Goal: Transaction & Acquisition: Purchase product/service

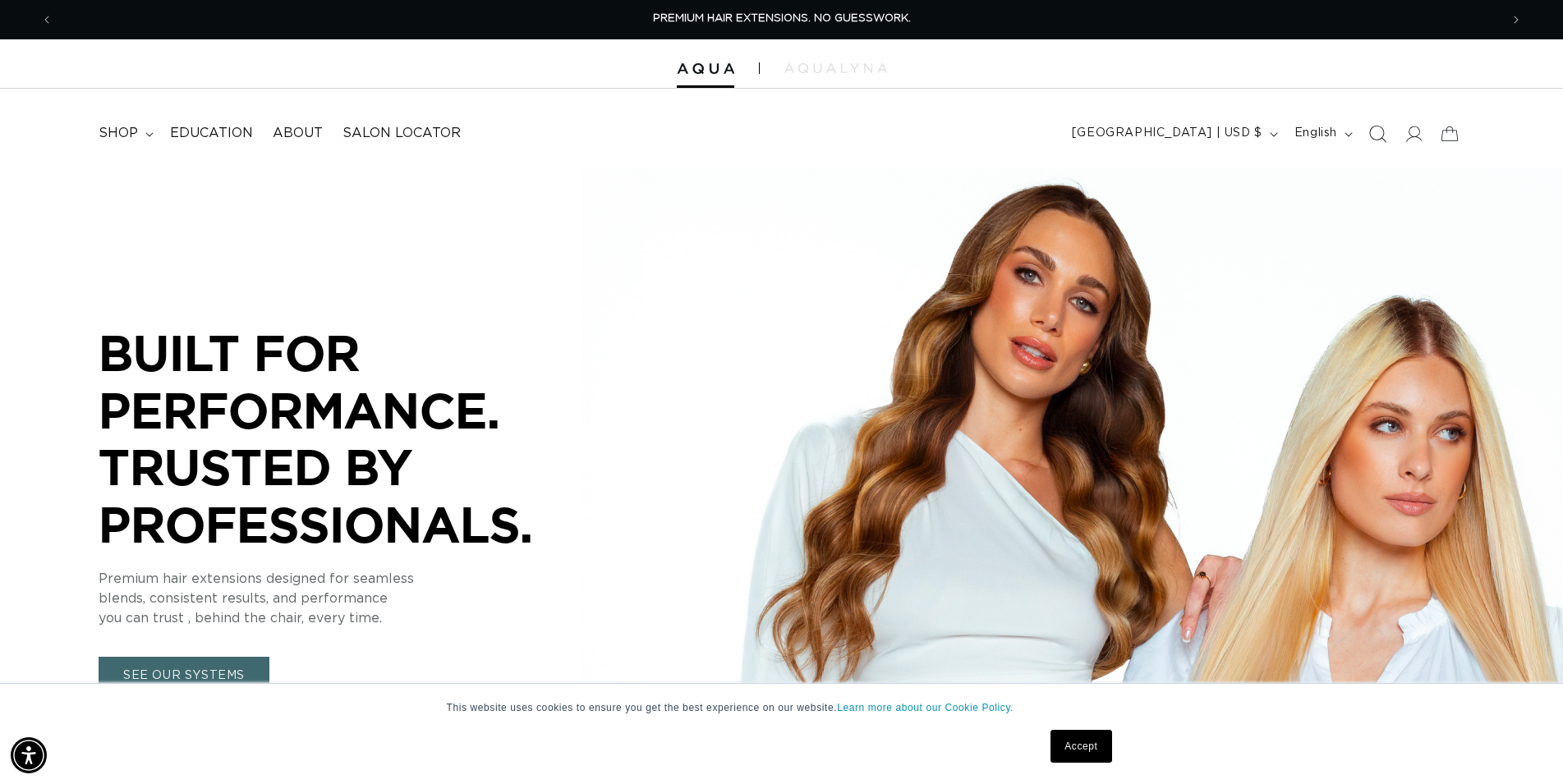
click at [1382, 131] on icon "Search" at bounding box center [1377, 133] width 17 height 17
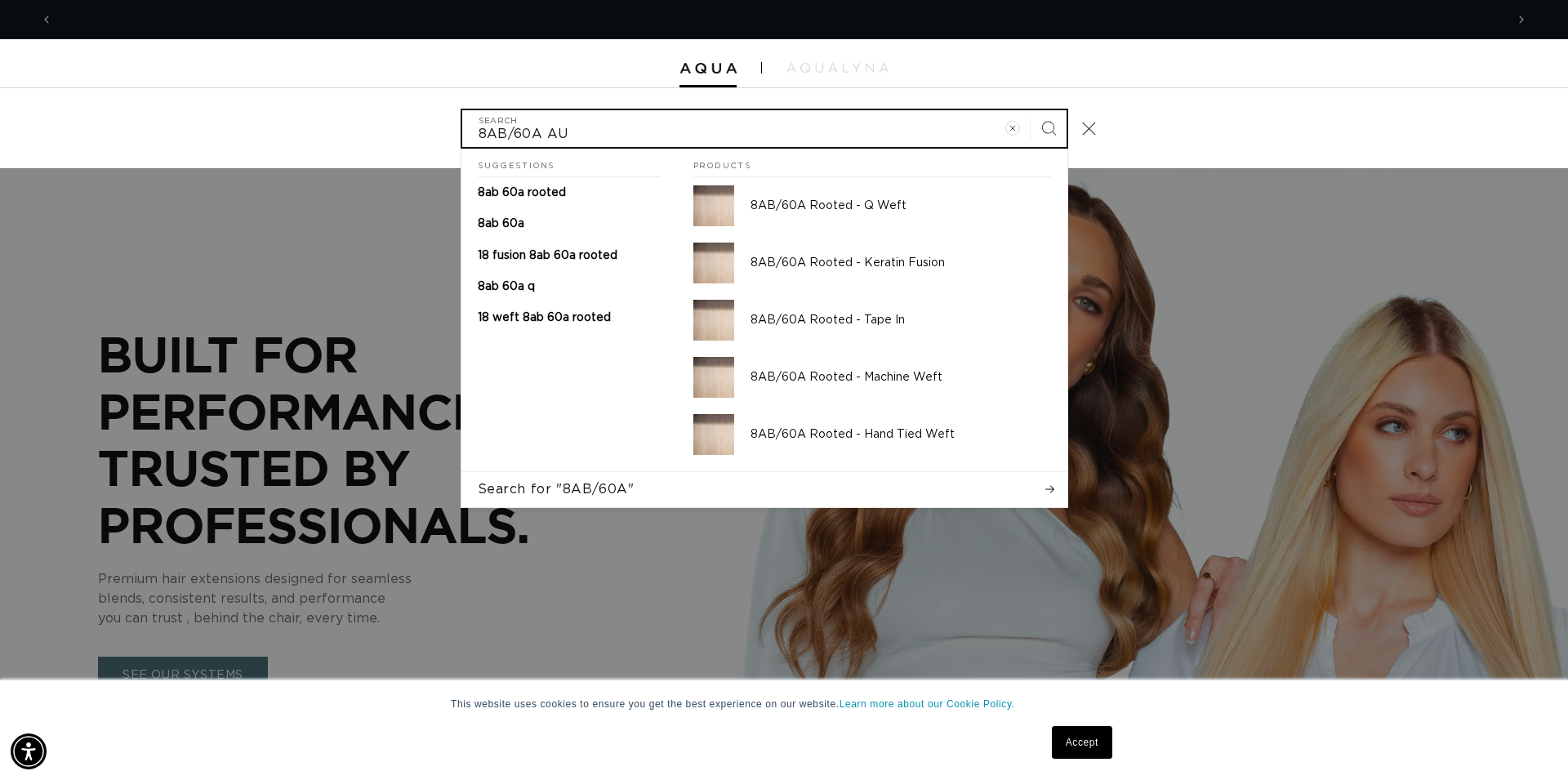
scroll to position [0, 2963]
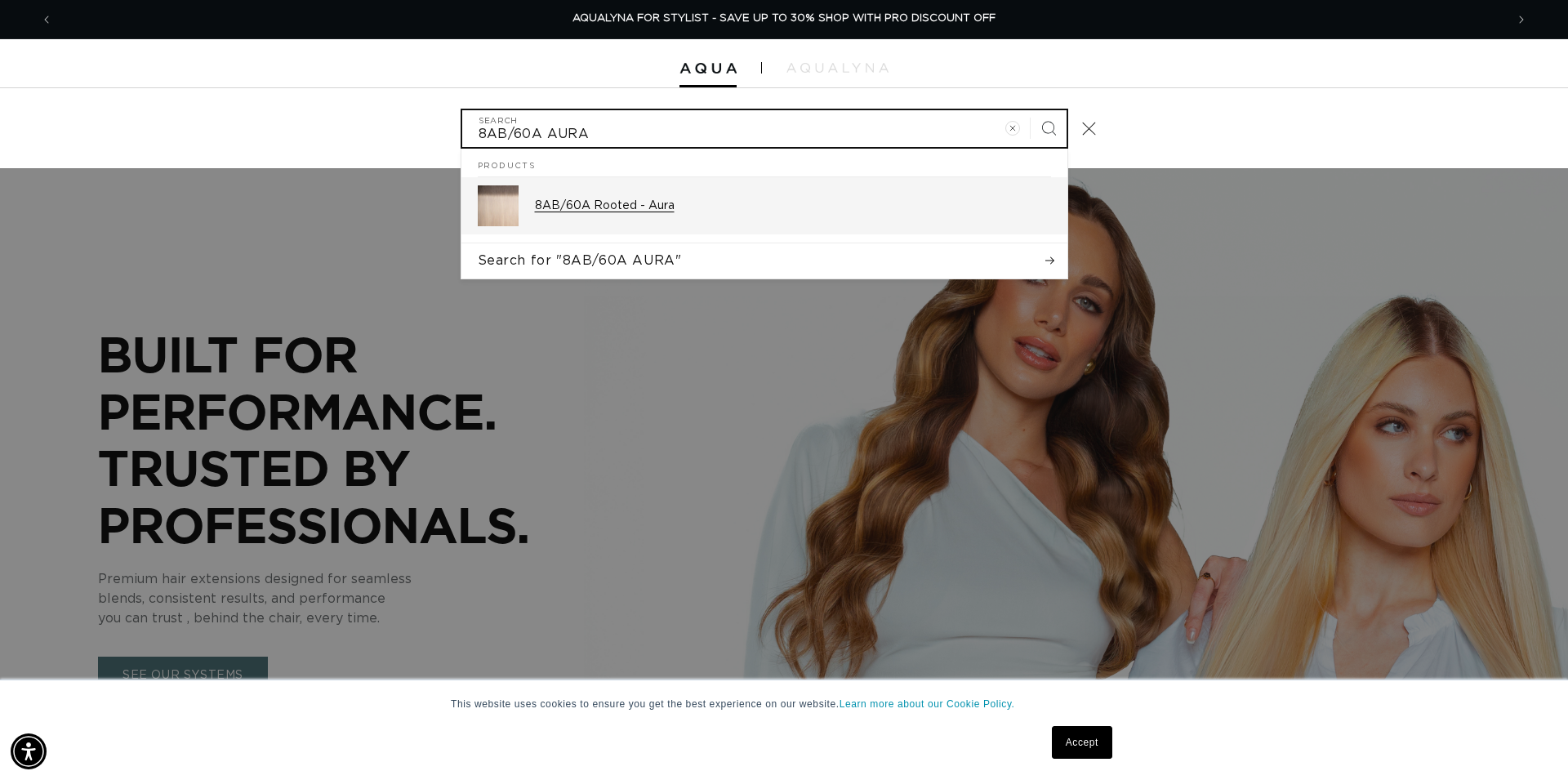
type input "8AB/60A AURA"
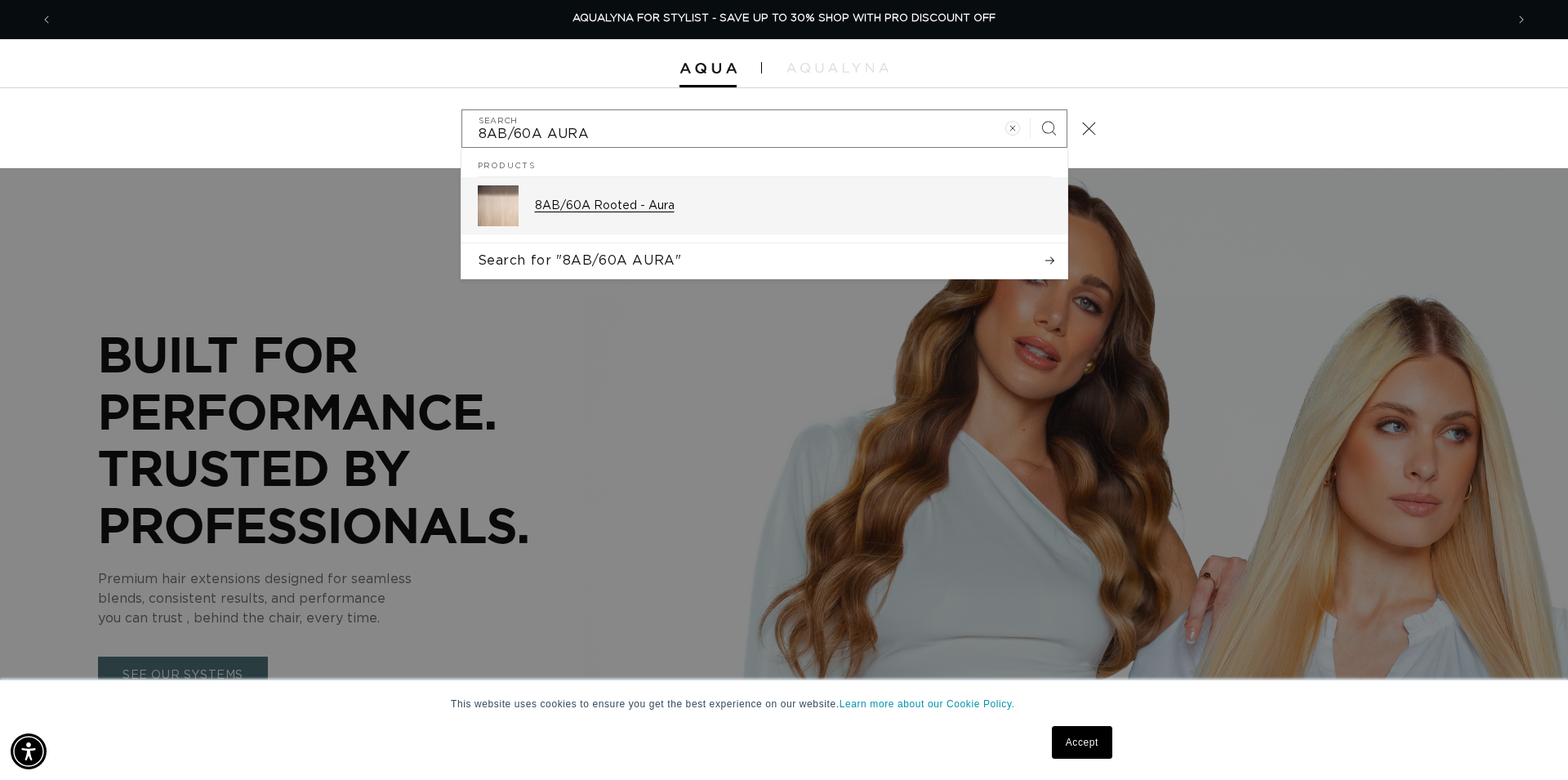
click at [639, 209] on p "8AB/60A Rooted - Aura" at bounding box center [793, 206] width 516 height 15
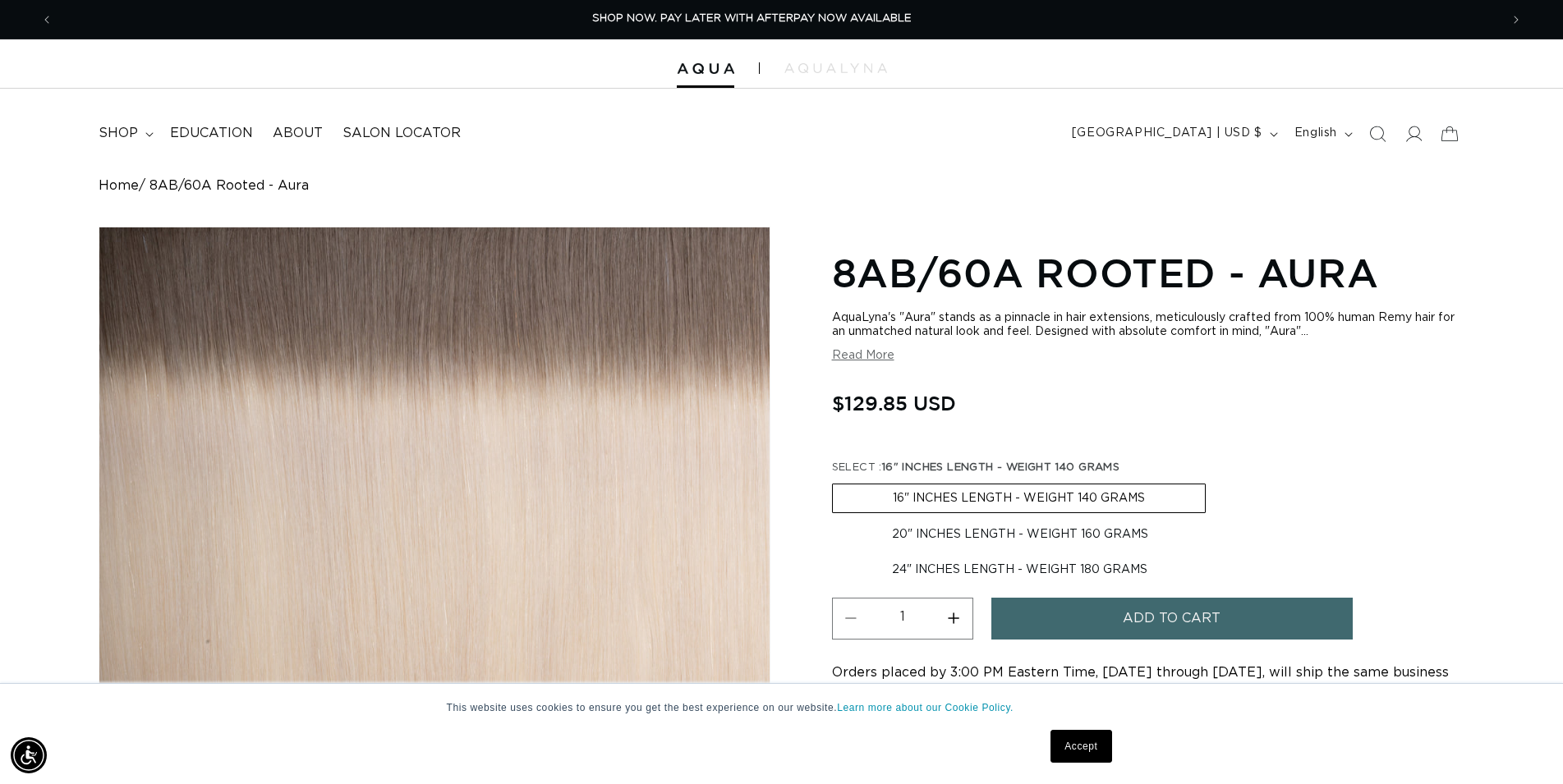
click at [1168, 615] on span "Add to cart" at bounding box center [1172, 618] width 98 height 42
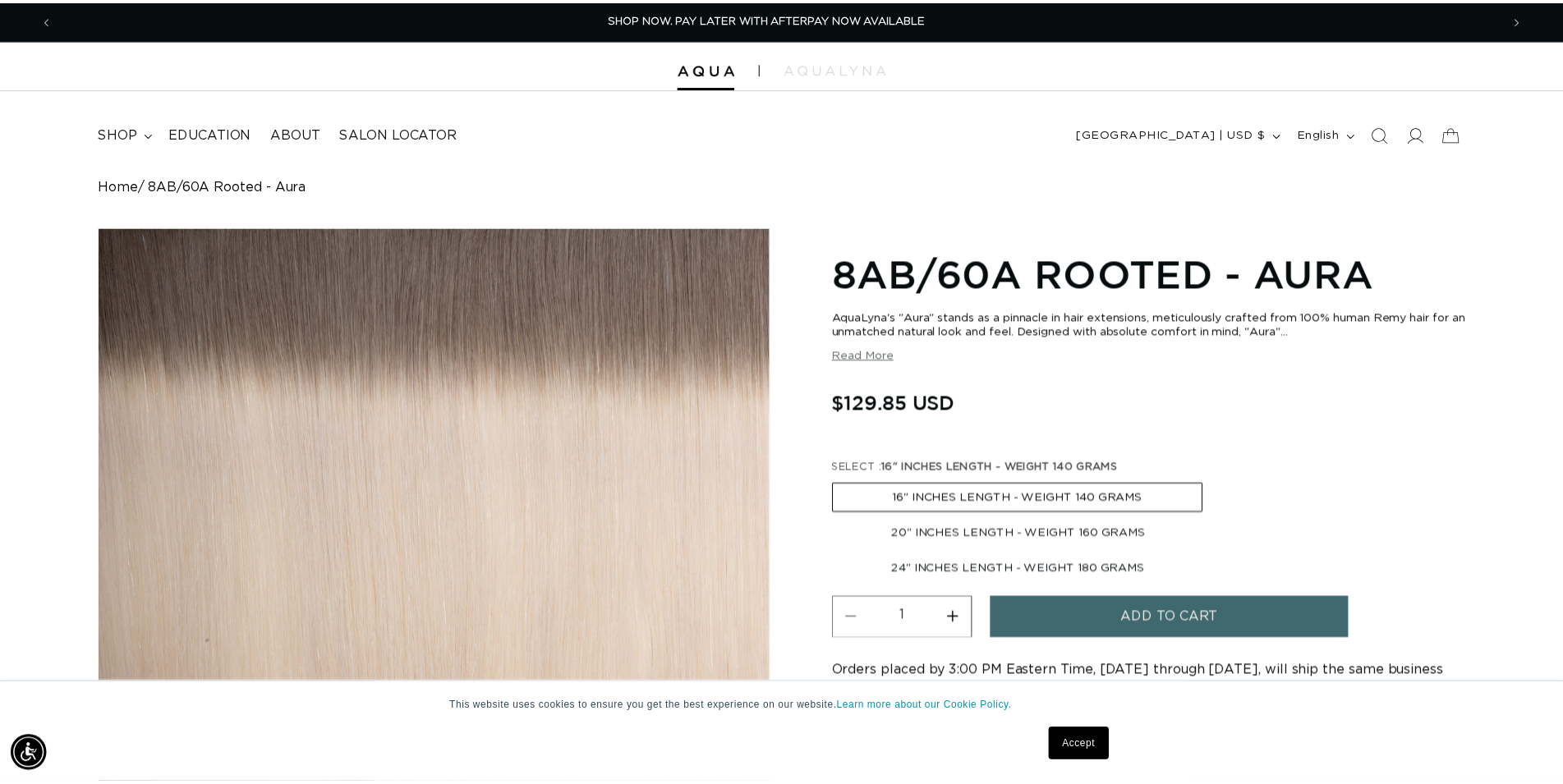
scroll to position [0, 1490]
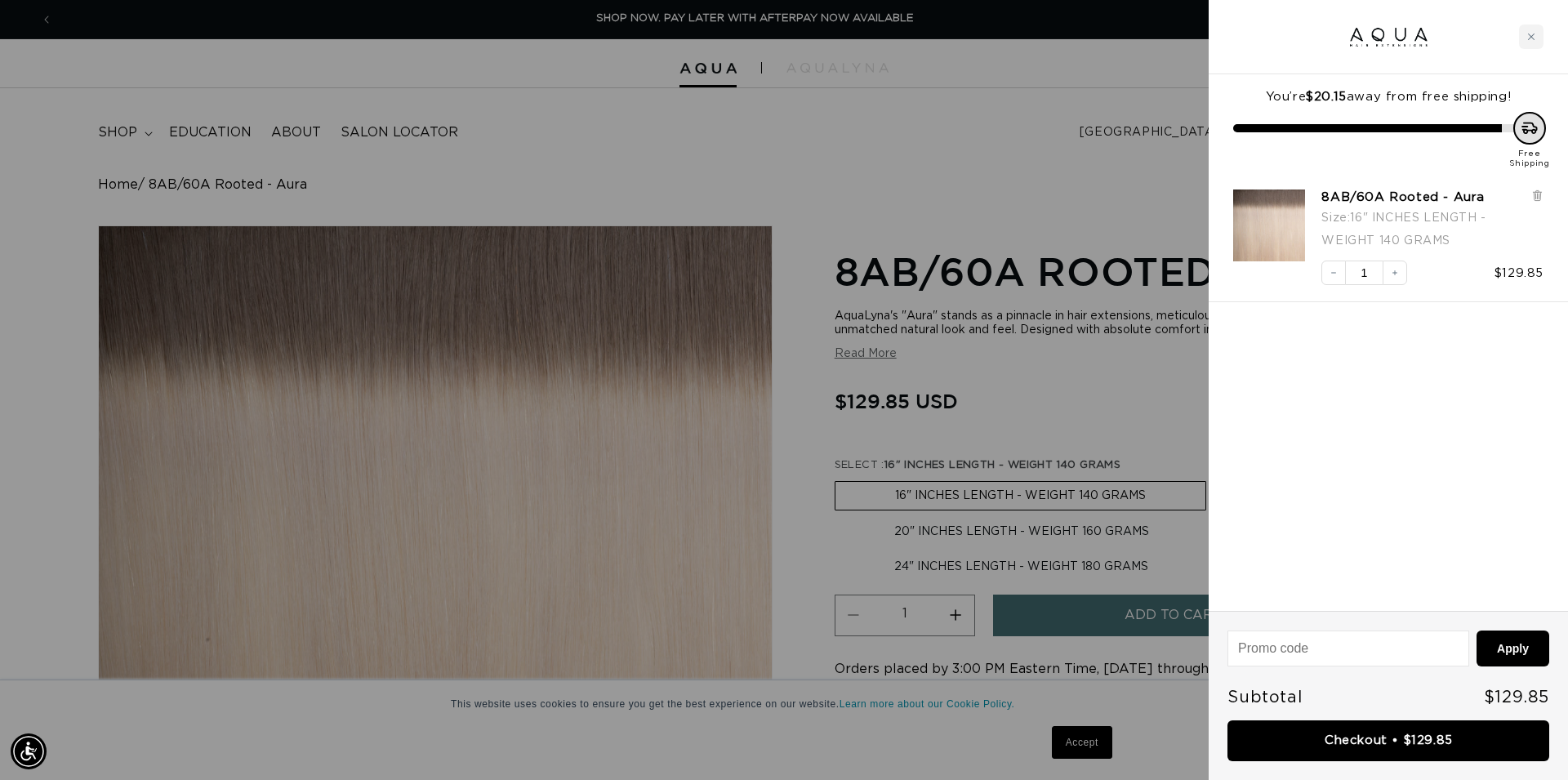
click at [979, 176] on div at bounding box center [784, 390] width 1568 height 780
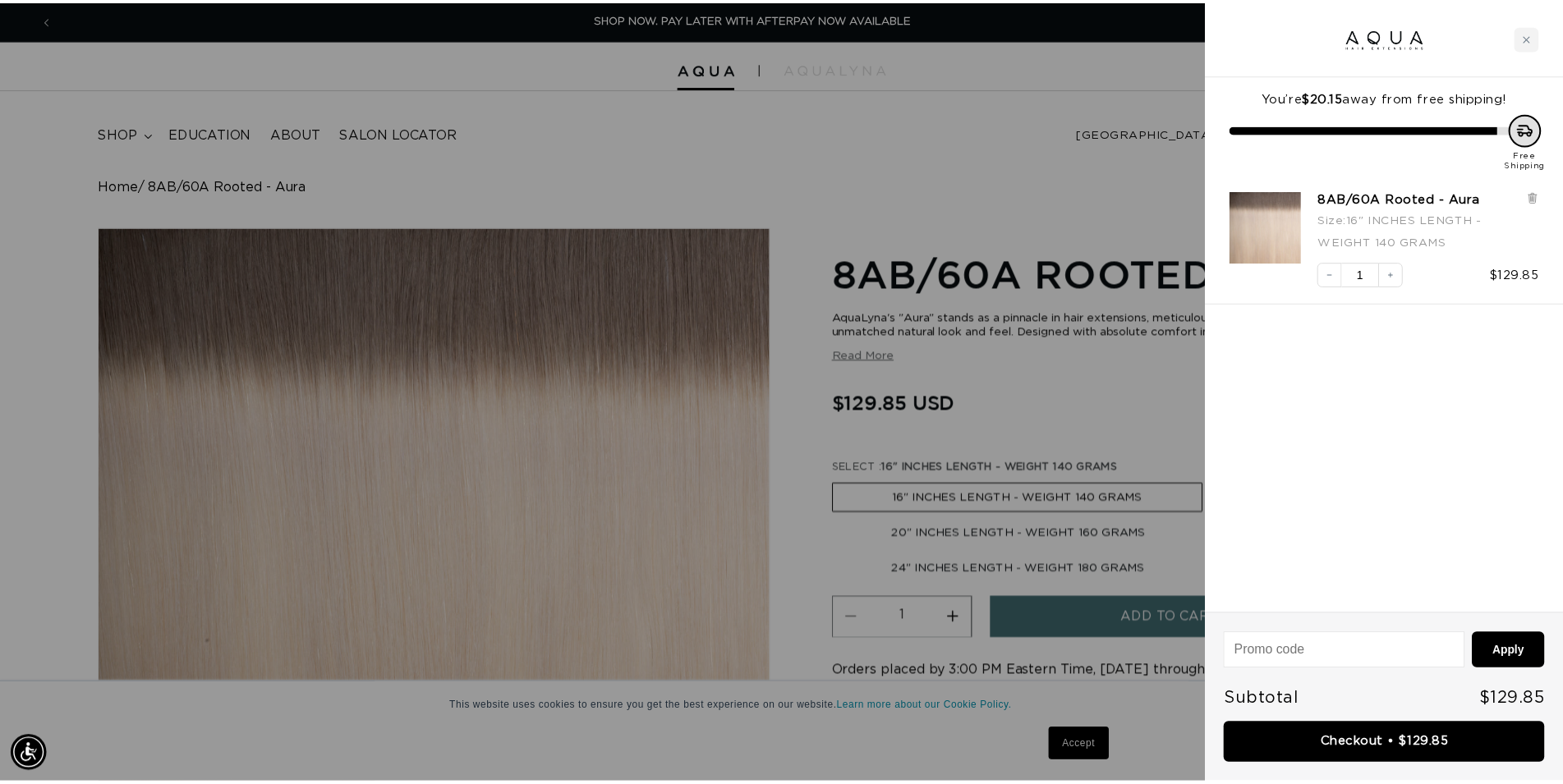
scroll to position [0, 1476]
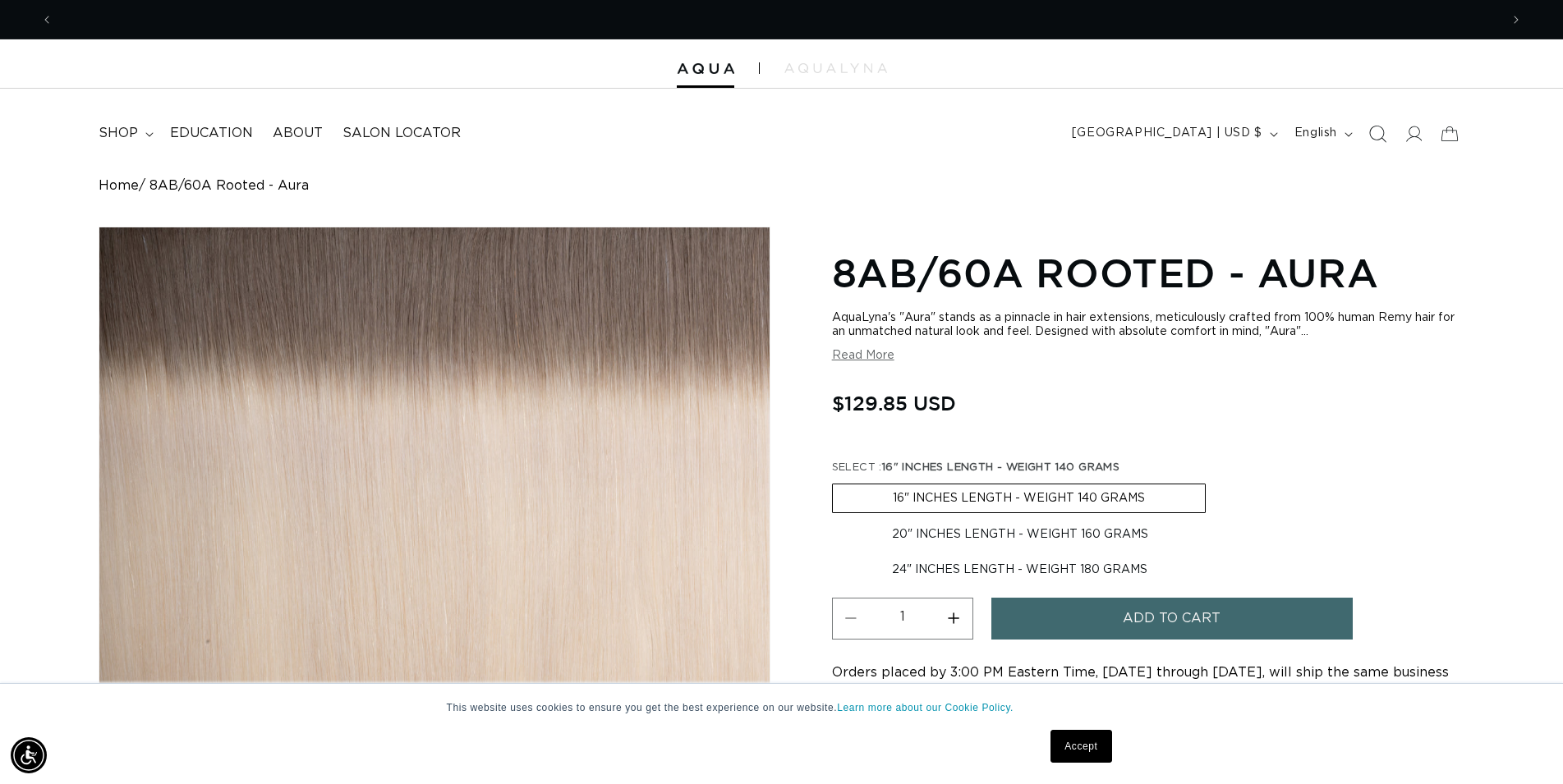
click at [1372, 137] on icon "Search" at bounding box center [1377, 133] width 17 height 17
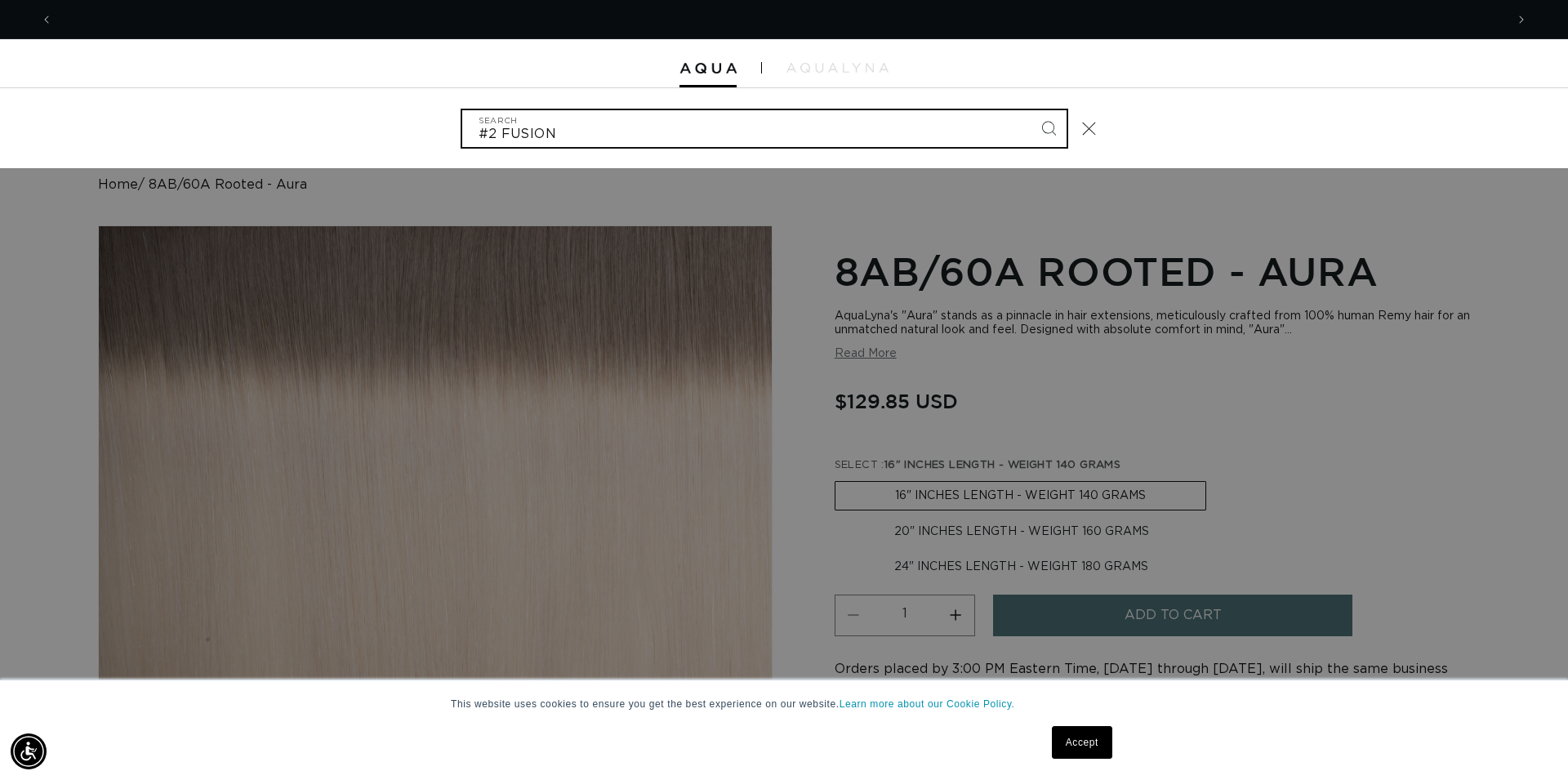
scroll to position [0, 0]
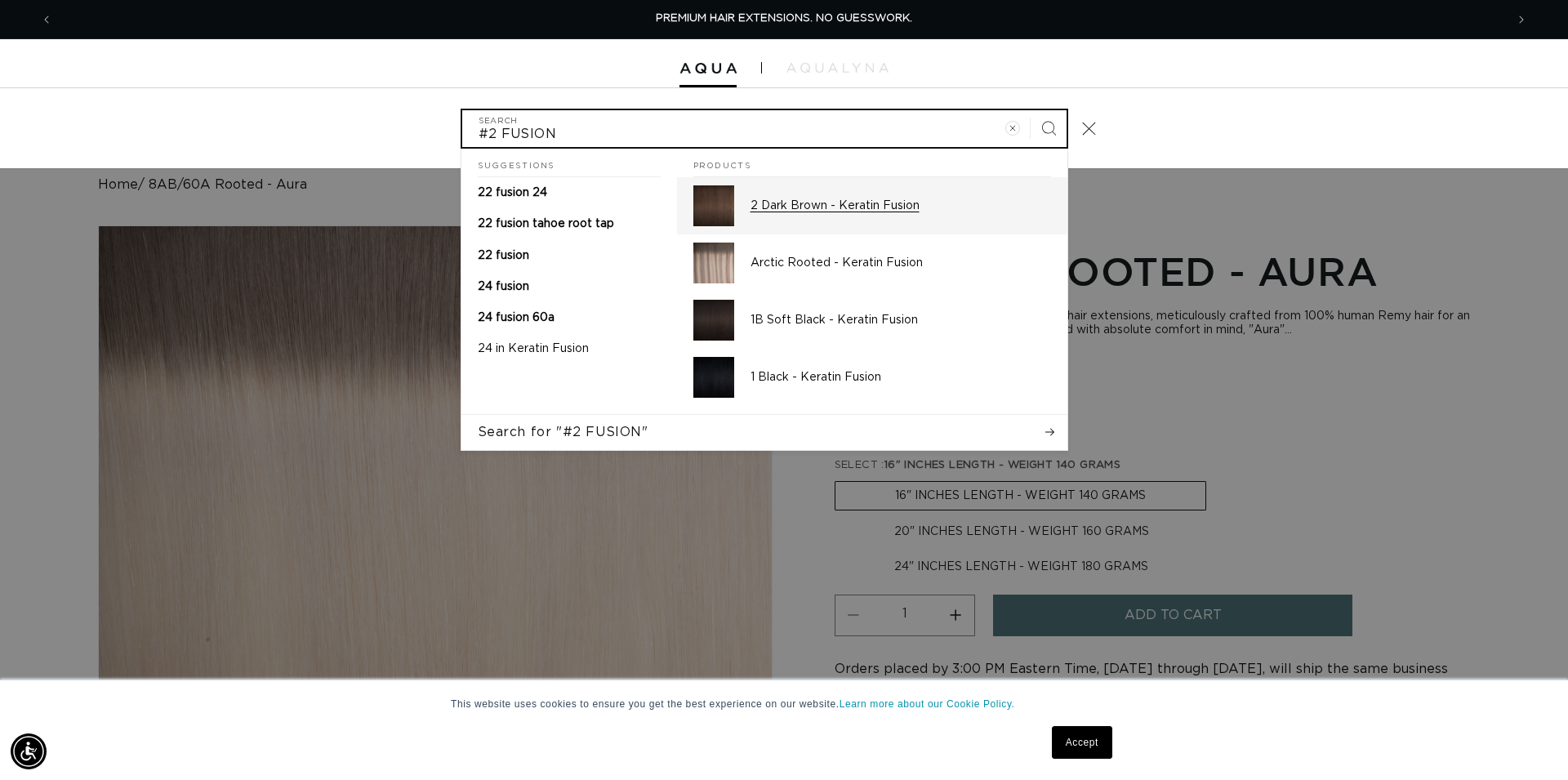
type input "#2 FUSION"
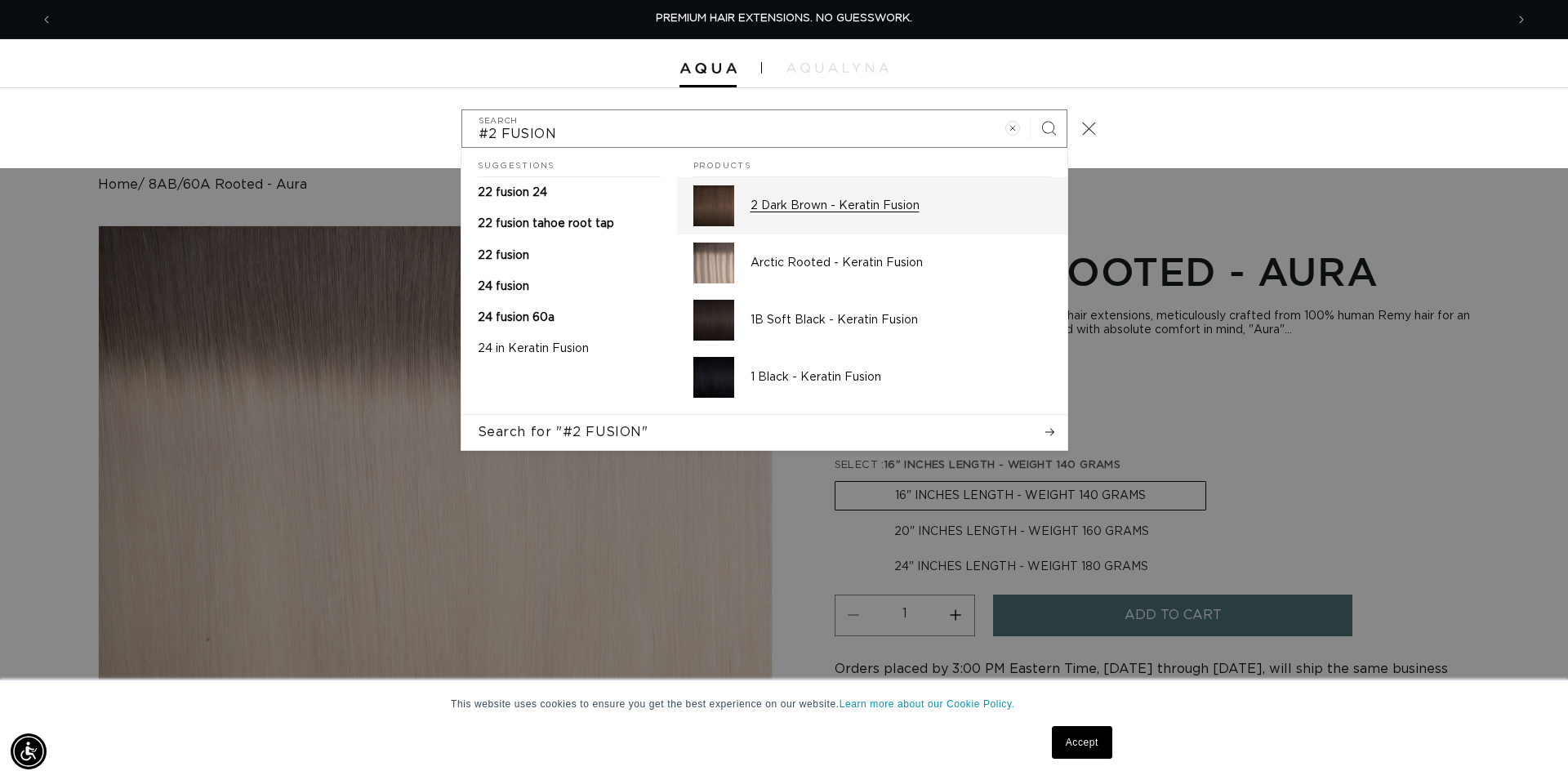
click at [909, 201] on p "2 Dark Brown - Keratin Fusion" at bounding box center [900, 206] width 301 height 15
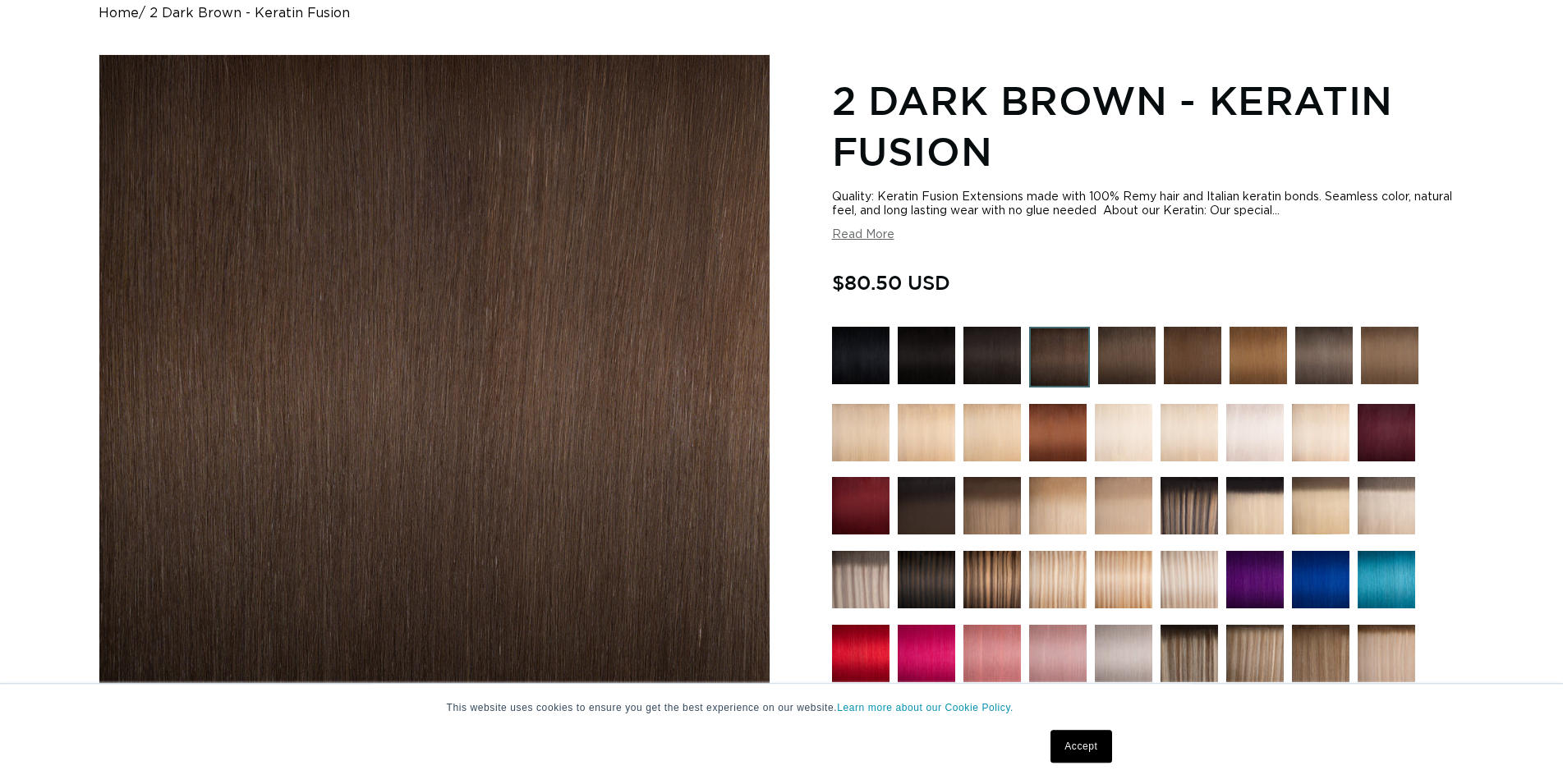
scroll to position [419, 0]
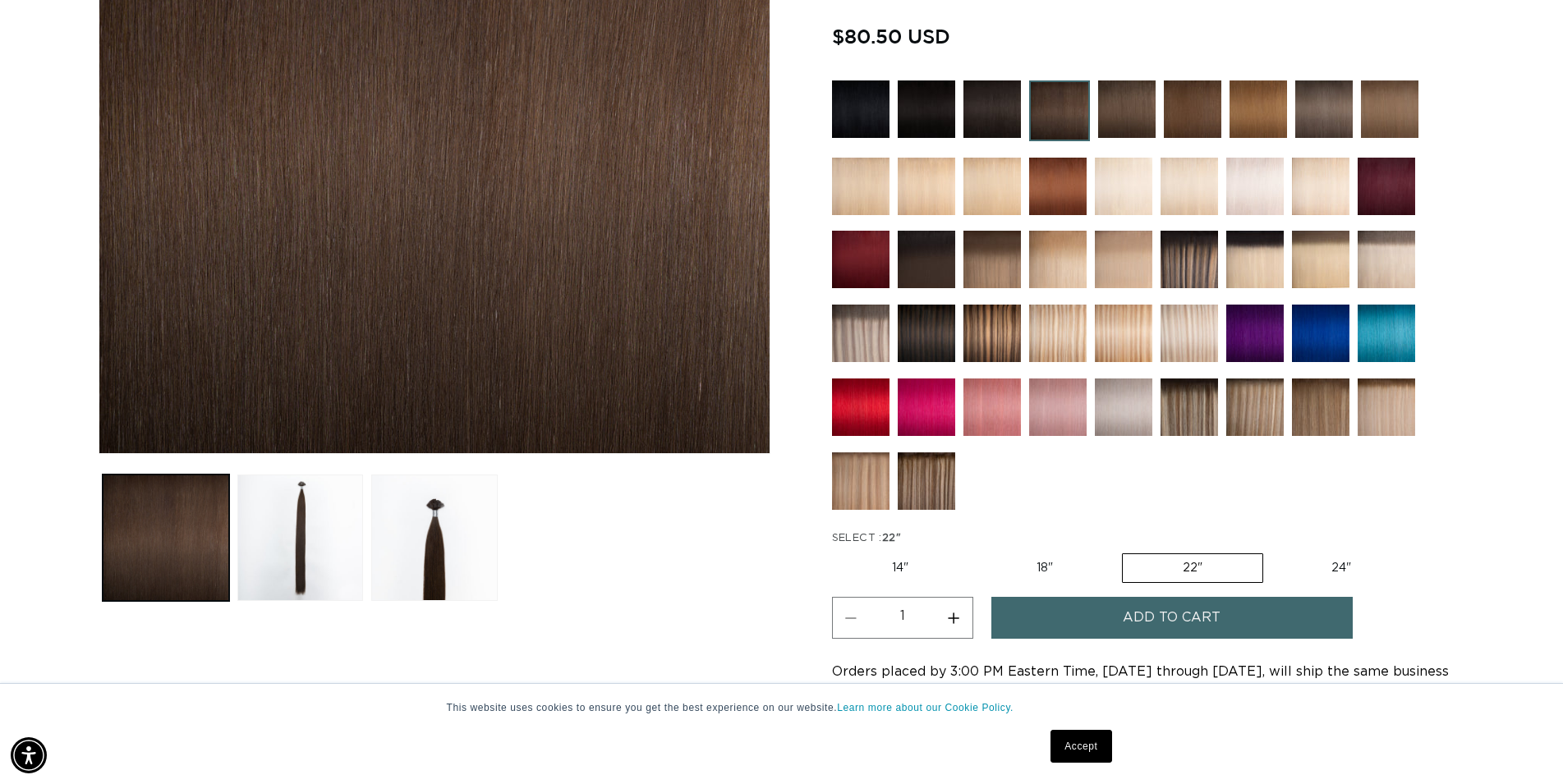
click at [905, 567] on label "14" Variant sold out or unavailable" at bounding box center [900, 568] width 137 height 28
click at [837, 551] on input "14" Variant sold out or unavailable" at bounding box center [837, 550] width 1 height 1
radio input "true"
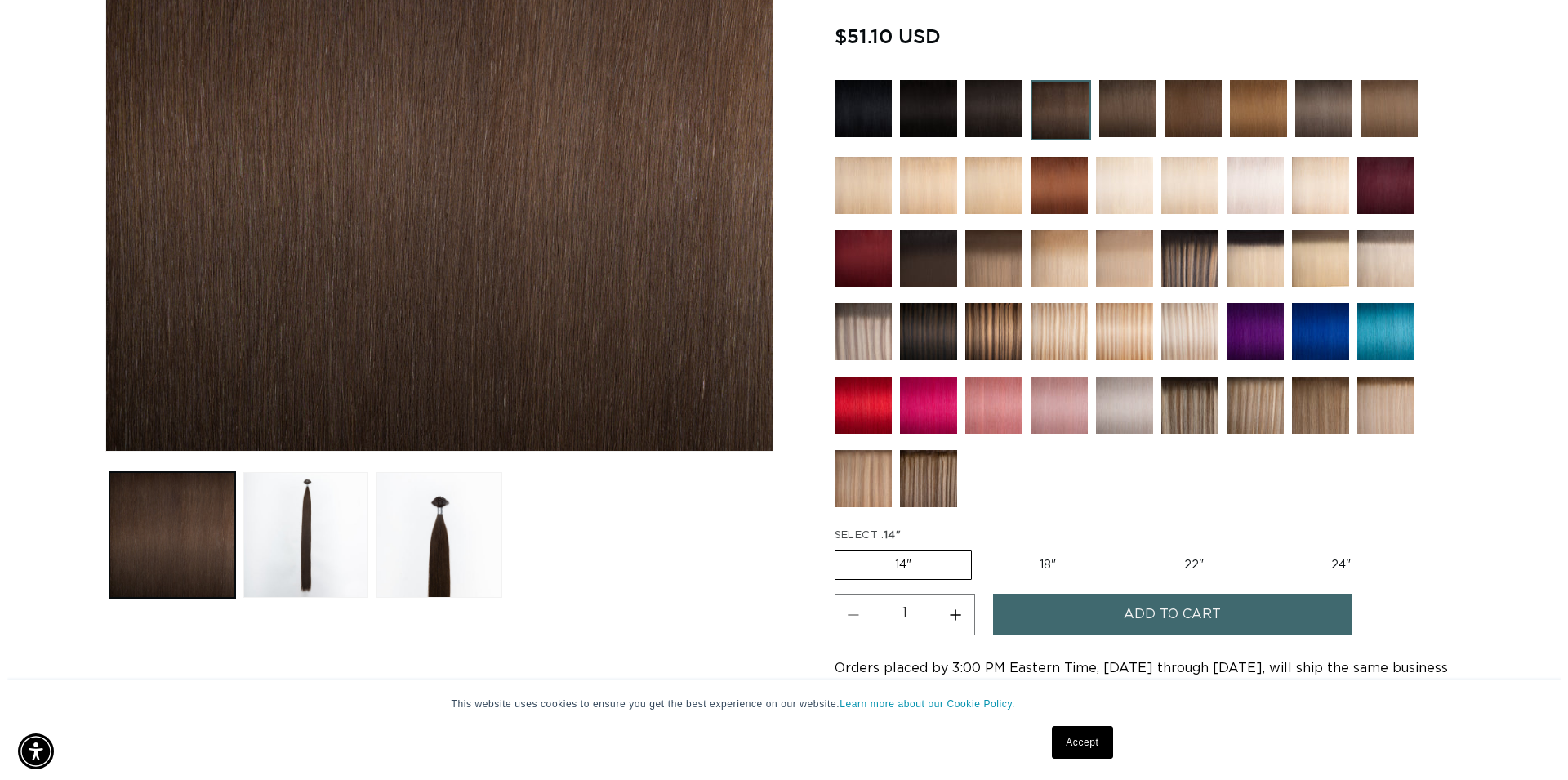
scroll to position [0, 1468]
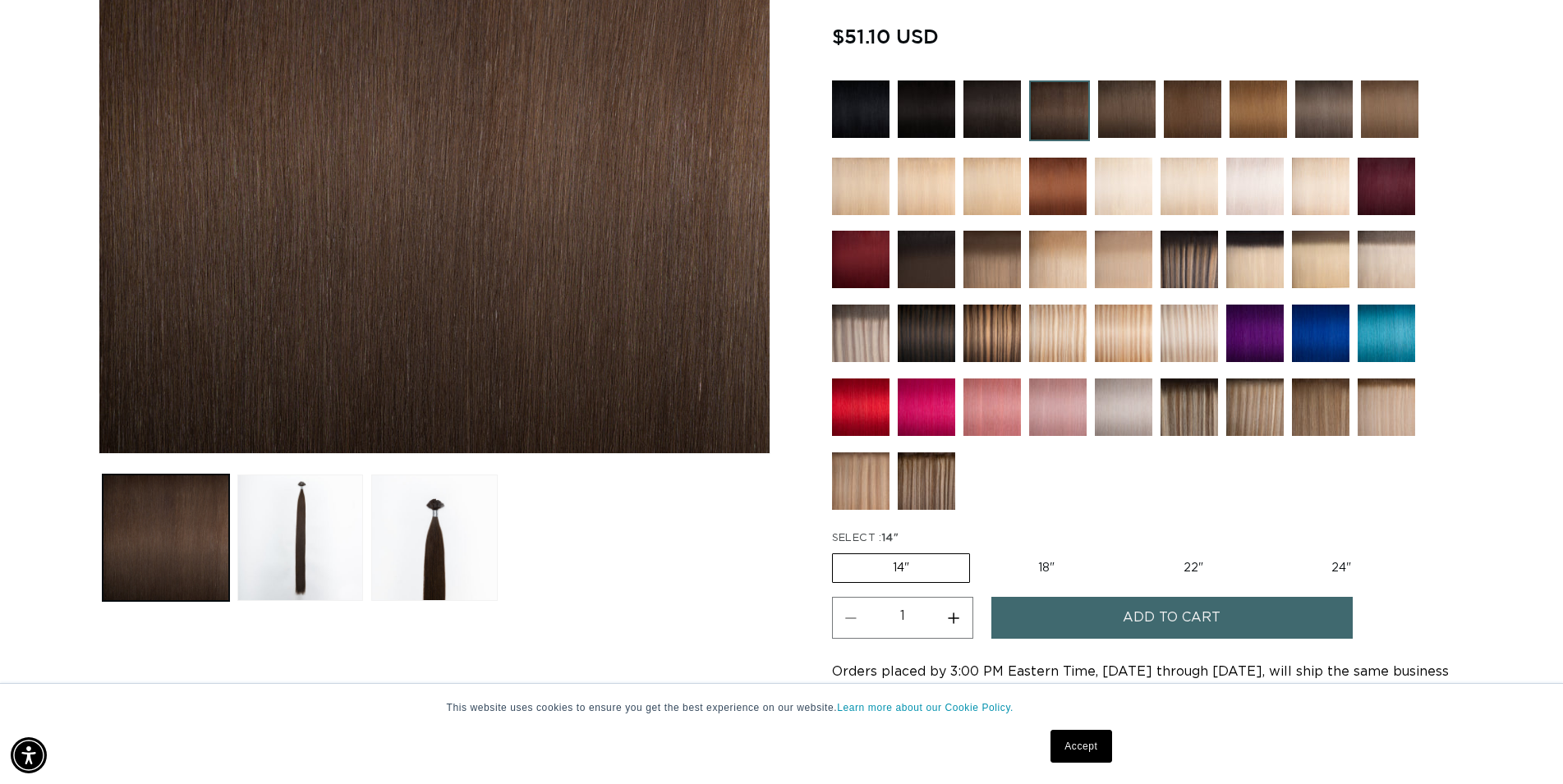
click at [958, 623] on button "Increase quantity for 2 Dark Brown - Keratin Fusion" at bounding box center [954, 618] width 37 height 42
type input "2"
click at [1071, 612] on button "Add to cart" at bounding box center [1172, 618] width 361 height 42
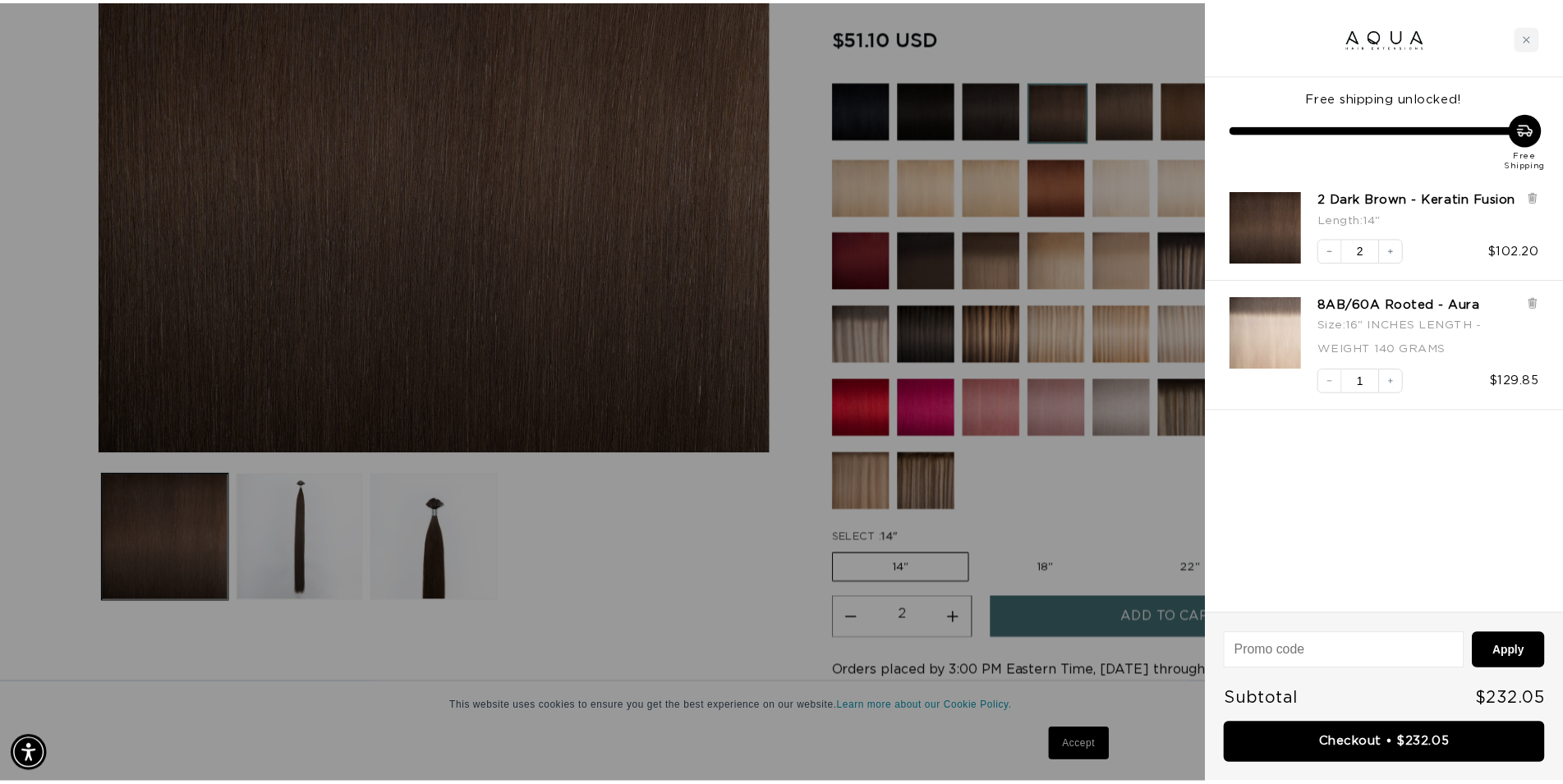
scroll to position [0, 2980]
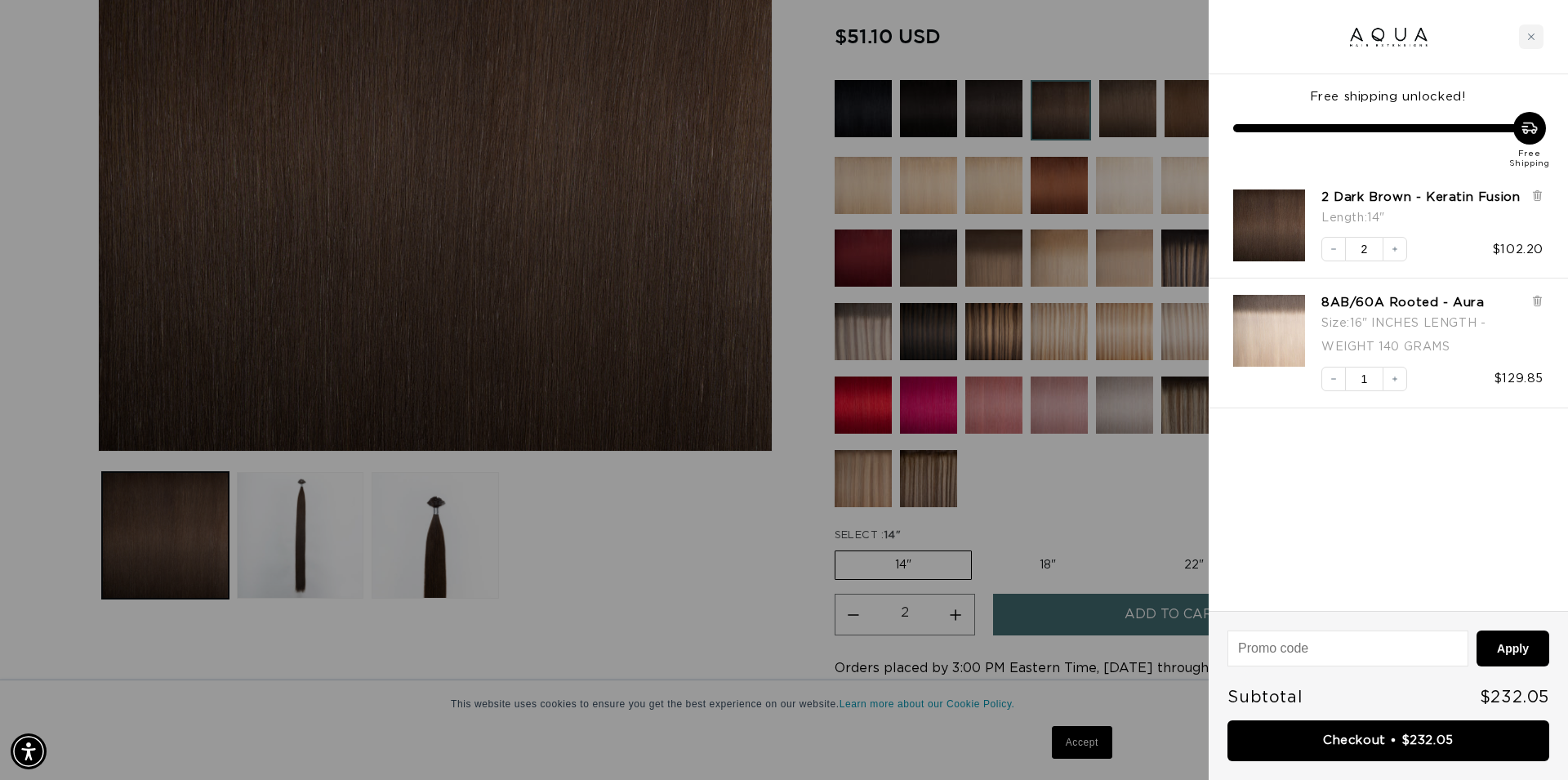
click at [1070, 40] on div at bounding box center [784, 390] width 1568 height 780
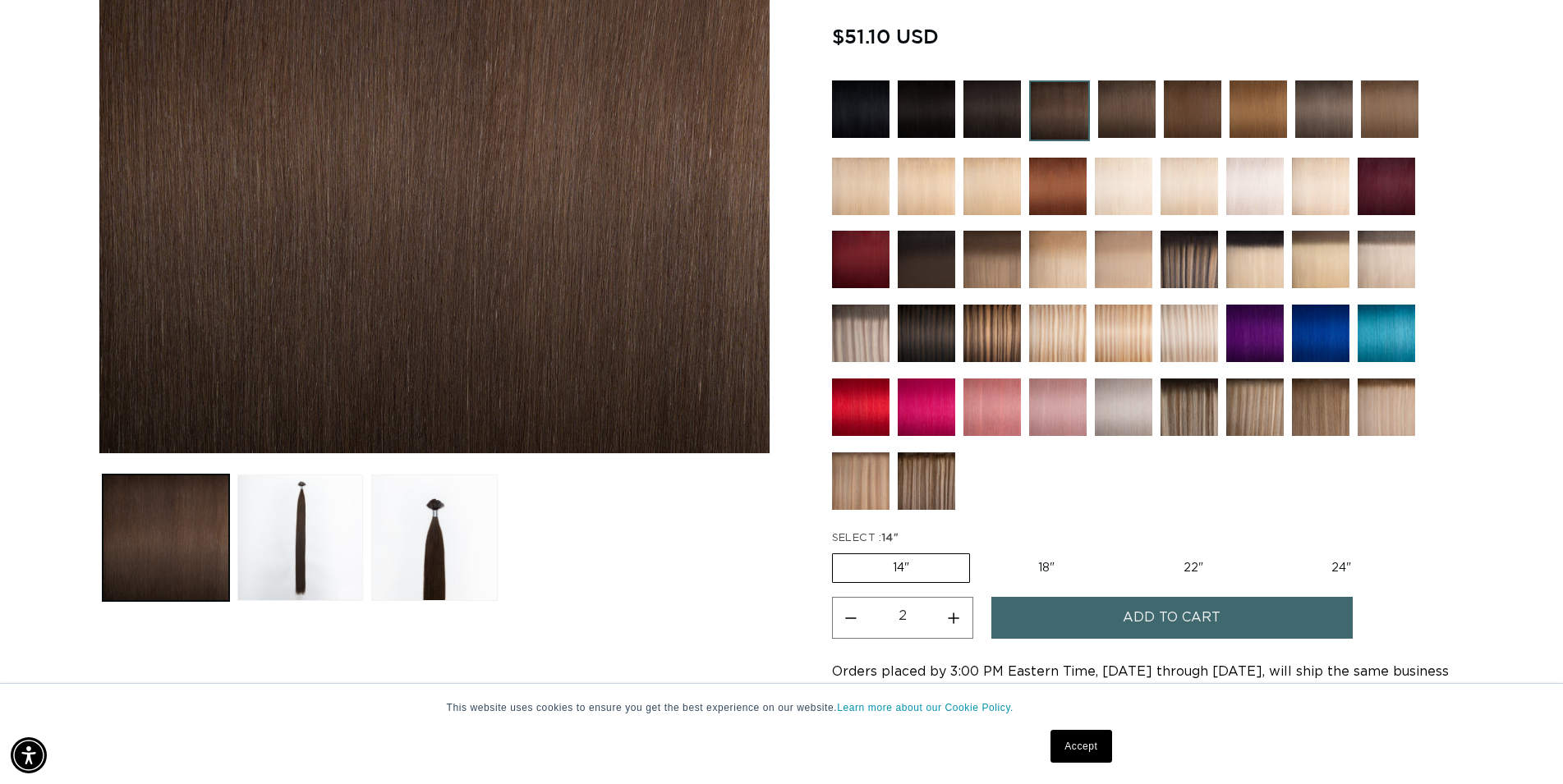
scroll to position [0, 0]
click at [991, 113] on img at bounding box center [991, 108] width 57 height 57
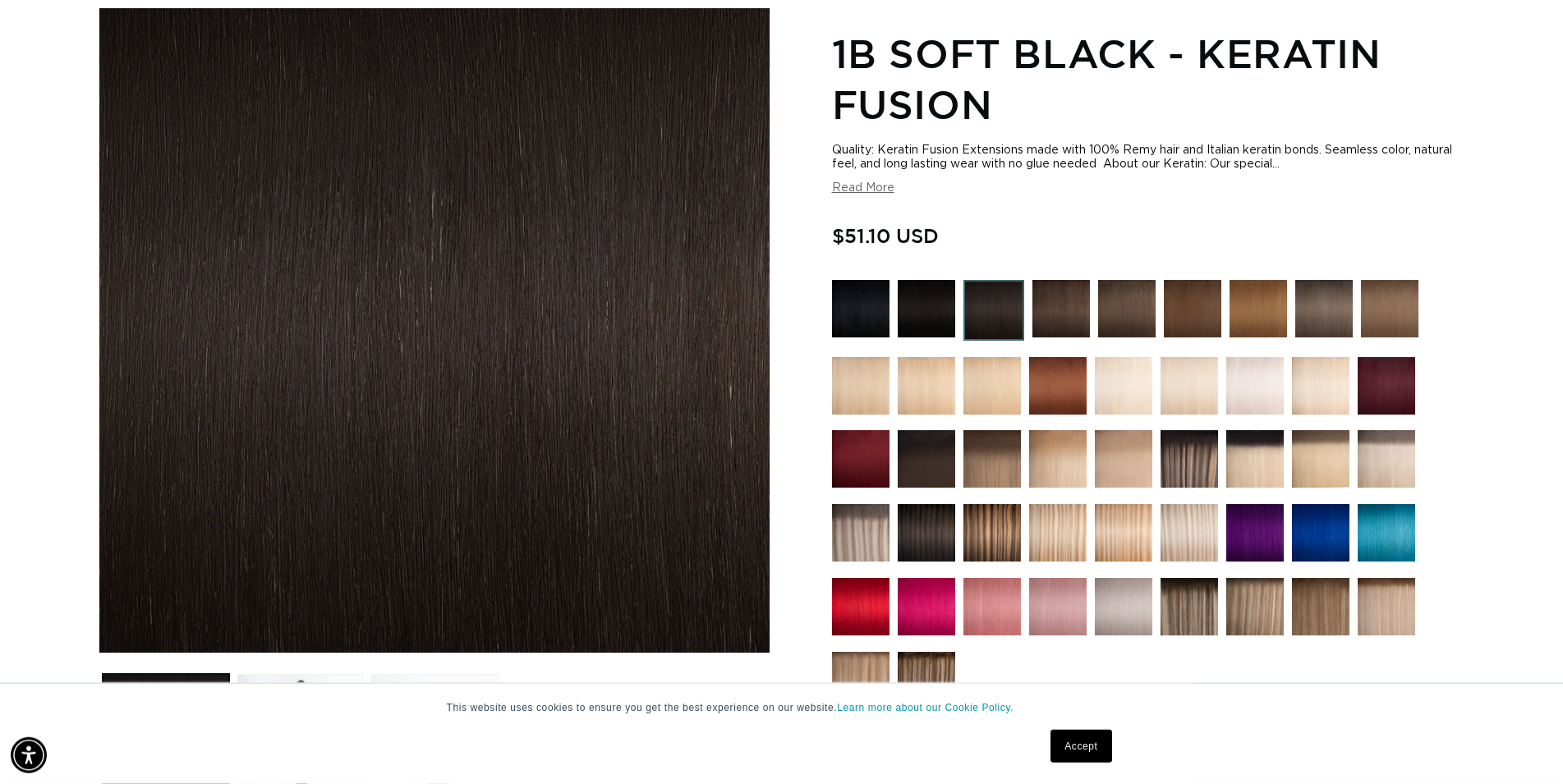
scroll to position [419, 0]
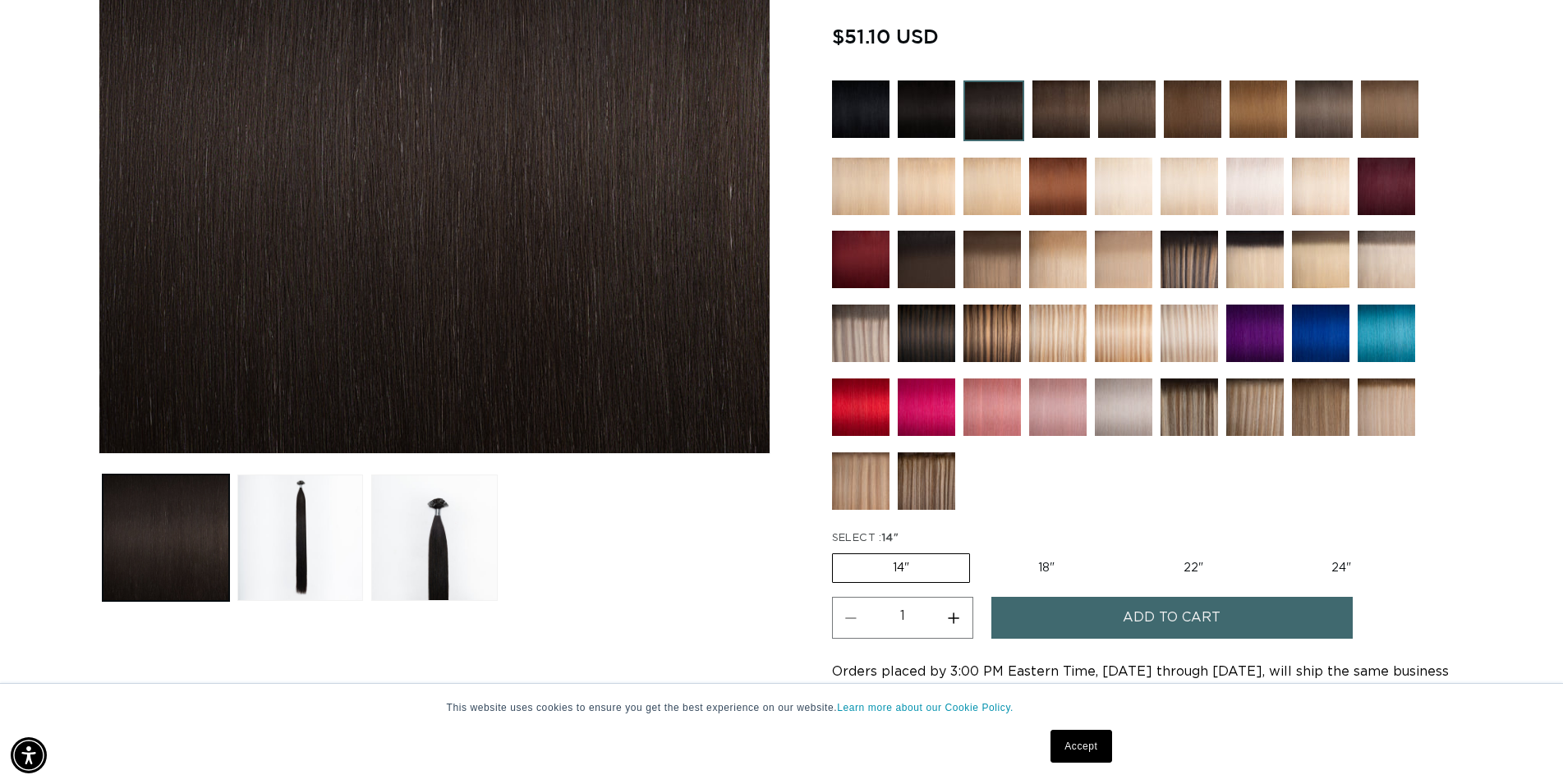
click at [962, 615] on button "Increase quantity for 1B Soft Black - Keratin Fusion" at bounding box center [954, 618] width 37 height 42
type input "2"
click at [1102, 613] on button "Add to cart" at bounding box center [1172, 618] width 361 height 42
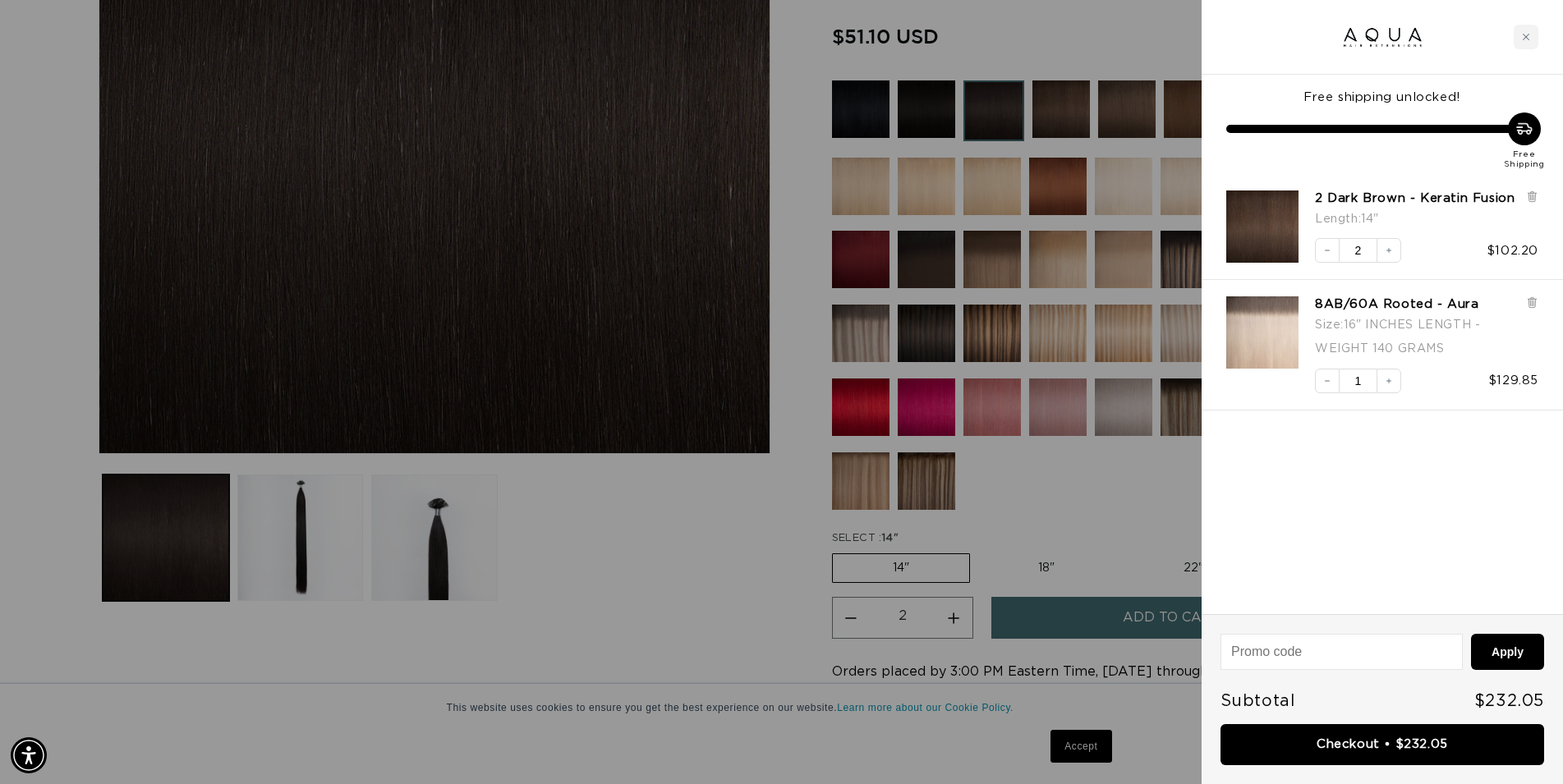
scroll to position [0, 1490]
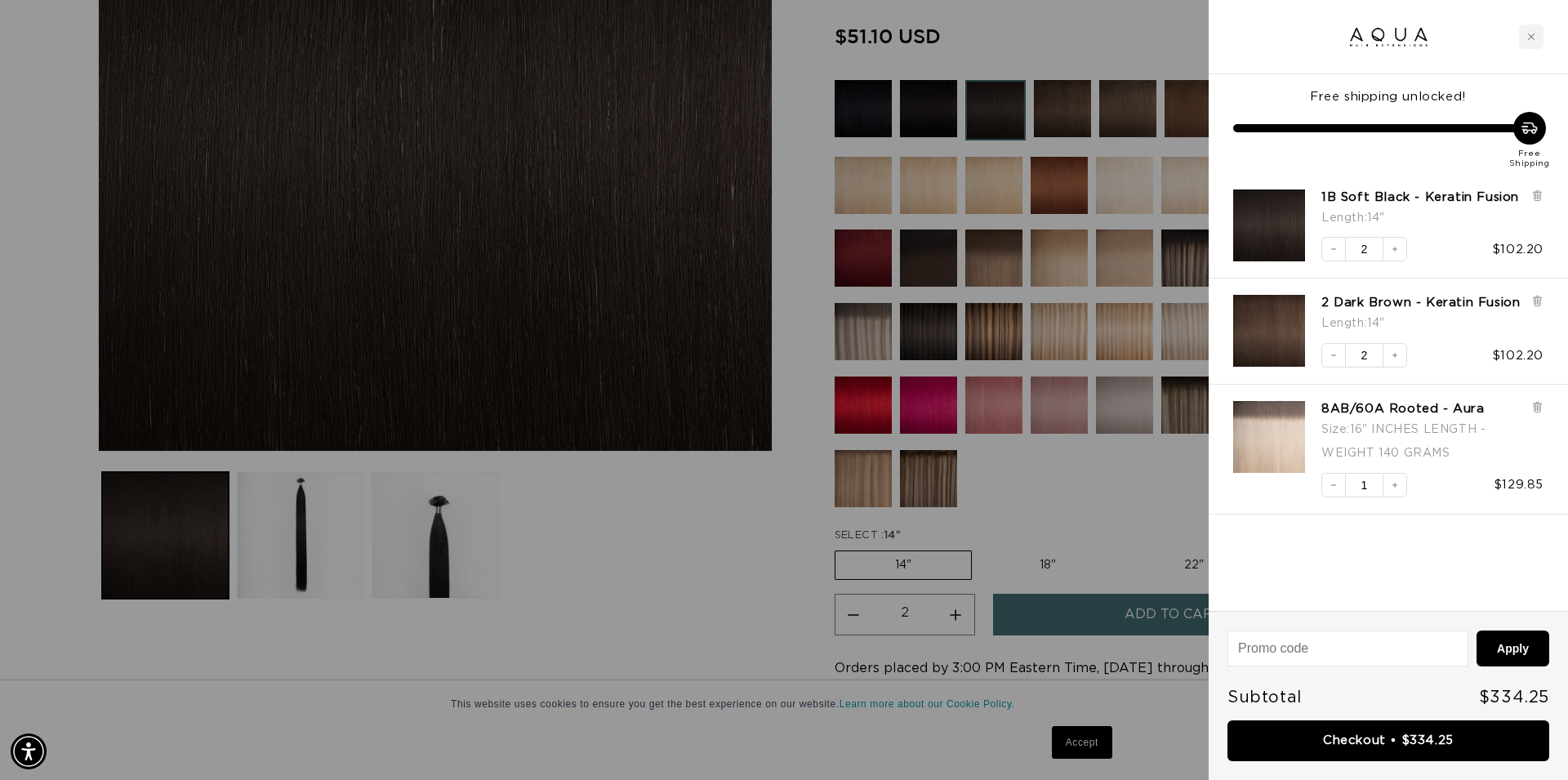
click at [1071, 35] on div at bounding box center [784, 390] width 1568 height 780
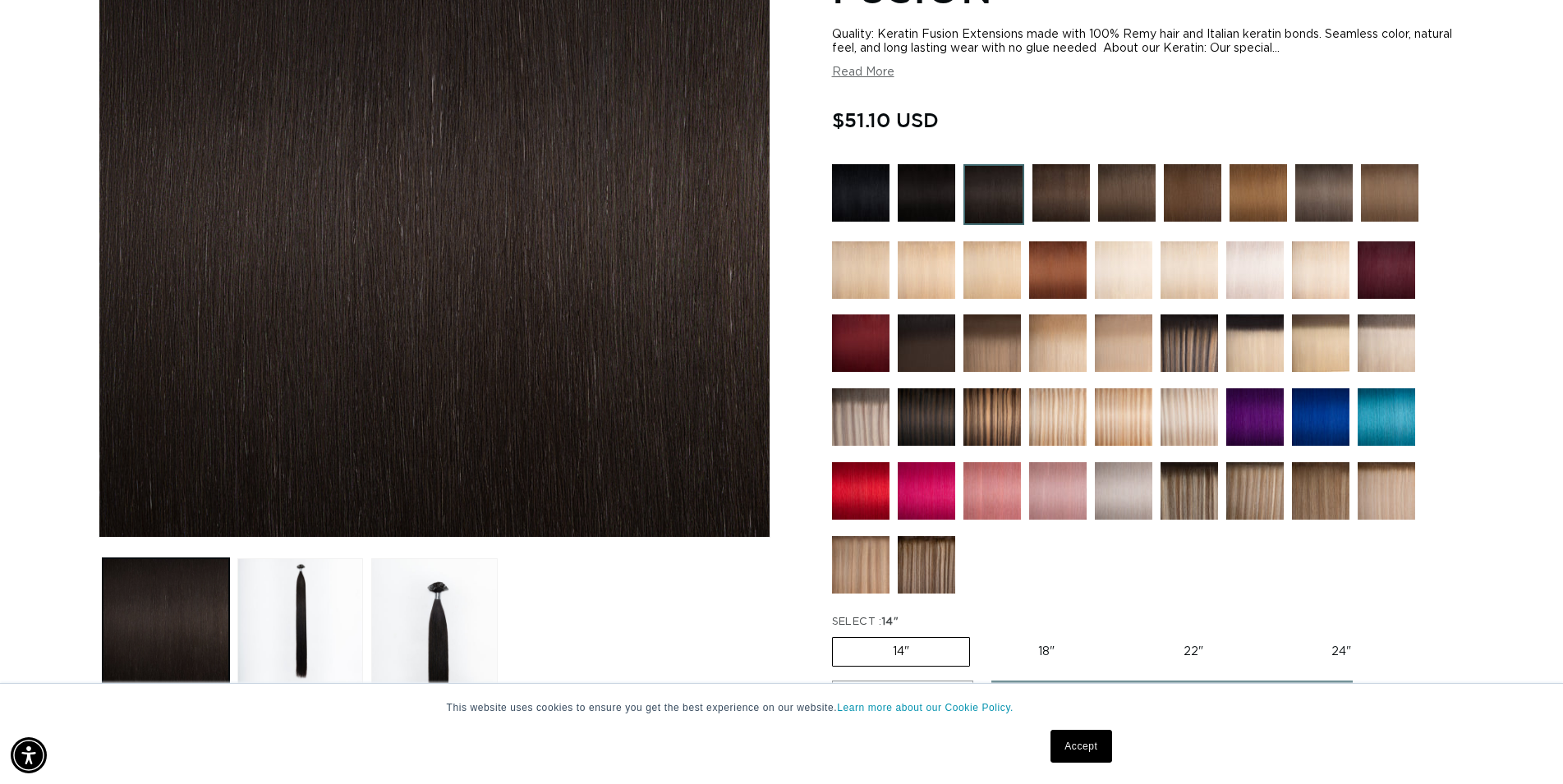
scroll to position [0, 2952]
click at [1208, 415] on img at bounding box center [1189, 416] width 57 height 57
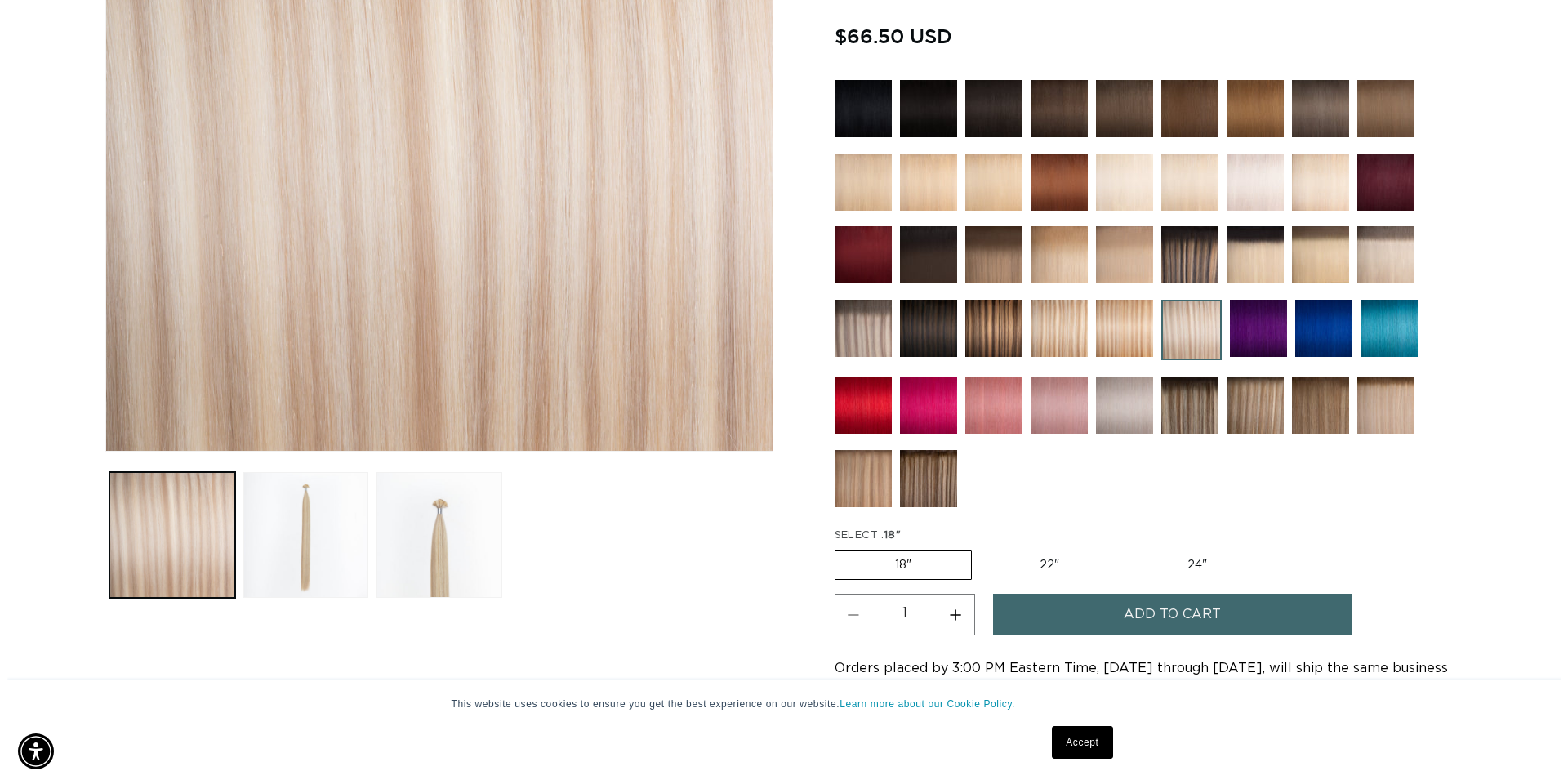
scroll to position [0, 1468]
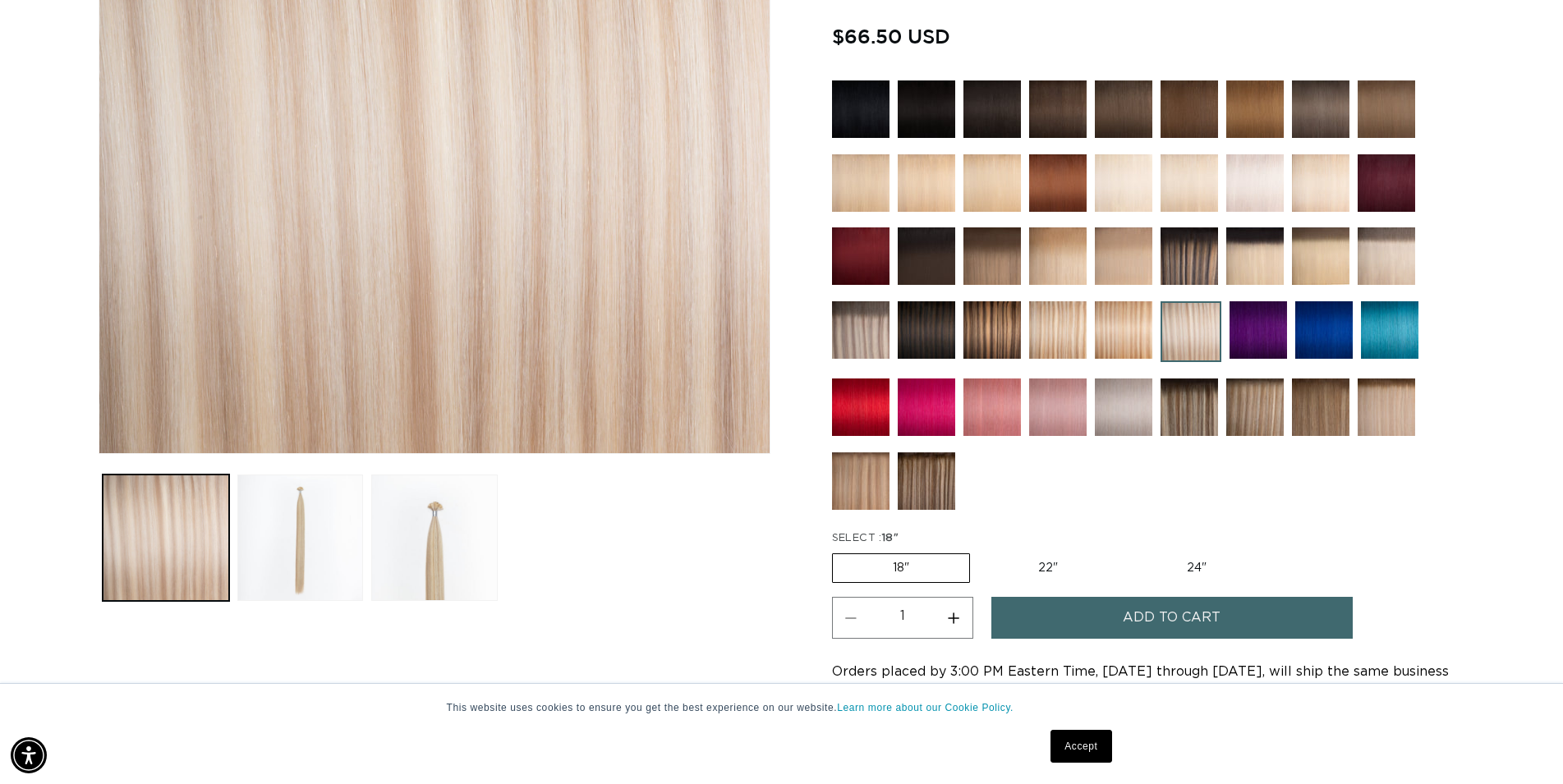
click at [960, 613] on button "Increase quantity for Atlantic Duo Tone - Keratin Fusion" at bounding box center [954, 618] width 37 height 42
type input "3"
click at [1125, 614] on span "Add to cart" at bounding box center [1172, 618] width 98 height 42
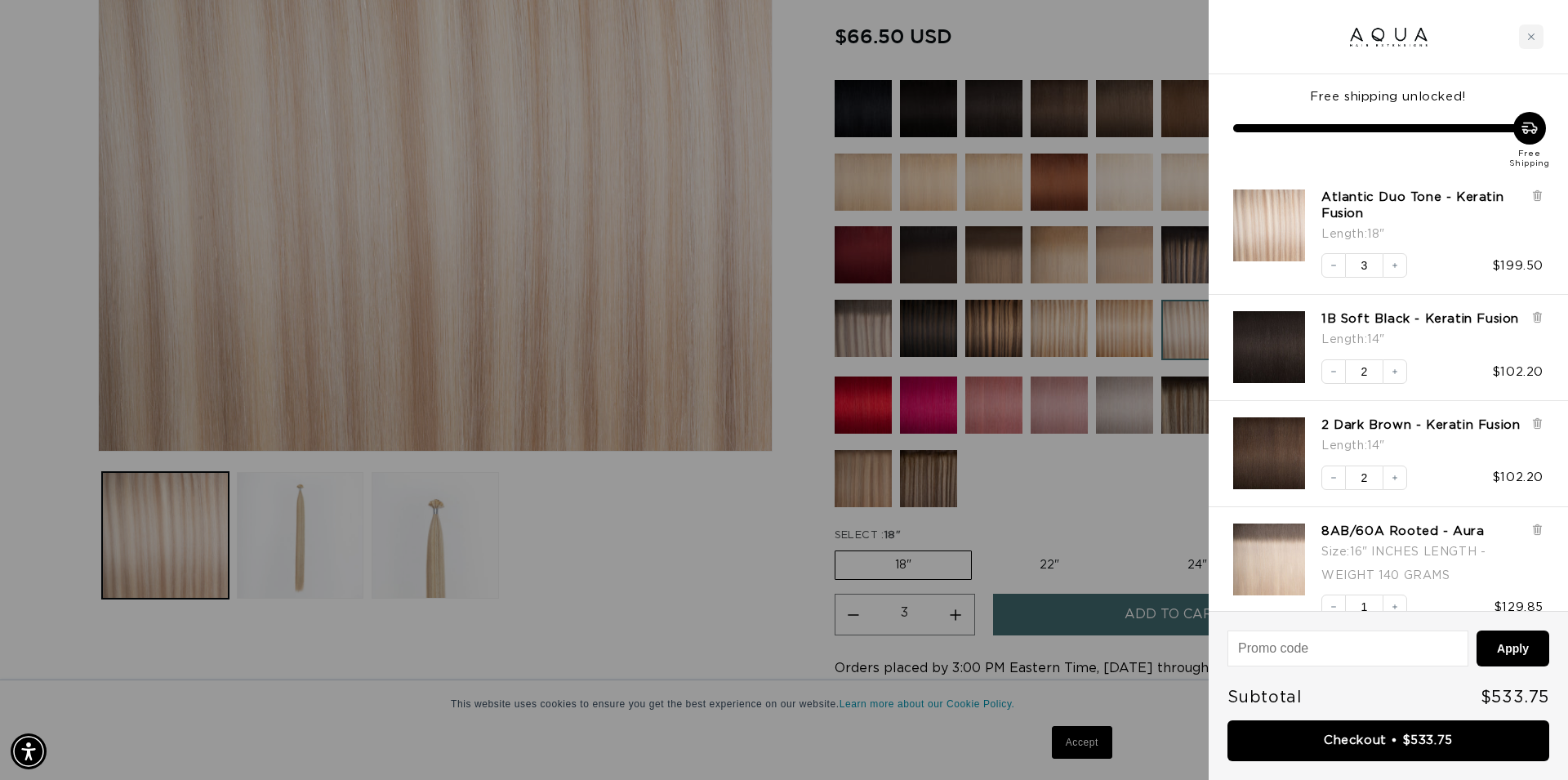
scroll to position [0, 2963]
click at [1378, 748] on link "Checkout • $533.75" at bounding box center [1388, 741] width 322 height 42
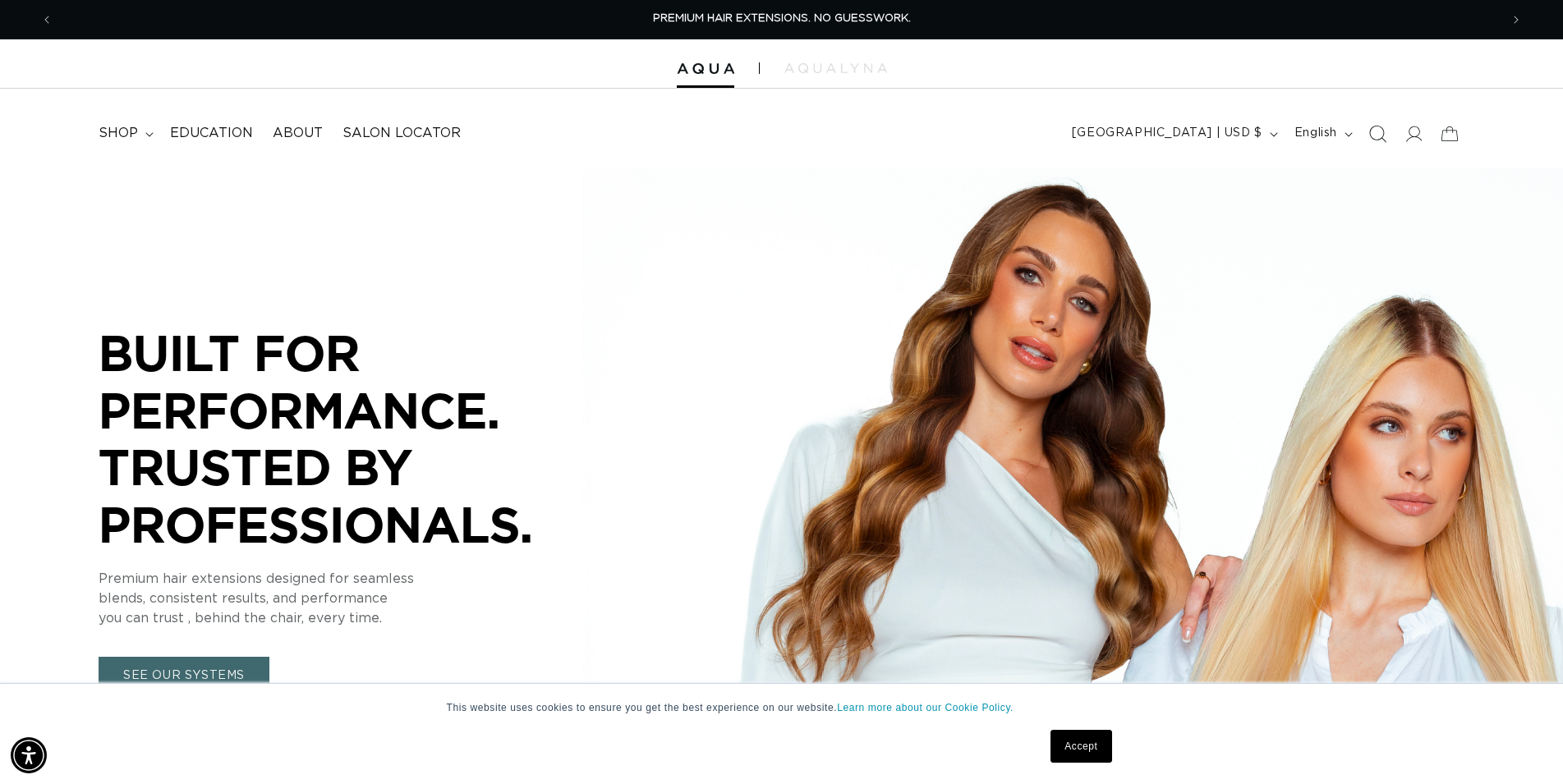
click at [1383, 133] on icon "Search" at bounding box center [1377, 133] width 17 height 17
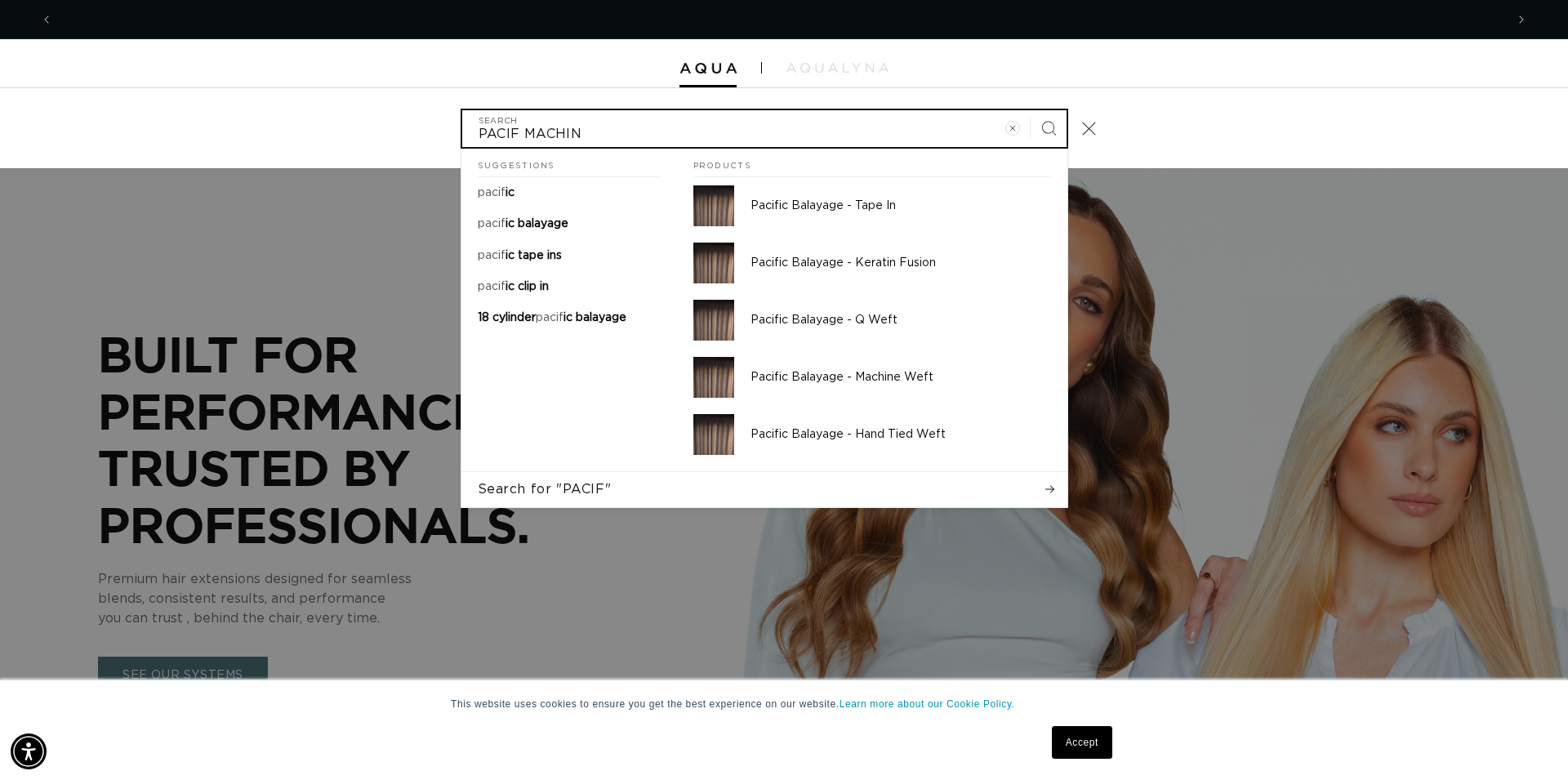
scroll to position [0, 1452]
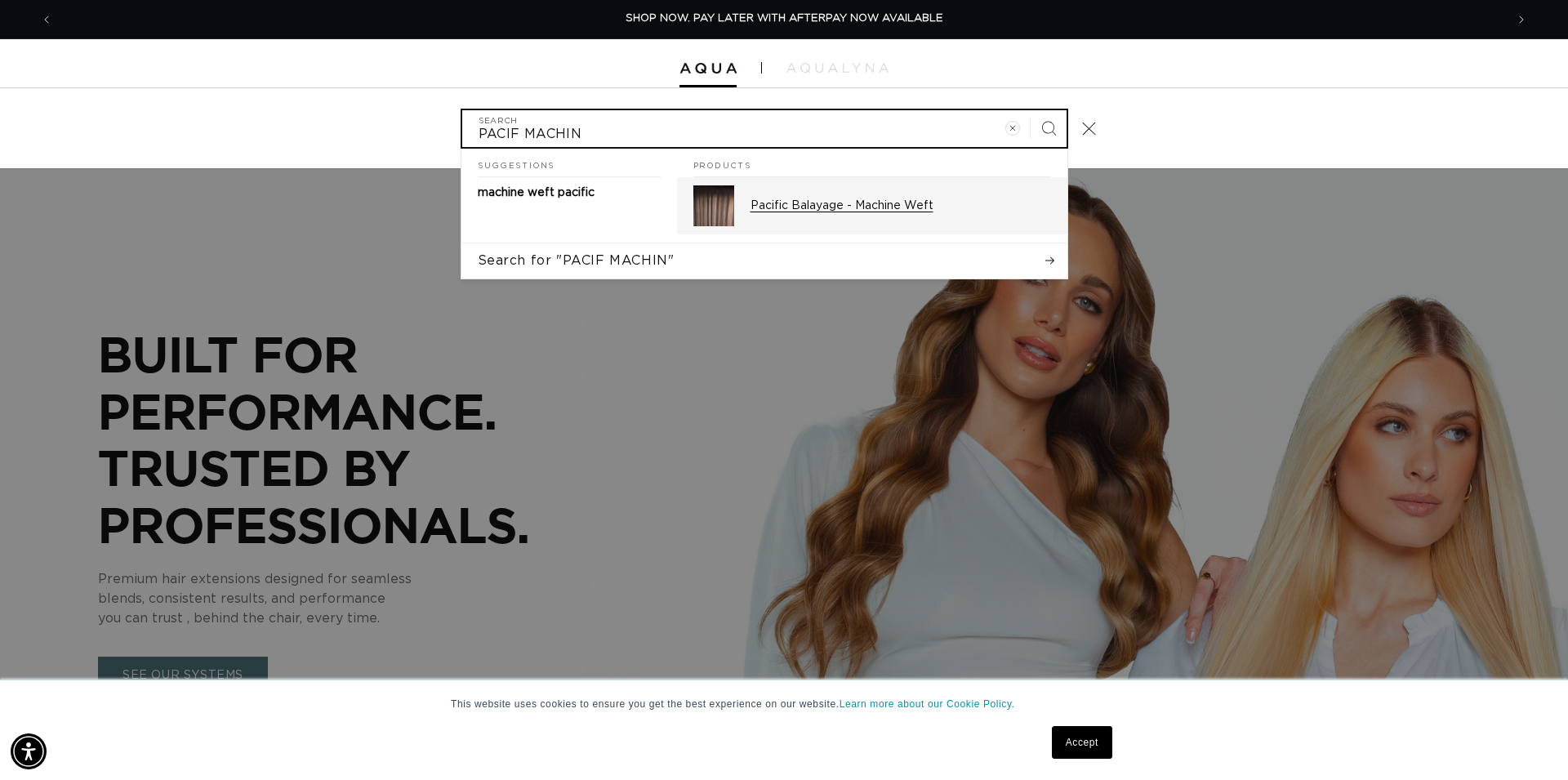
type input "PACIF MACHIN"
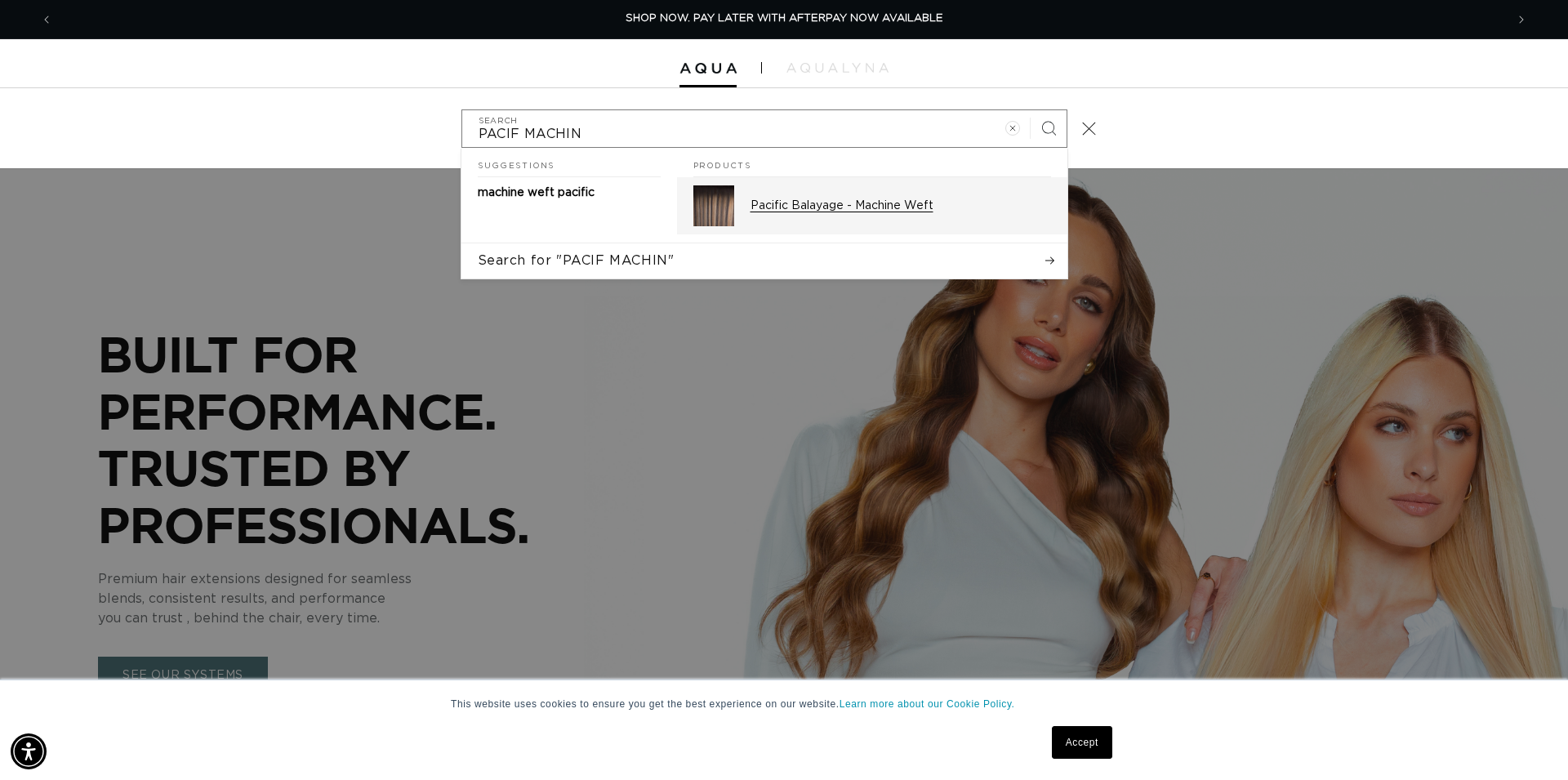
click at [871, 204] on p "Pacific Balayage - Machine Weft" at bounding box center [900, 206] width 301 height 15
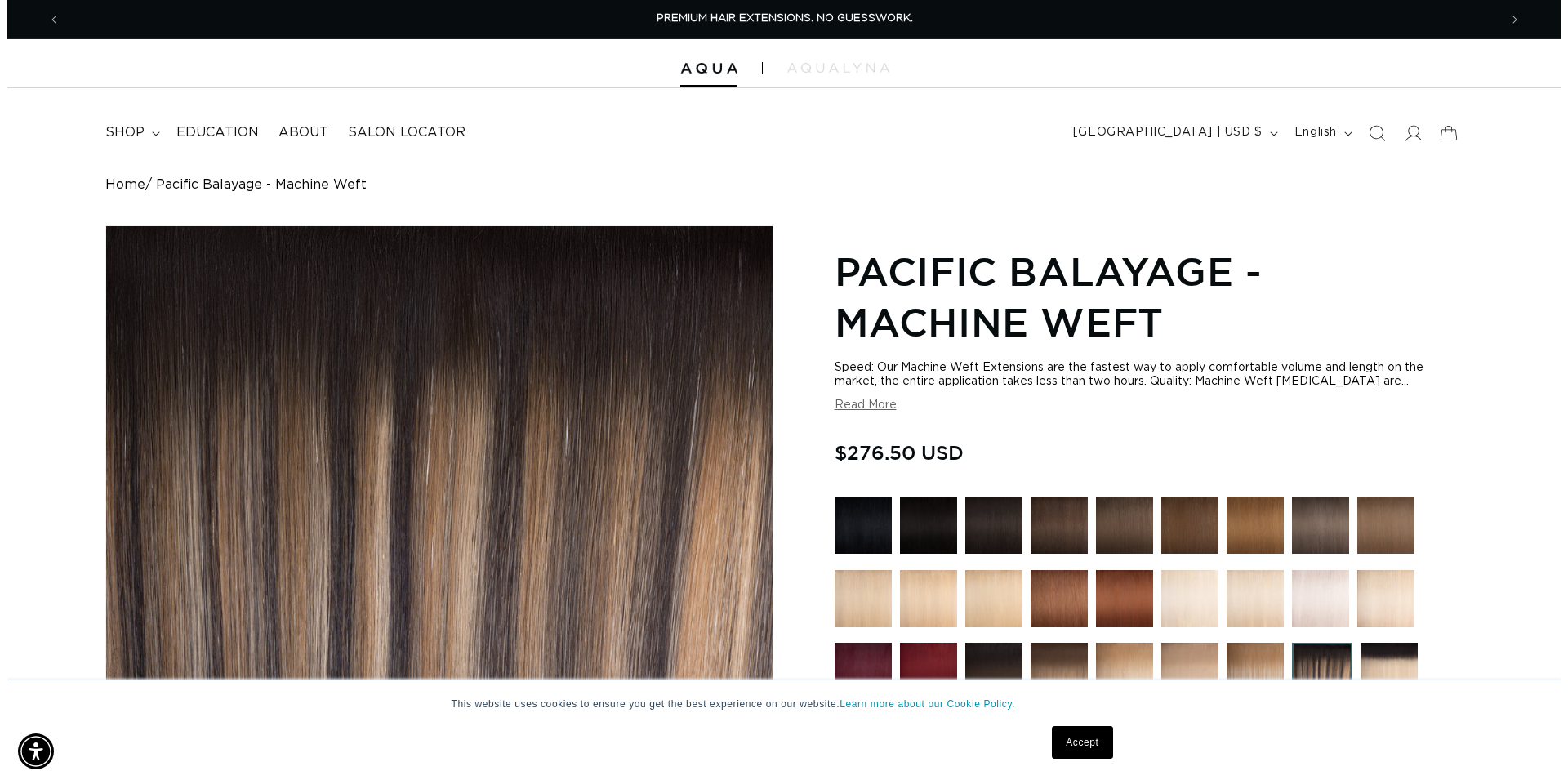
scroll to position [583, 0]
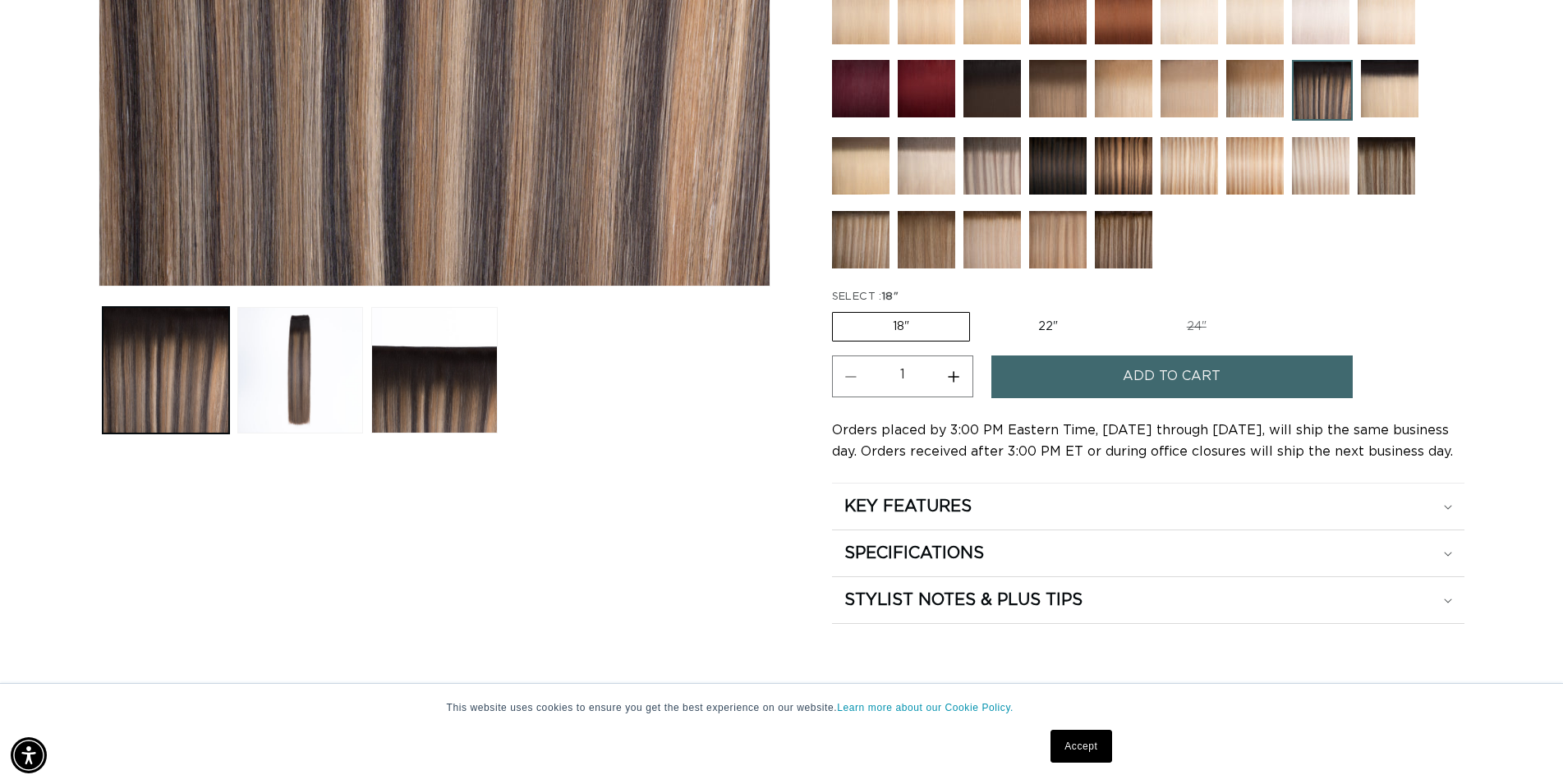
click at [1039, 323] on label "22" Variant sold out or unavailable" at bounding box center [1048, 327] width 140 height 28
click at [979, 310] on input "22" Variant sold out or unavailable" at bounding box center [978, 309] width 1 height 1
radio input "true"
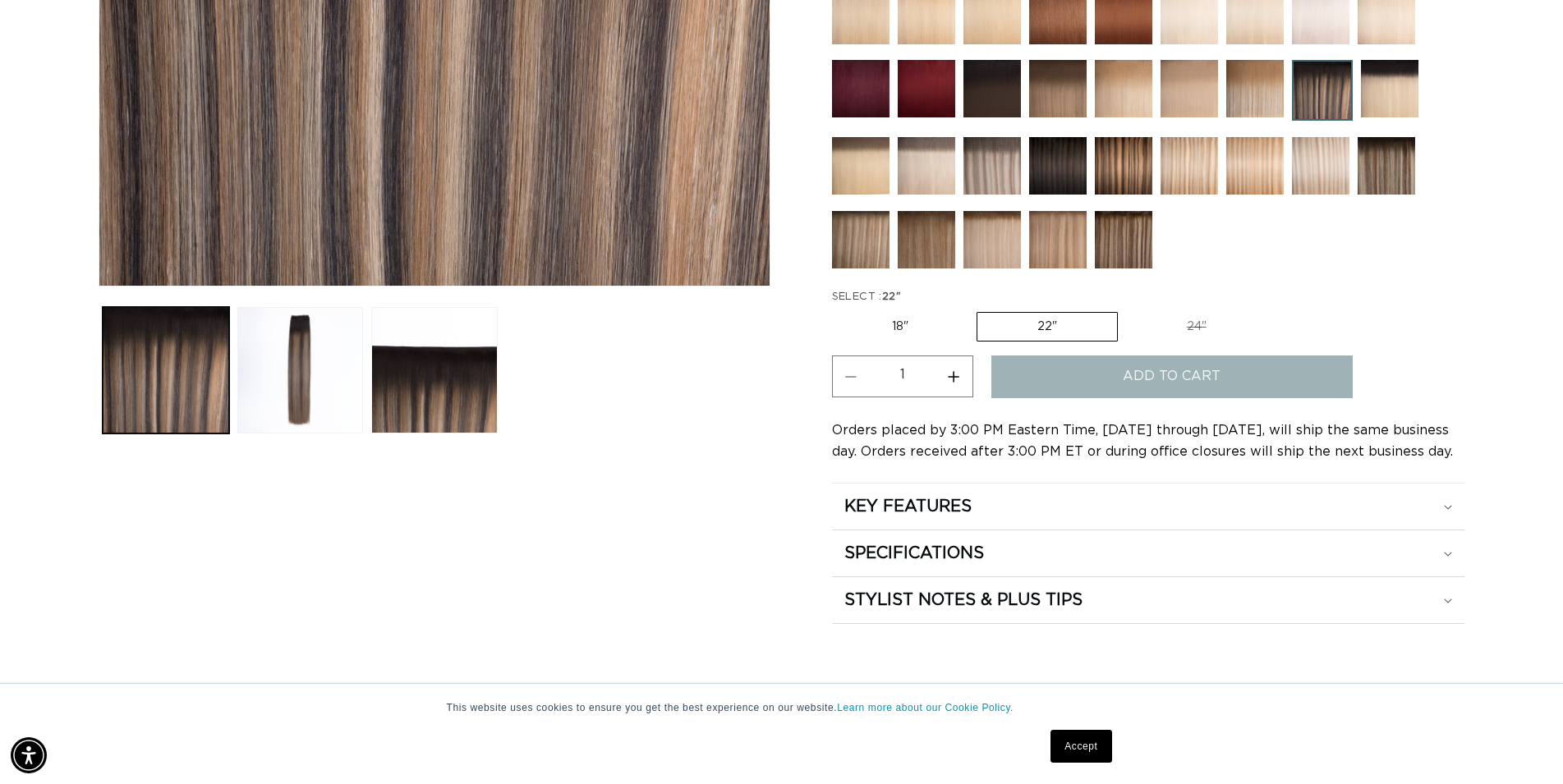
click at [1078, 381] on button "Add to cart" at bounding box center [1172, 376] width 361 height 42
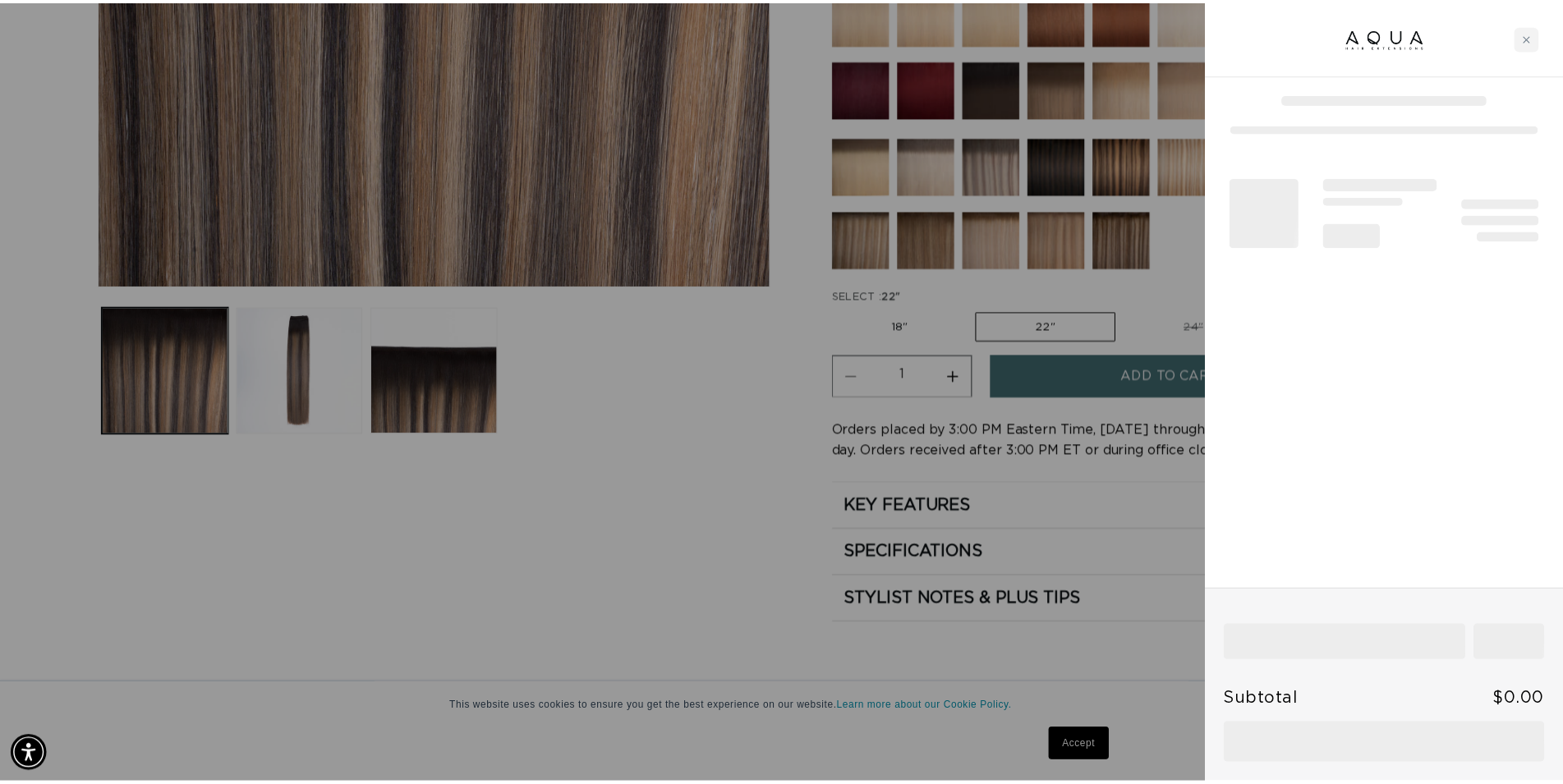
scroll to position [0, 1460]
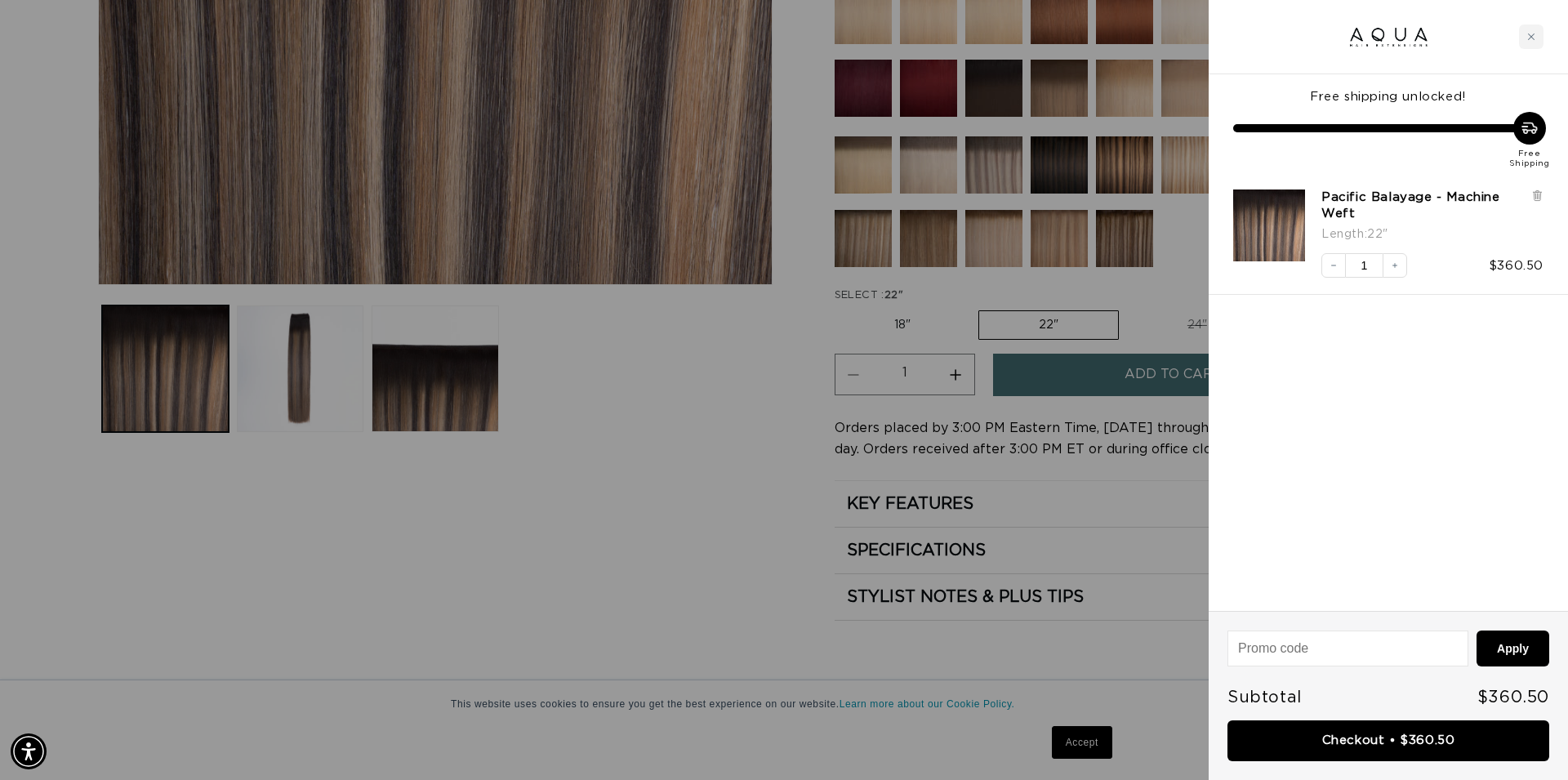
click at [714, 524] on div at bounding box center [784, 390] width 1568 height 780
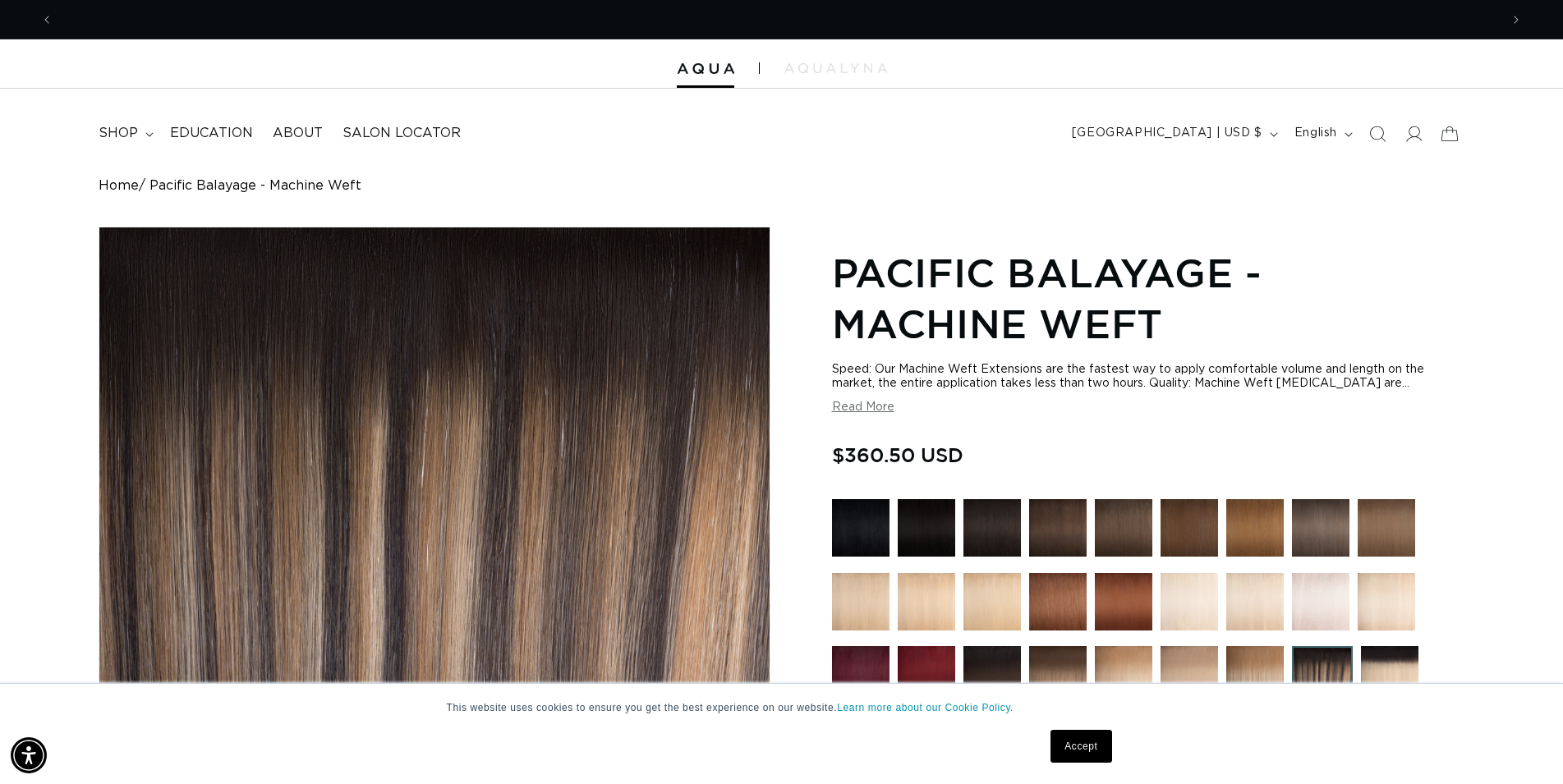
scroll to position [0, 0]
click at [990, 522] on img at bounding box center [991, 527] width 57 height 57
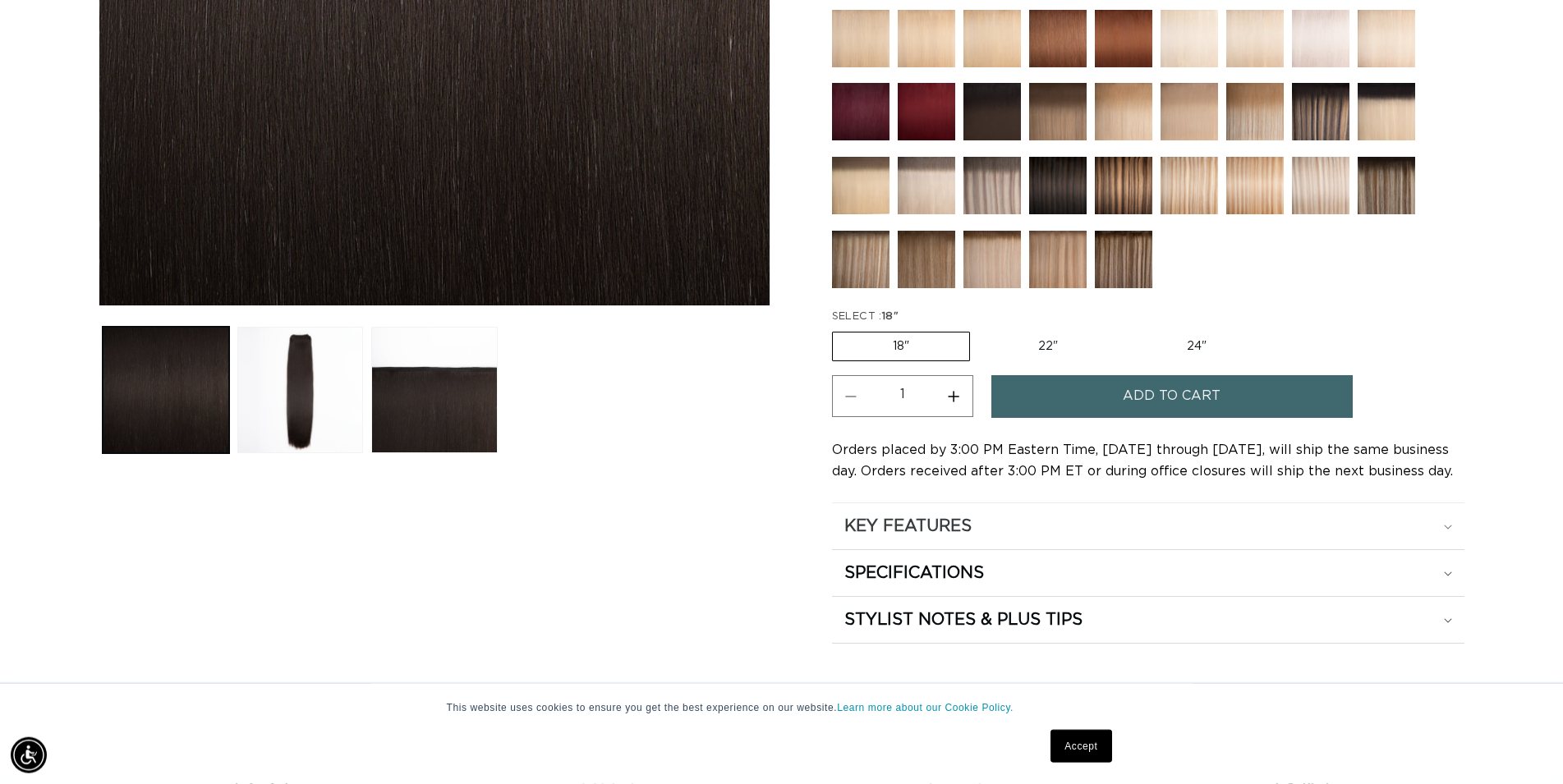
scroll to position [586, 0]
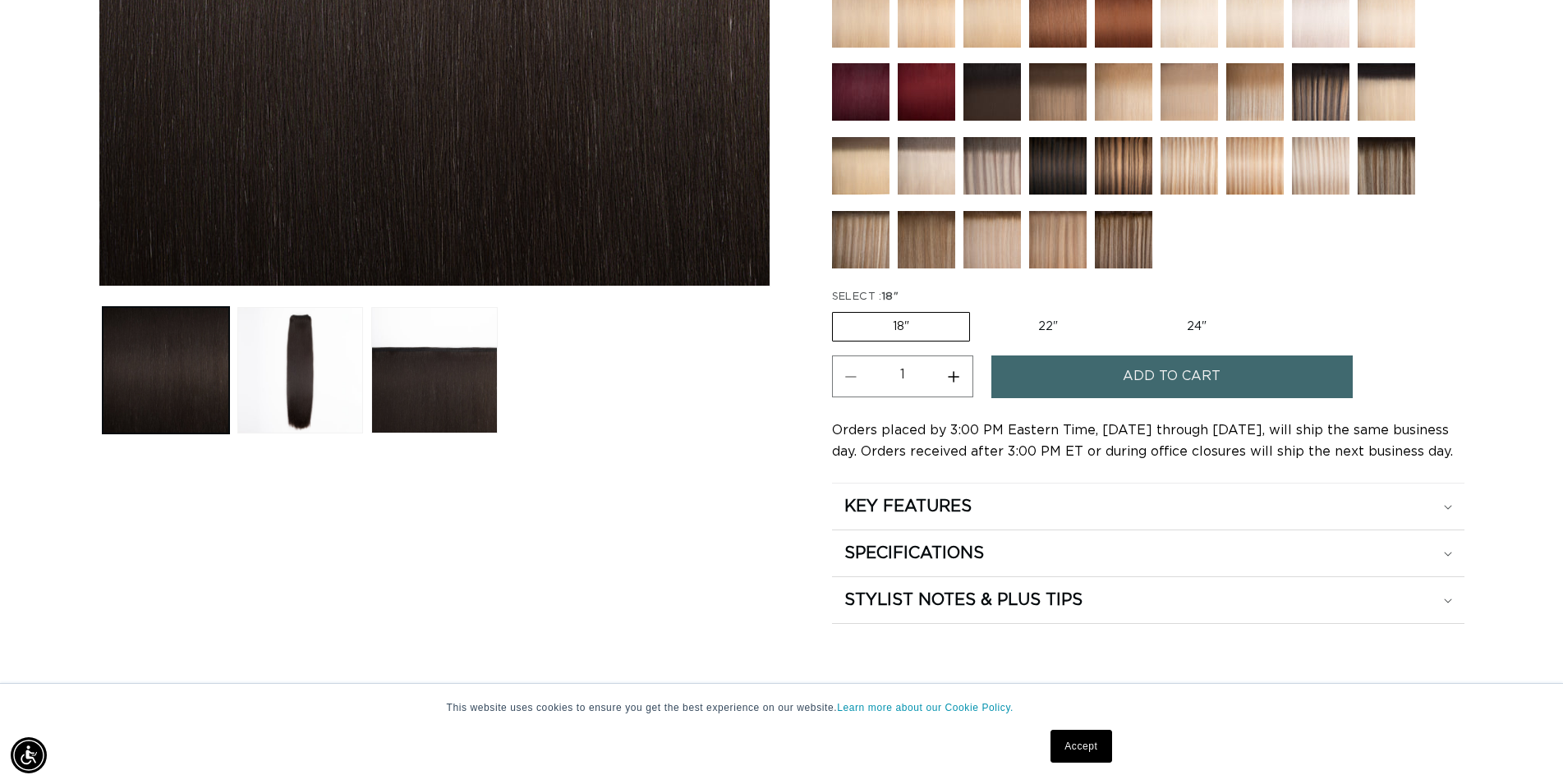
click at [1031, 327] on label "22" Variant sold out or unavailable" at bounding box center [1048, 327] width 140 height 28
click at [979, 310] on input "22" Variant sold out or unavailable" at bounding box center [978, 309] width 1 height 1
radio input "true"
click at [1065, 386] on button "Add to cart" at bounding box center [1172, 376] width 361 height 42
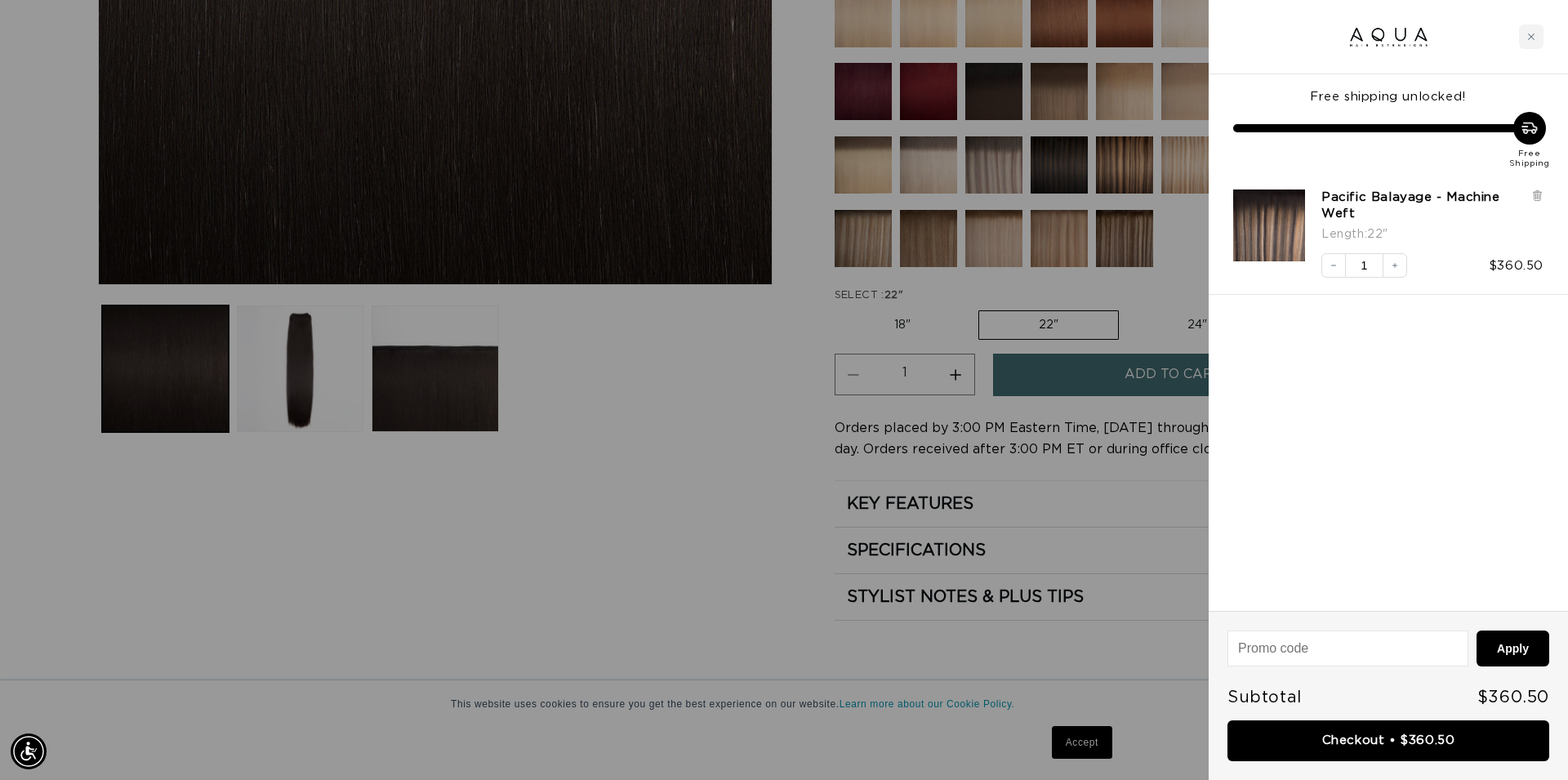
click at [675, 532] on div at bounding box center [784, 390] width 1568 height 780
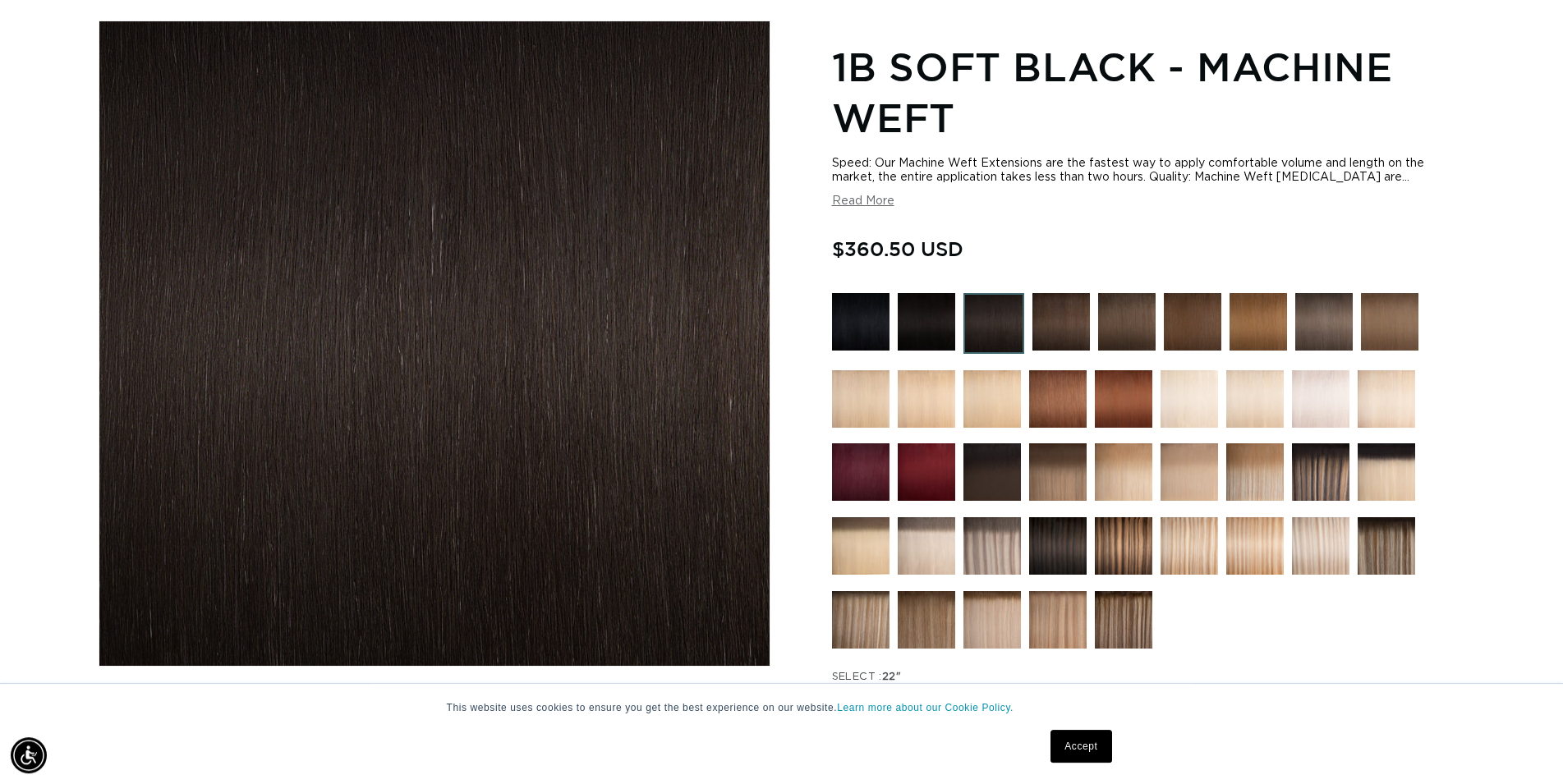
scroll to position [335, 0]
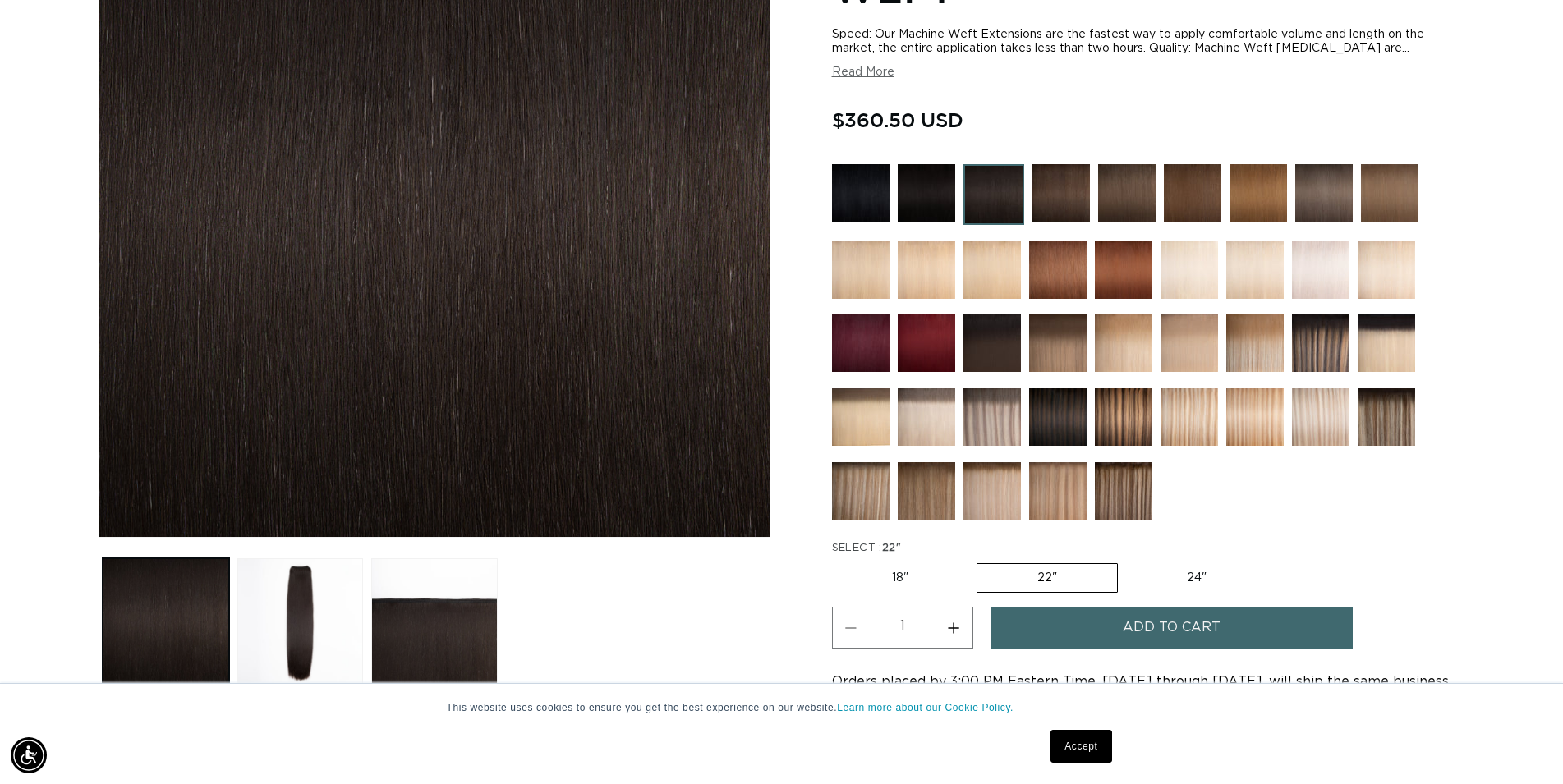
click at [1263, 429] on img at bounding box center [1255, 416] width 57 height 57
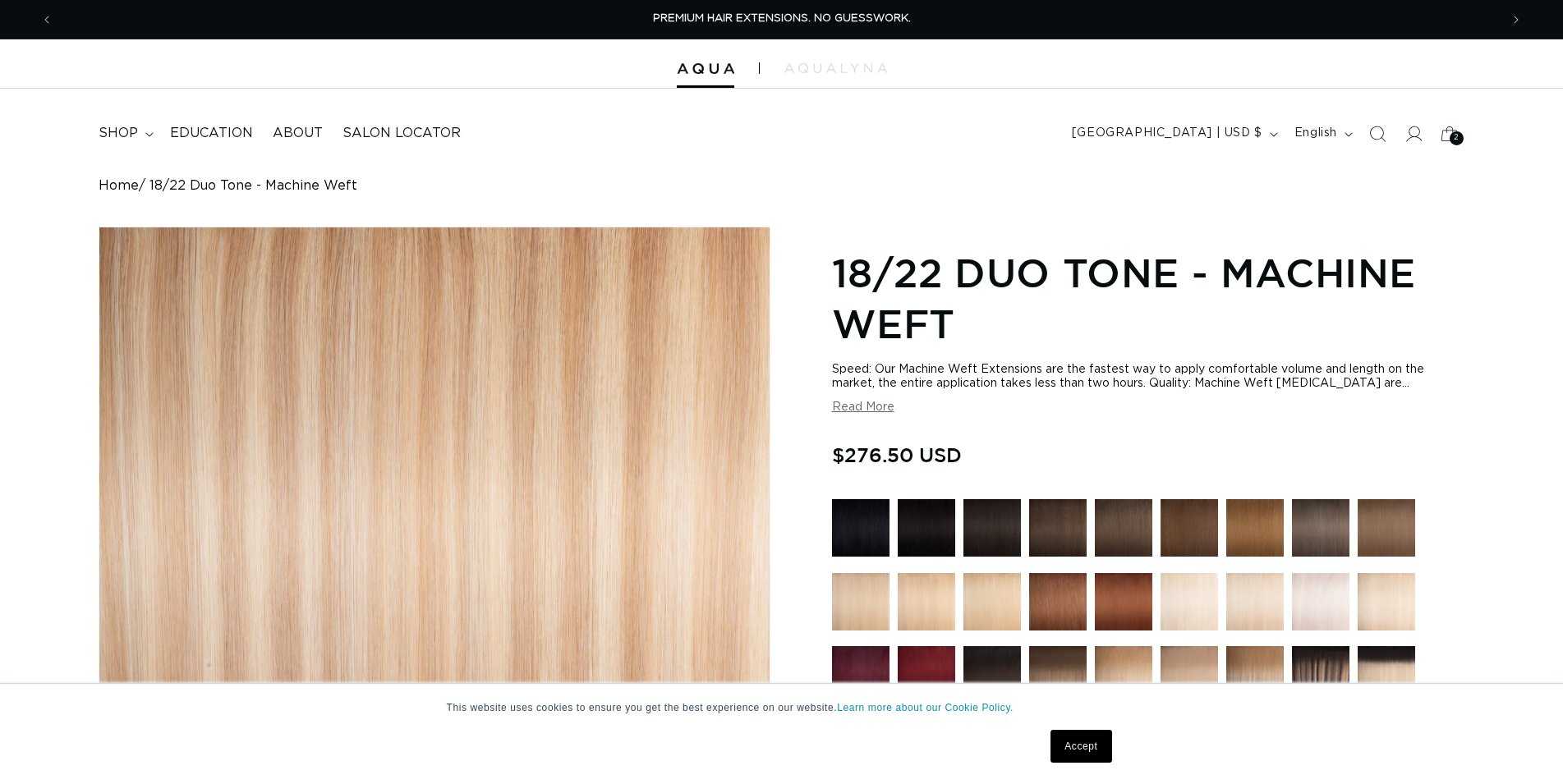
scroll to position [503, 0]
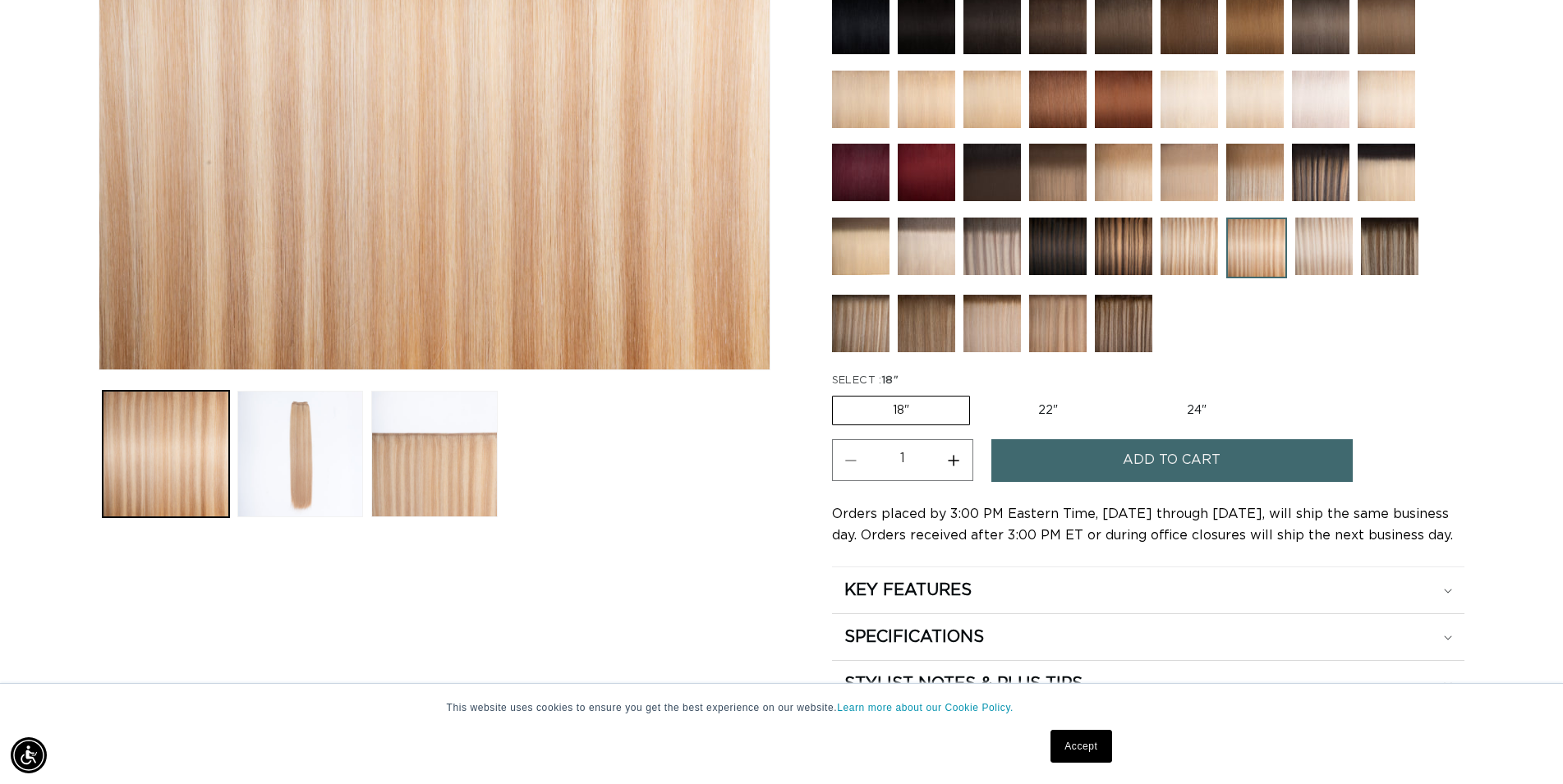
click at [1048, 404] on label "22" Variant sold out or unavailable" at bounding box center [1048, 411] width 140 height 28
click at [979, 393] on input "22" Variant sold out or unavailable" at bounding box center [978, 392] width 1 height 1
radio input "true"
click at [1102, 470] on button "Add to cart" at bounding box center [1172, 460] width 361 height 42
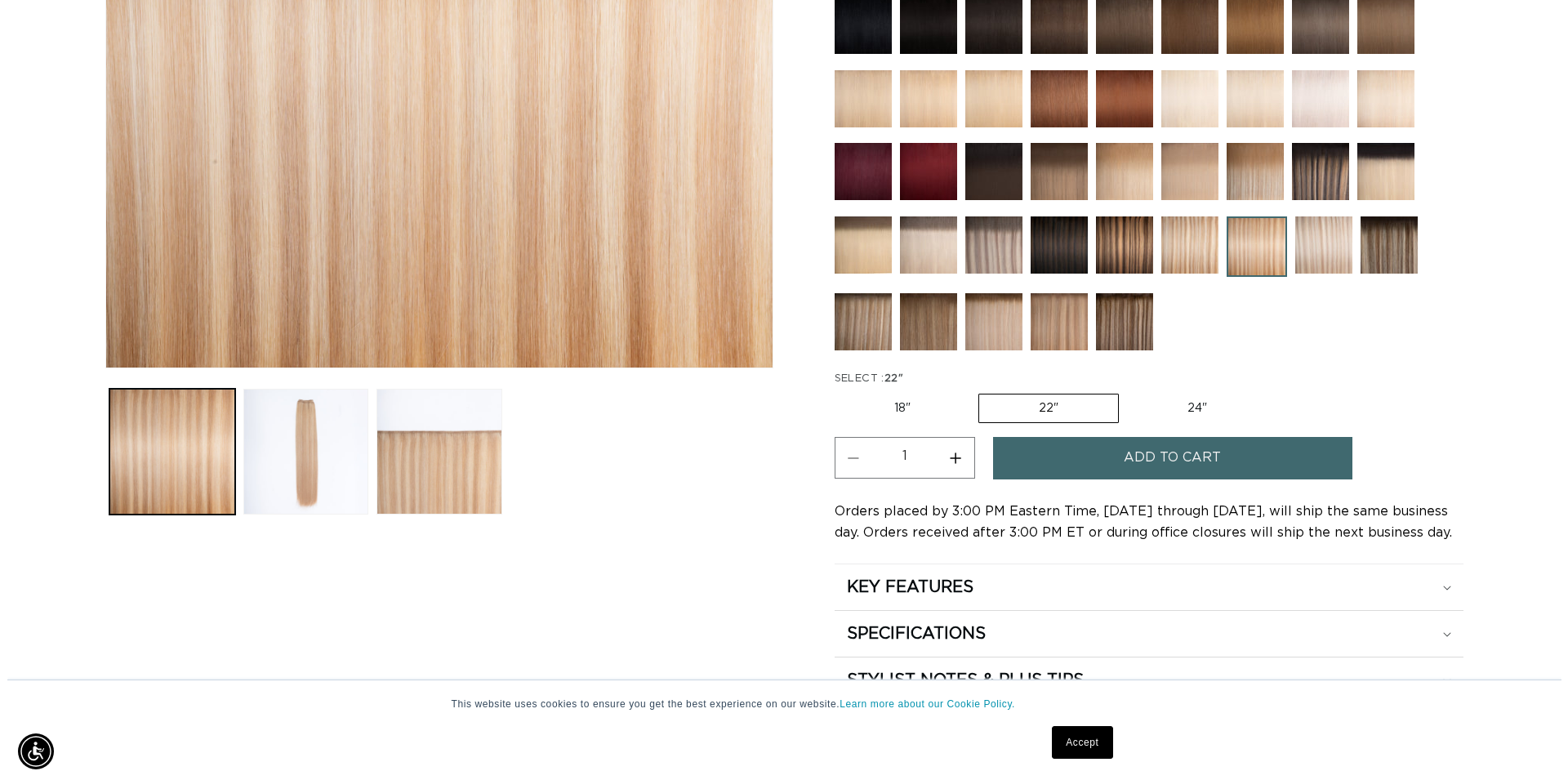
scroll to position [0, 1452]
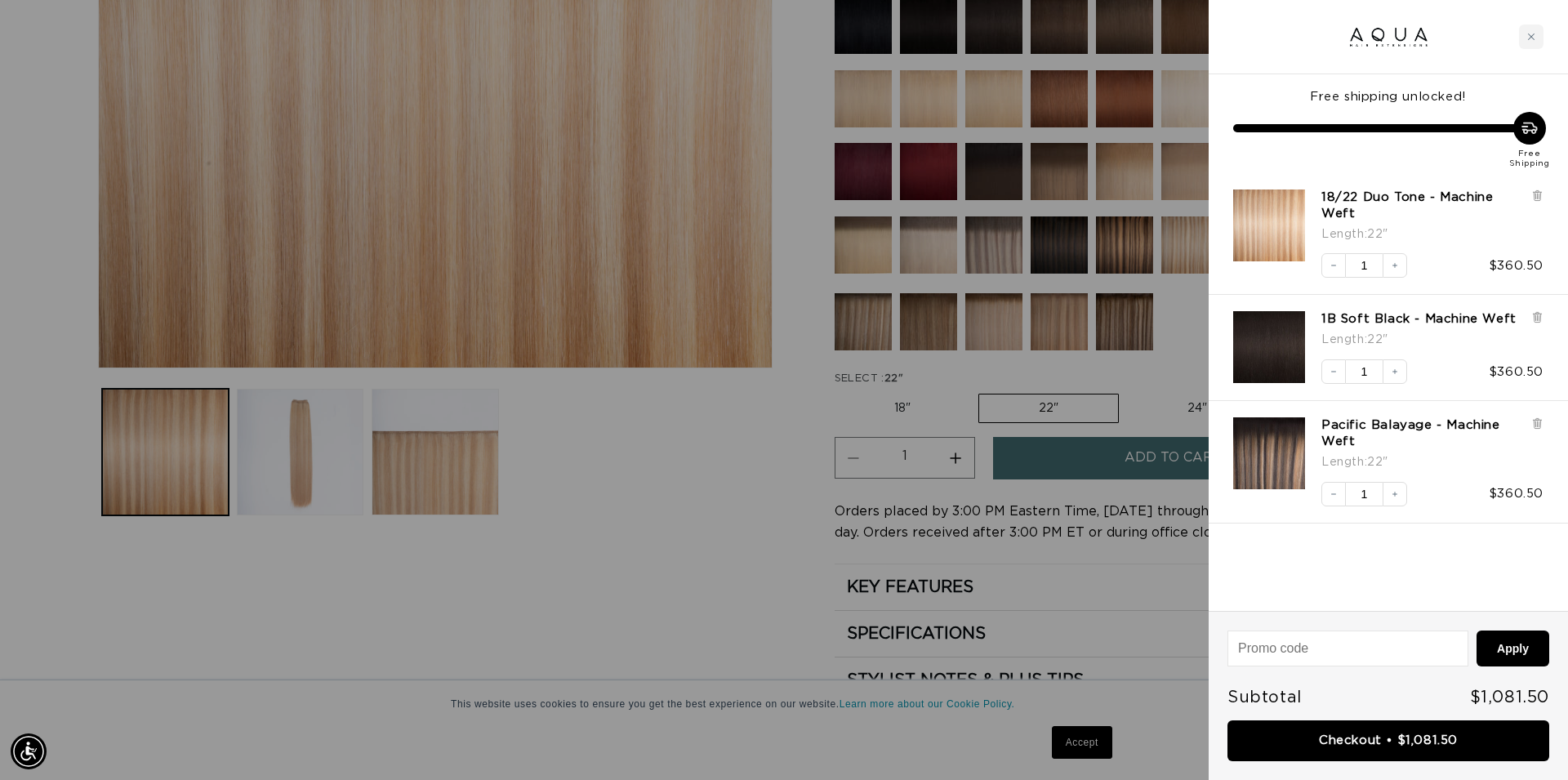
click at [735, 513] on div at bounding box center [784, 390] width 1568 height 780
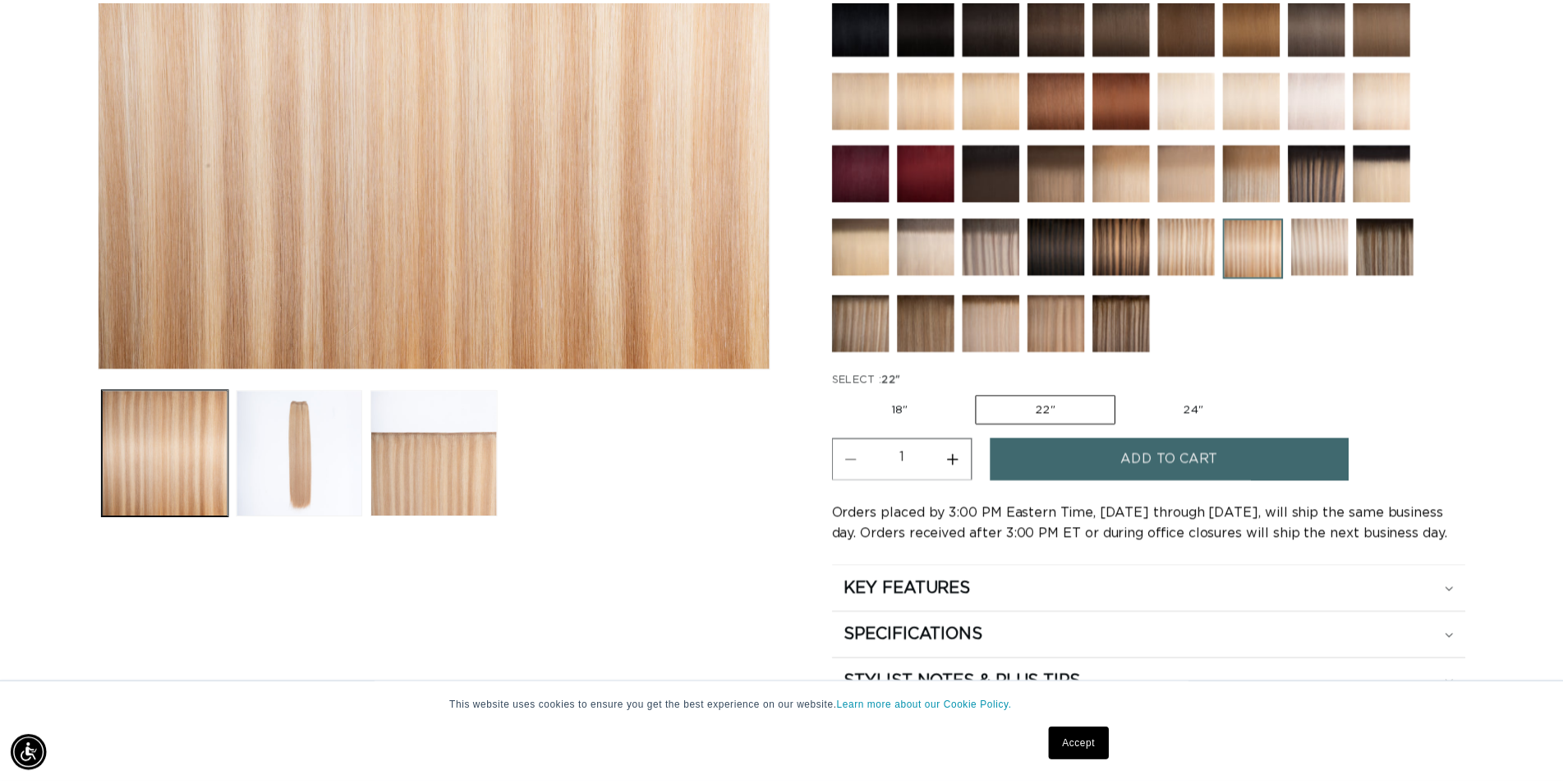
scroll to position [0, 2893]
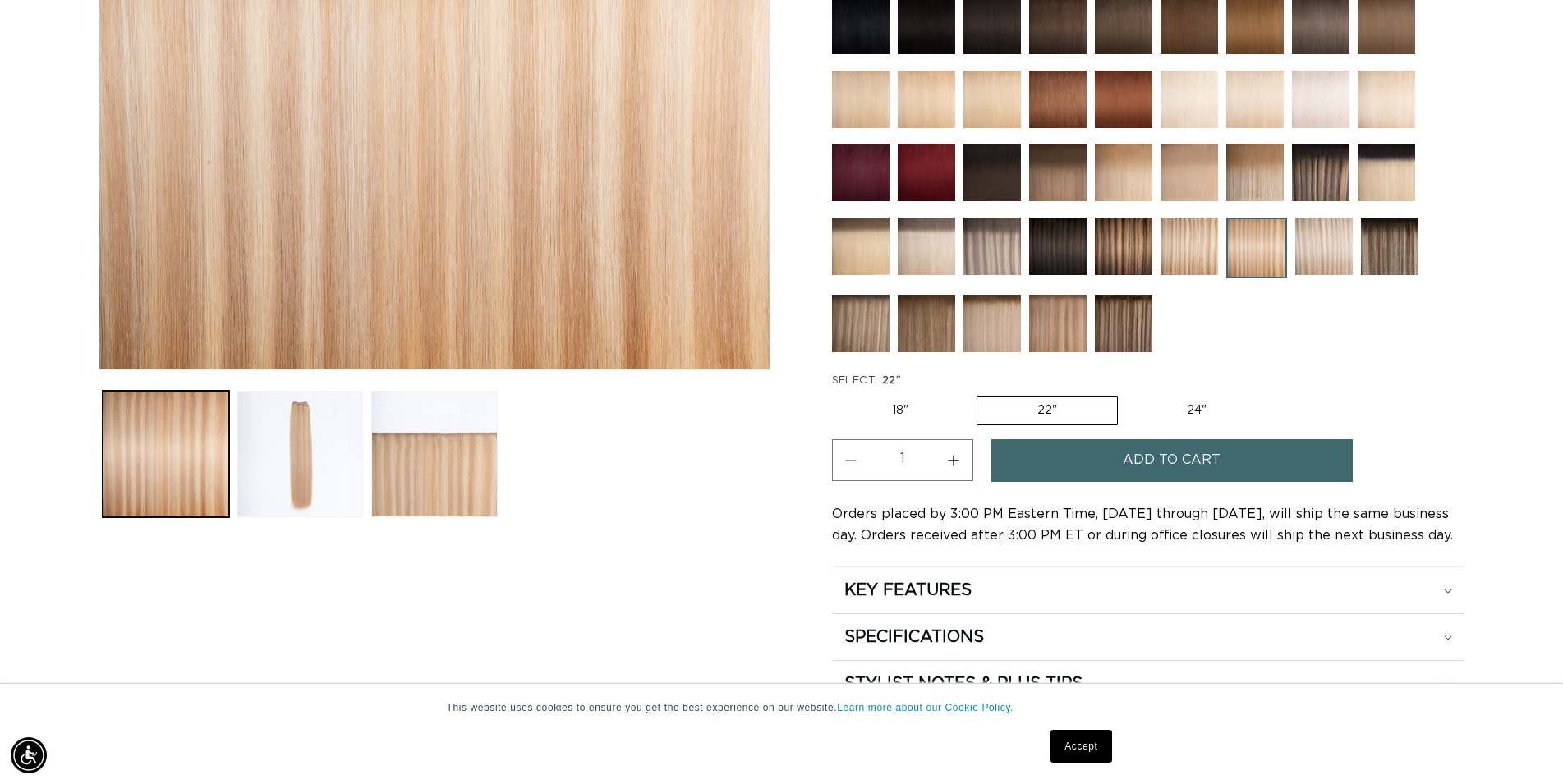
click at [867, 325] on img at bounding box center [861, 323] width 57 height 57
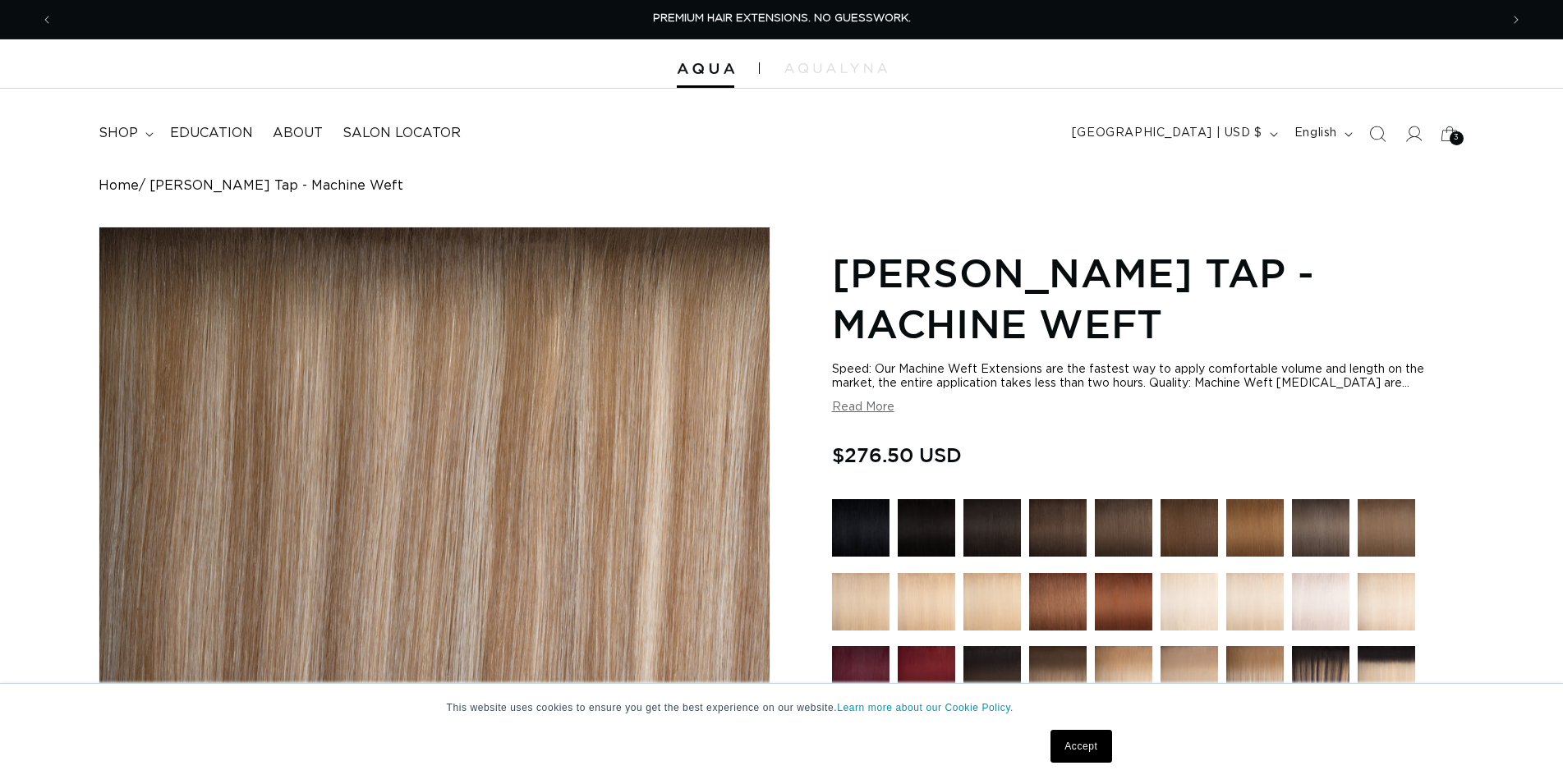
radio input "true"
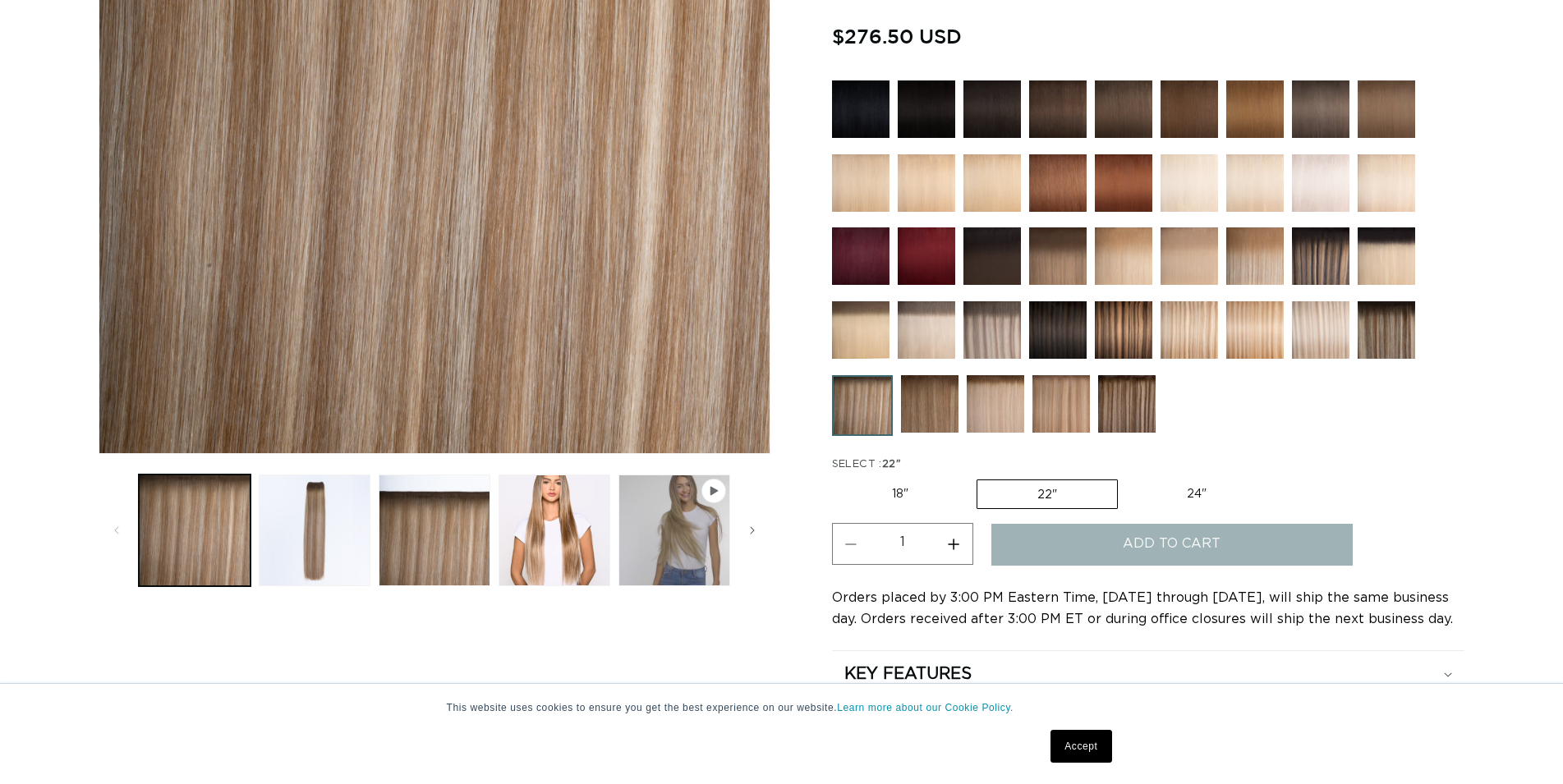
click at [1095, 561] on div "Add to cart" at bounding box center [1201, 549] width 420 height 51
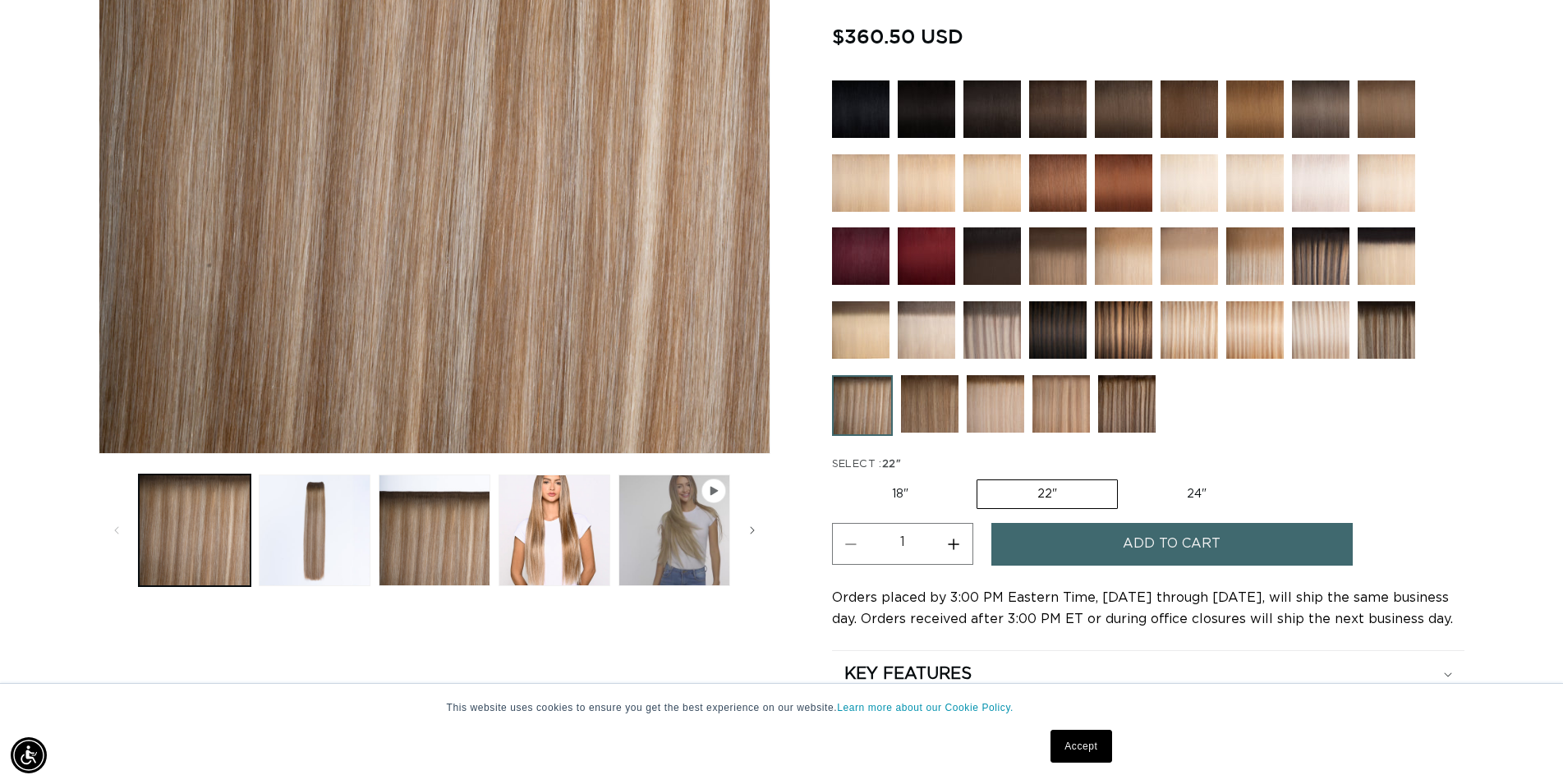
click at [1094, 550] on button "Add to cart" at bounding box center [1172, 544] width 361 height 42
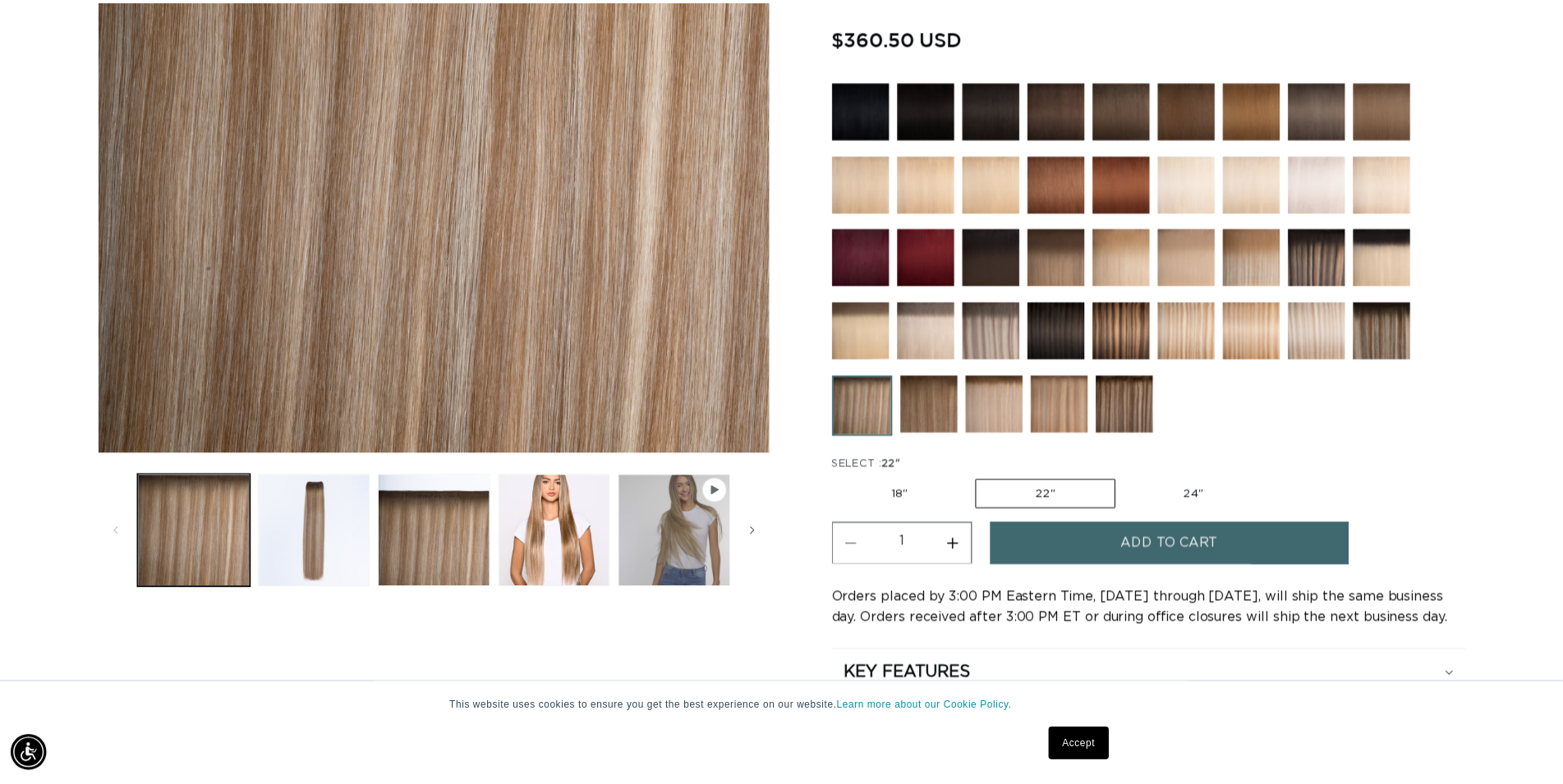
scroll to position [0, 1460]
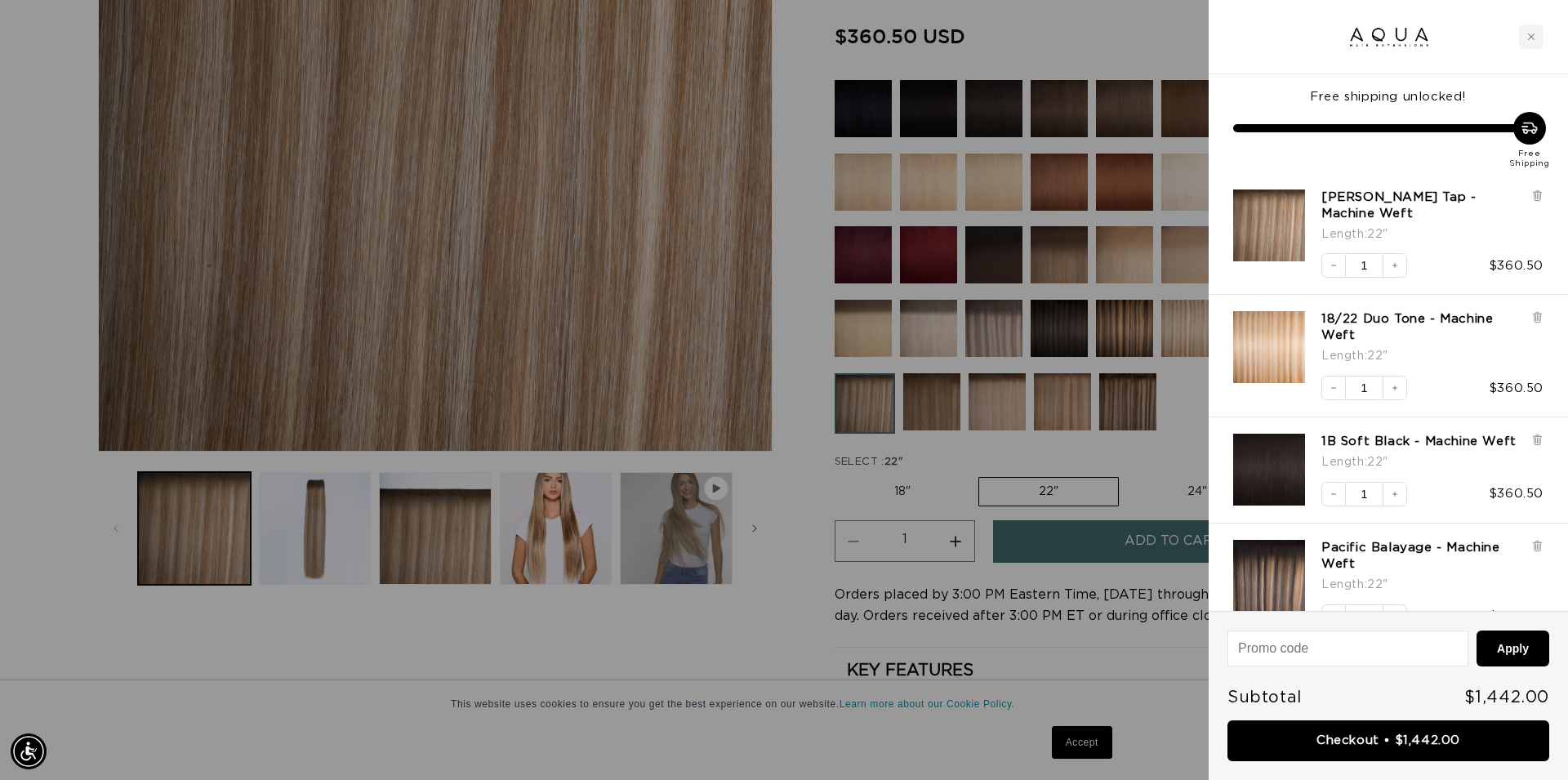
click at [753, 664] on div at bounding box center [784, 390] width 1568 height 780
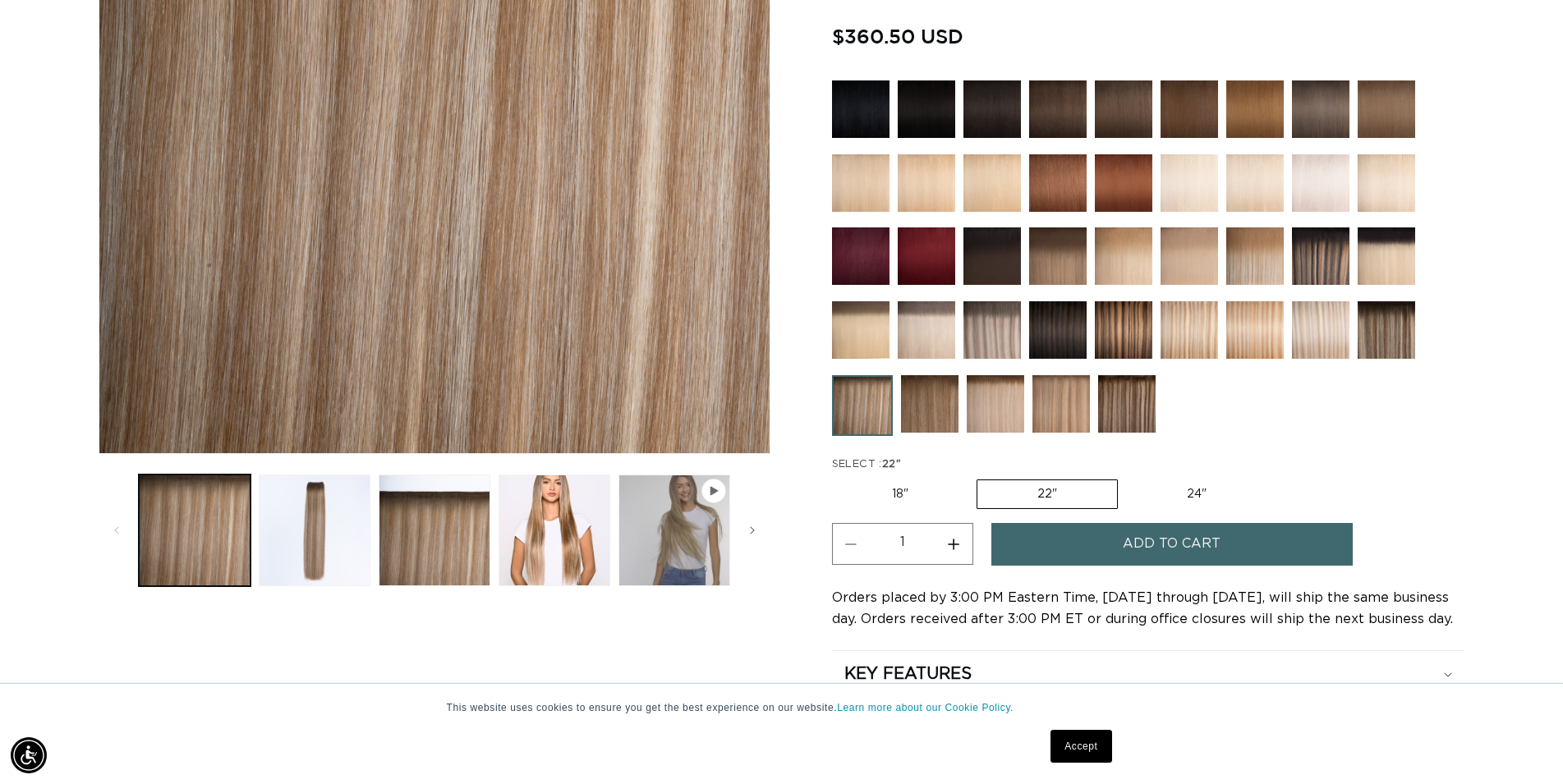
scroll to position [0, 0]
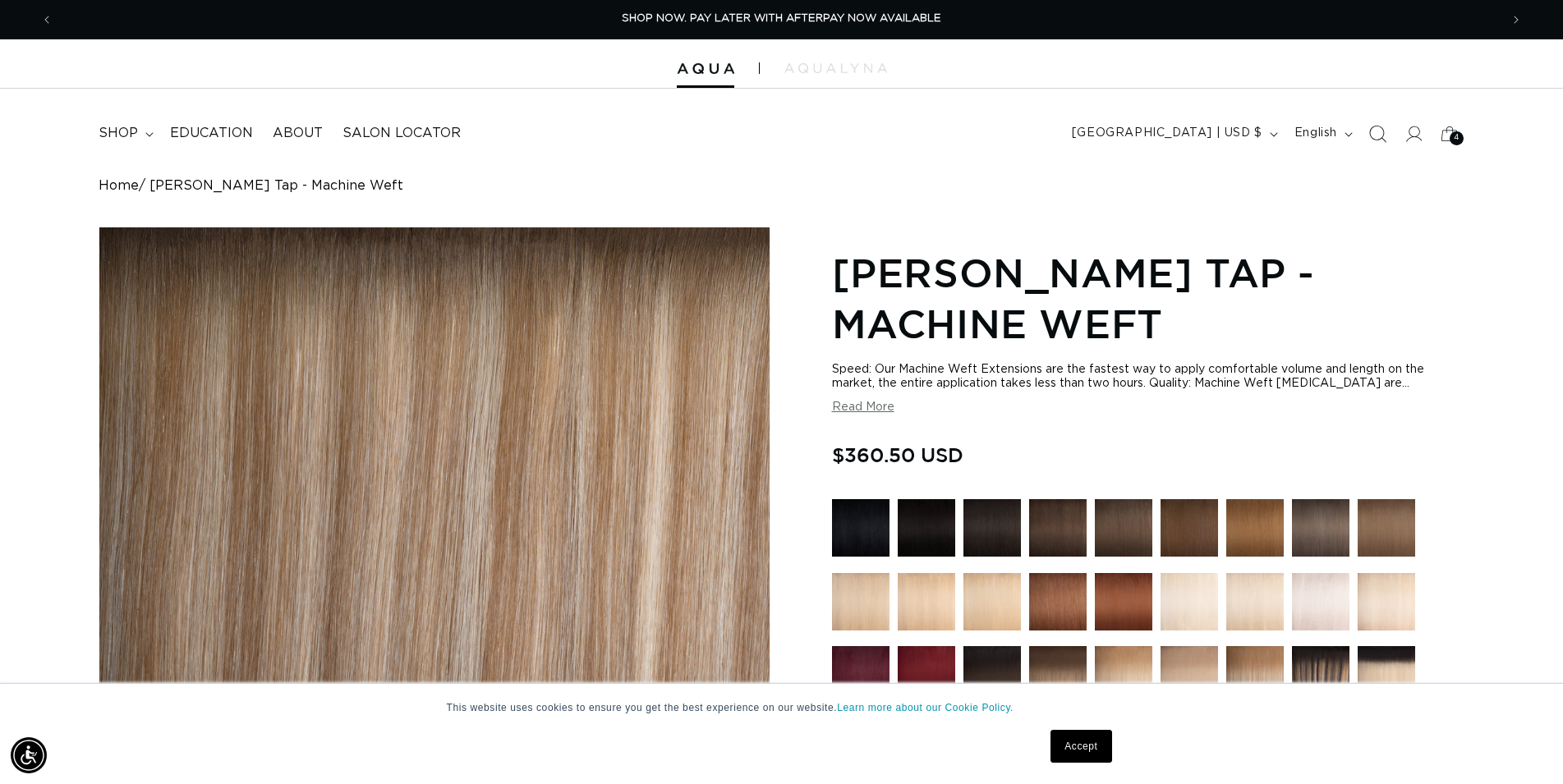
click at [1379, 132] on icon "Search" at bounding box center [1377, 133] width 17 height 17
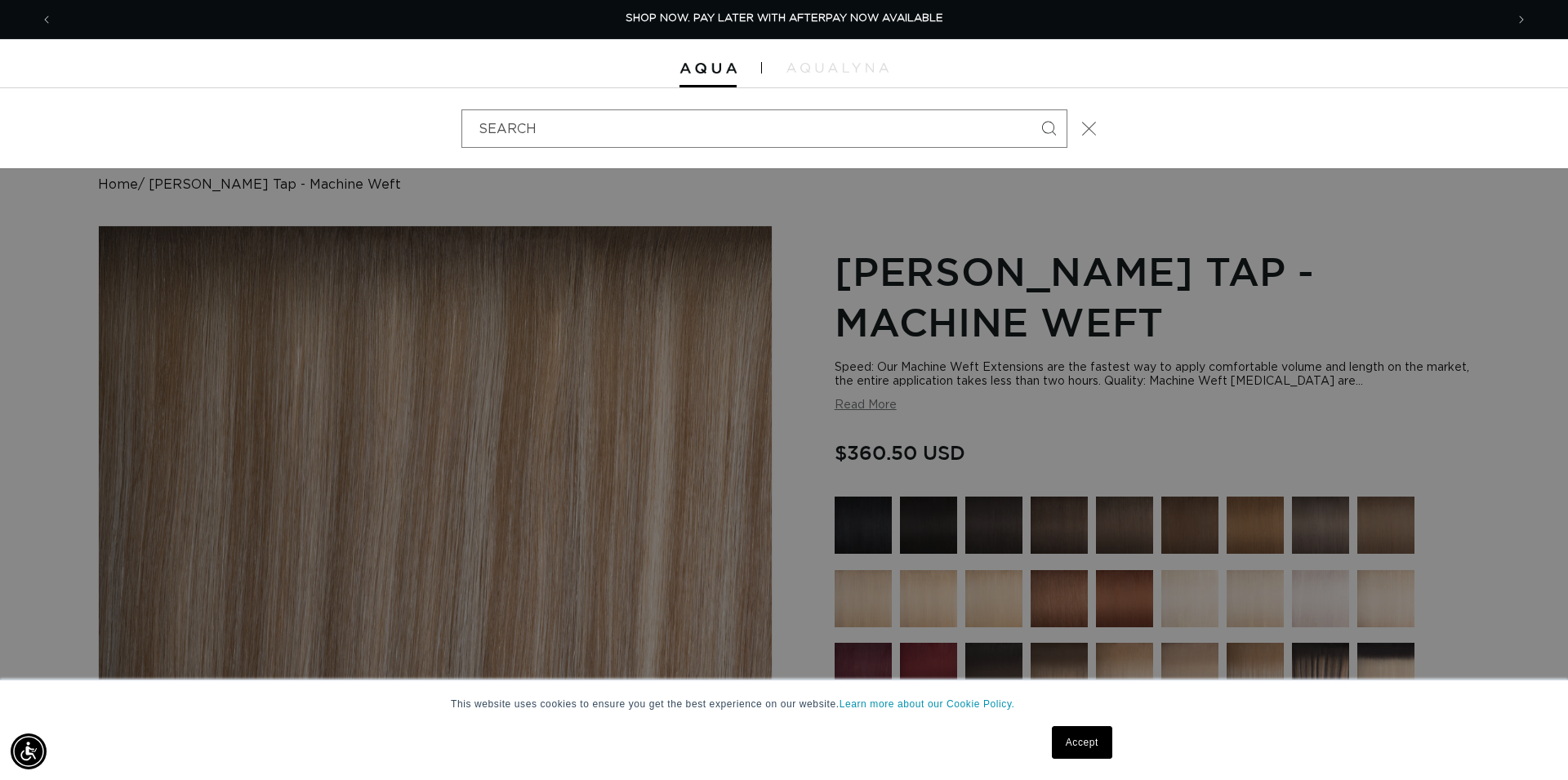
click at [1085, 131] on icon "Close" at bounding box center [1089, 128] width 15 height 15
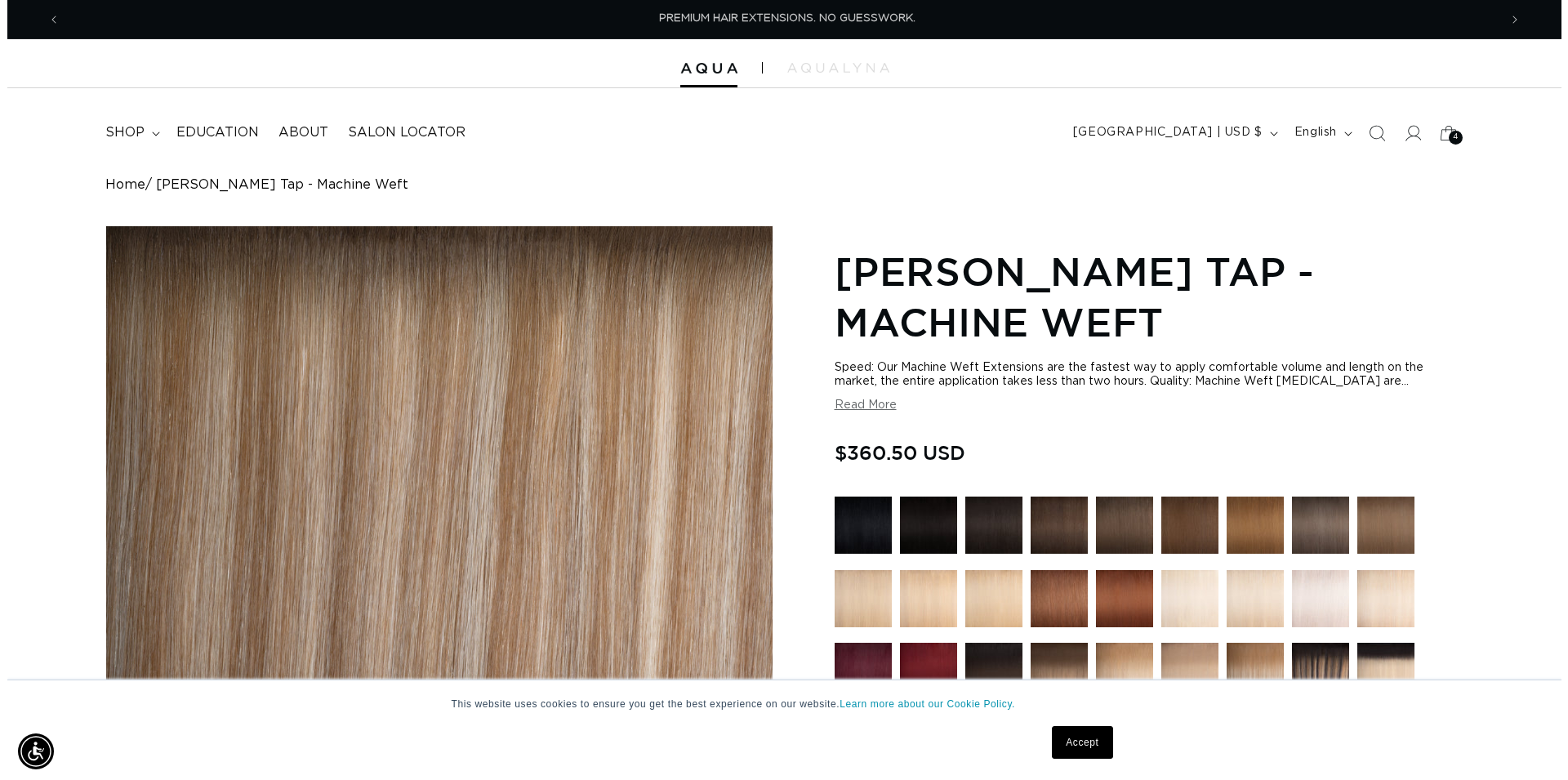
scroll to position [0, 2877]
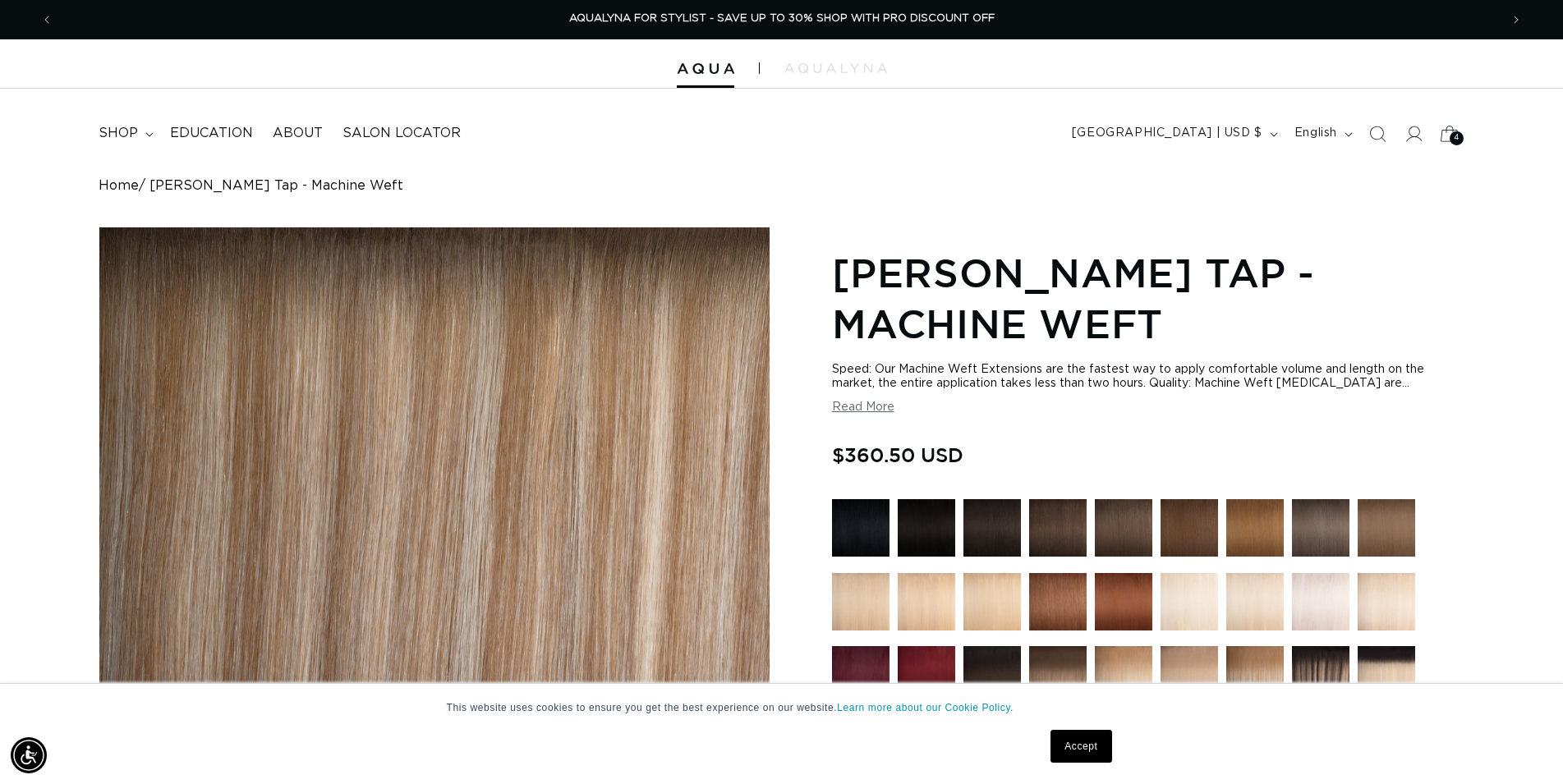
click at [1451, 139] on div "4 4" at bounding box center [1457, 138] width 14 height 14
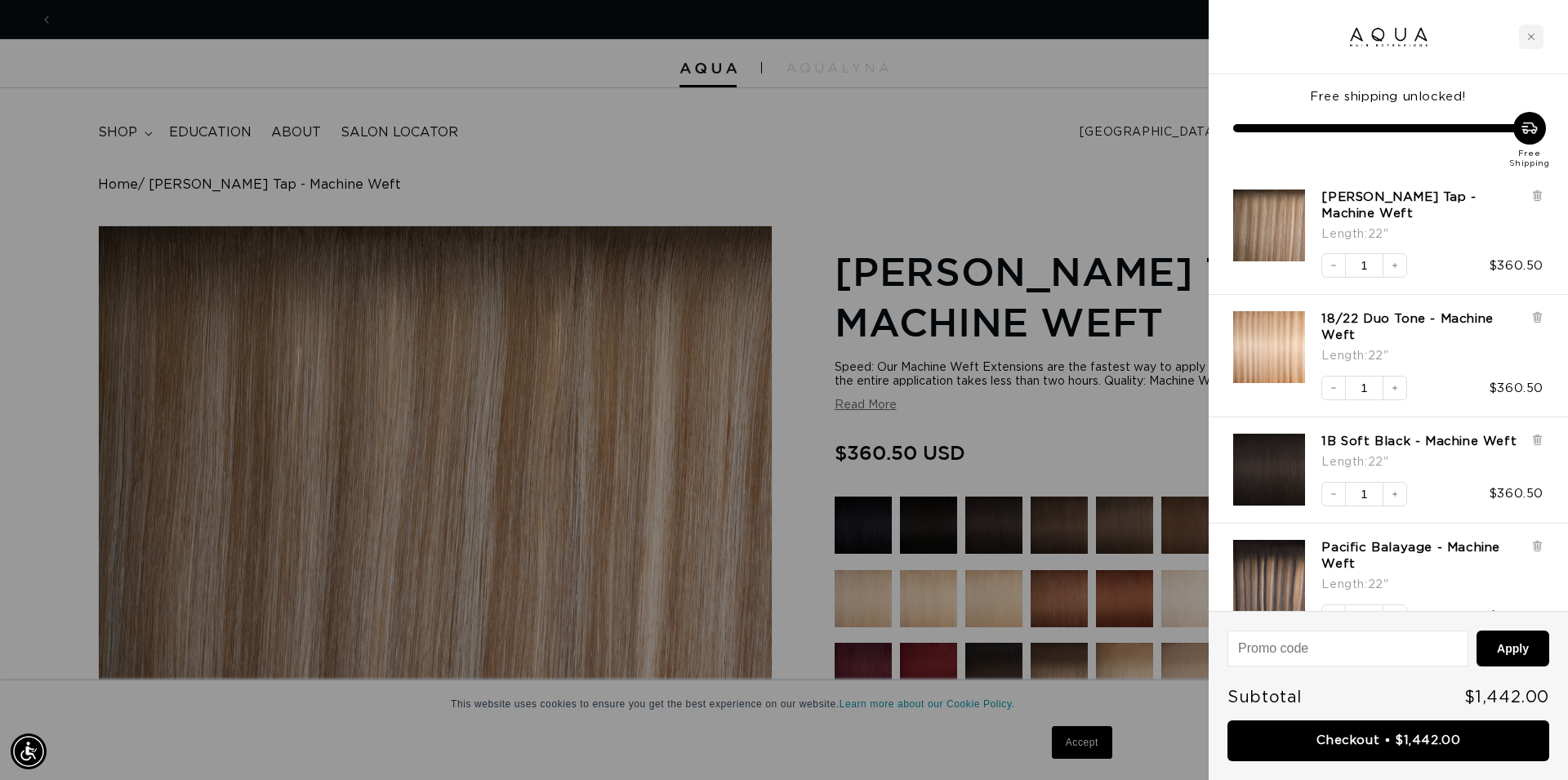
scroll to position [0, 0]
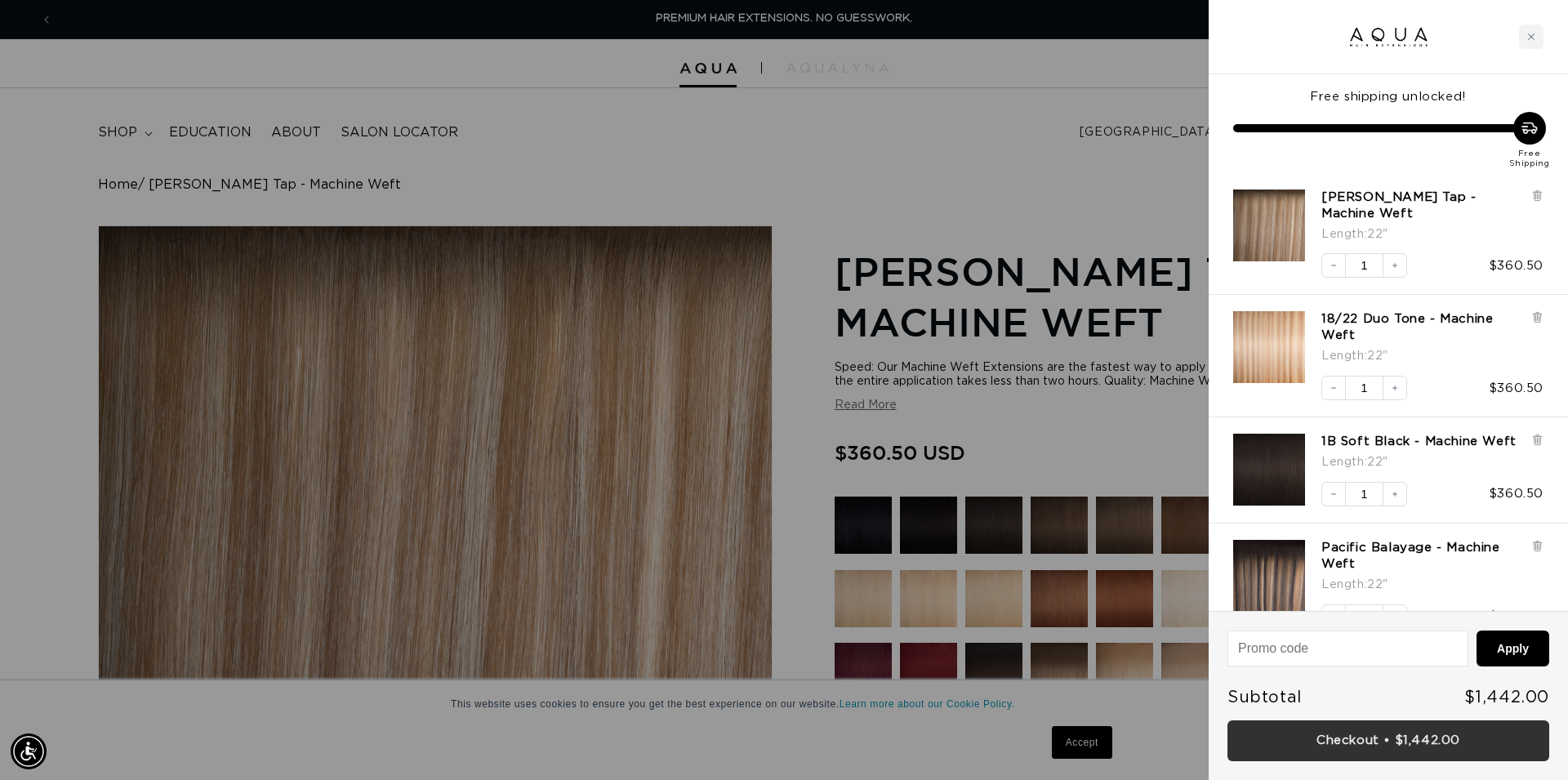
click at [1416, 731] on link "Checkout • $1,442.00" at bounding box center [1388, 741] width 322 height 42
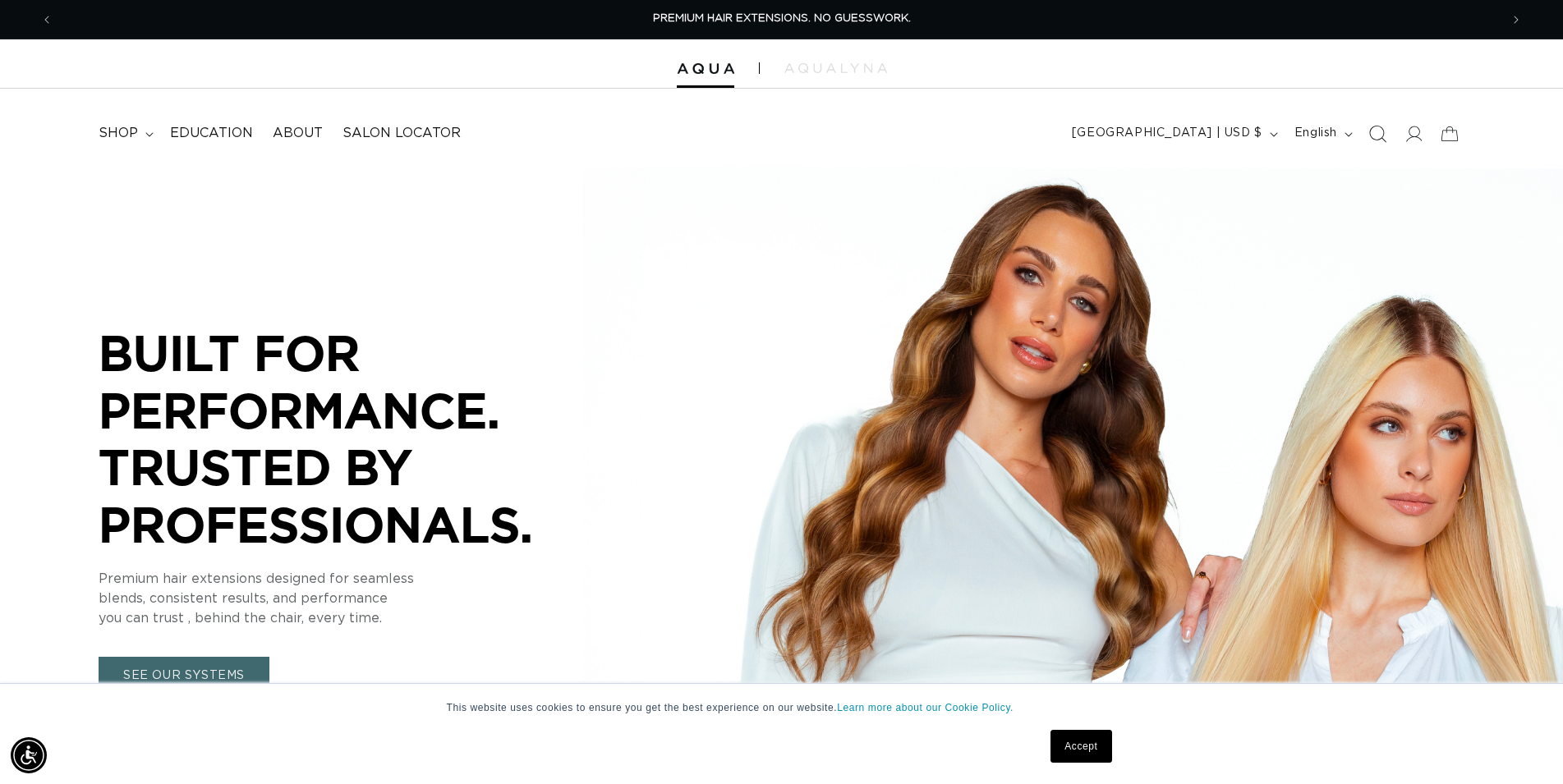
click at [1375, 132] on icon "Search" at bounding box center [1377, 133] width 17 height 17
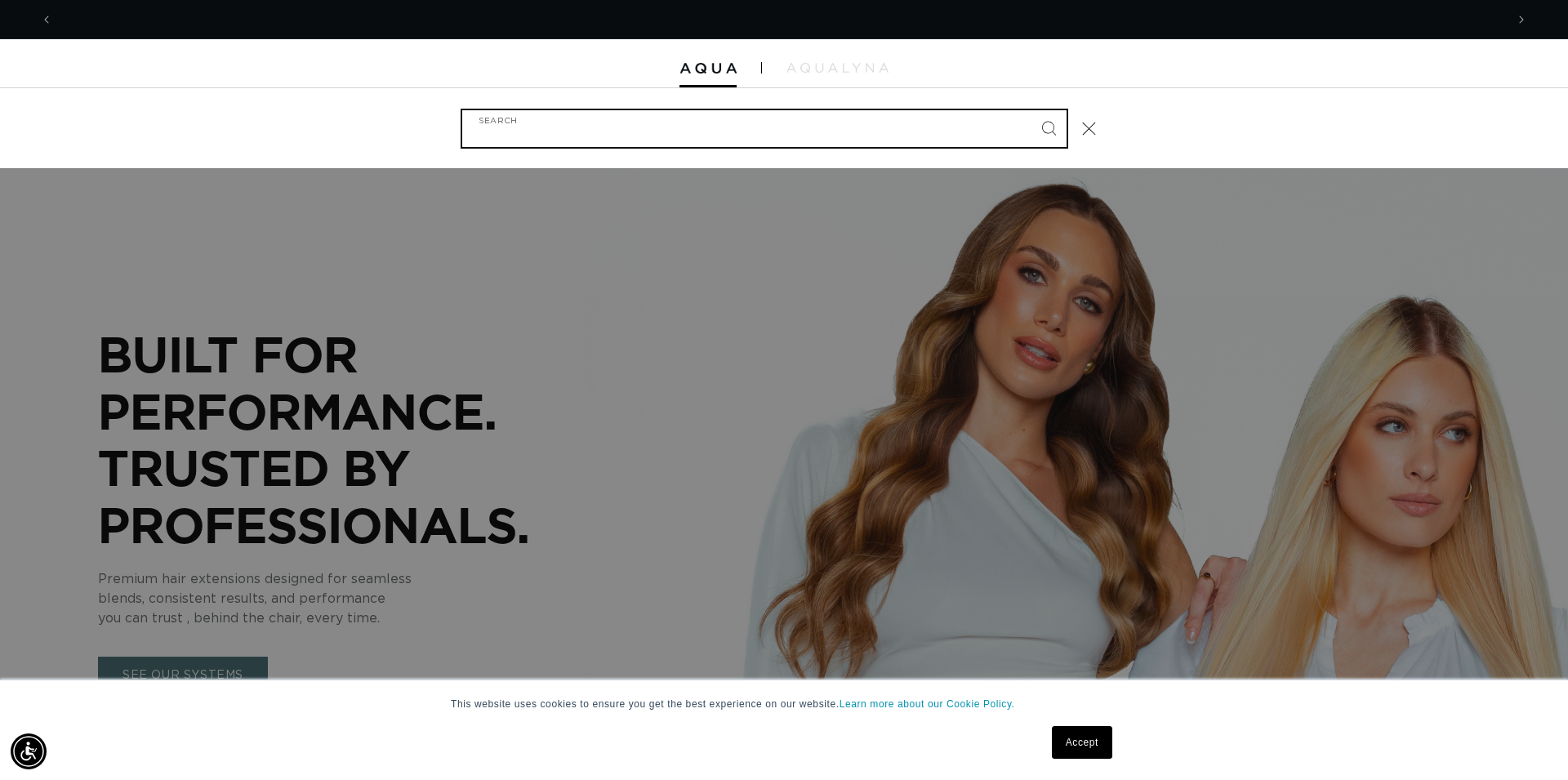
scroll to position [0, 1452]
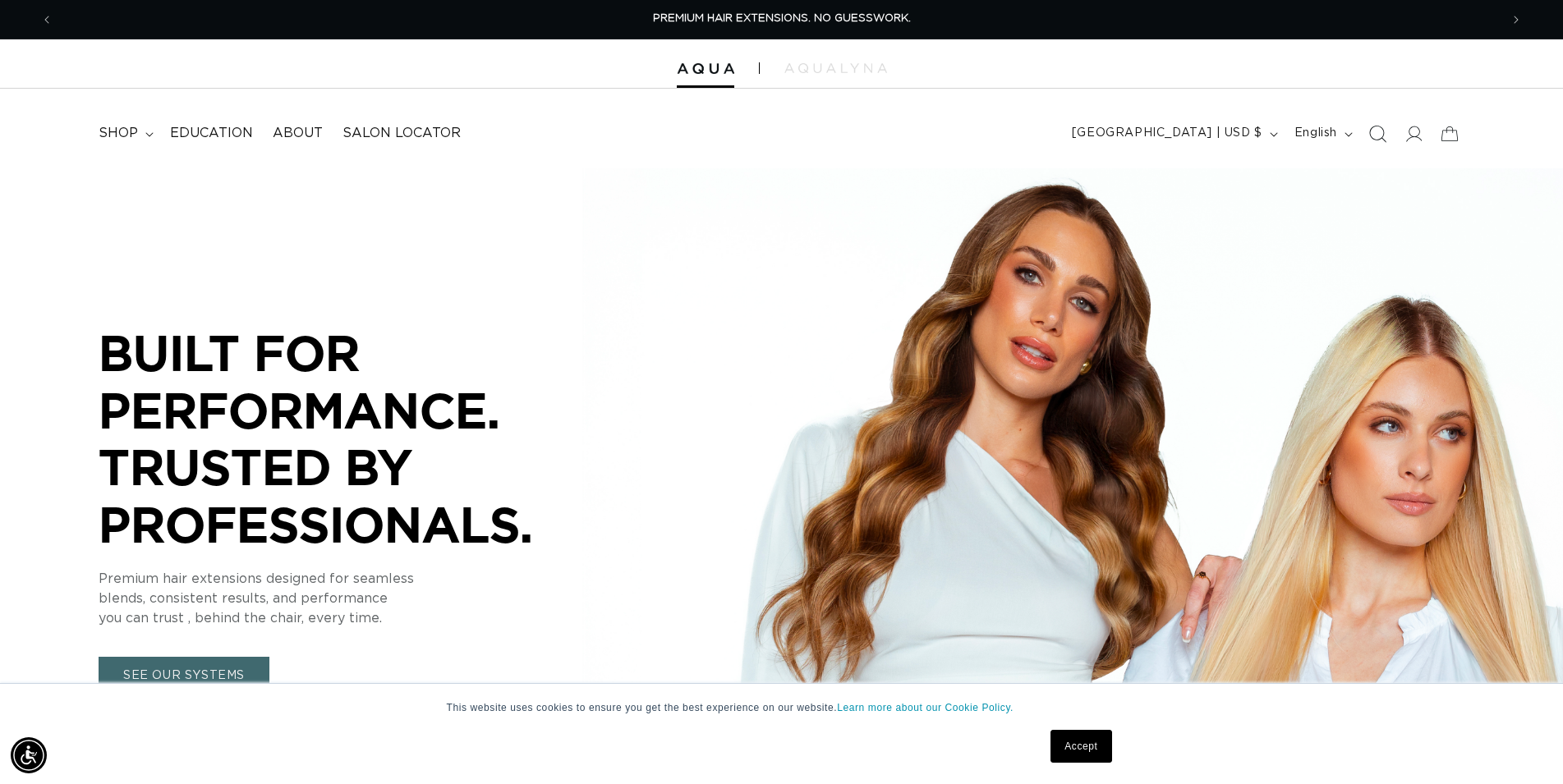
click at [1386, 133] on icon "Search" at bounding box center [1377, 133] width 17 height 17
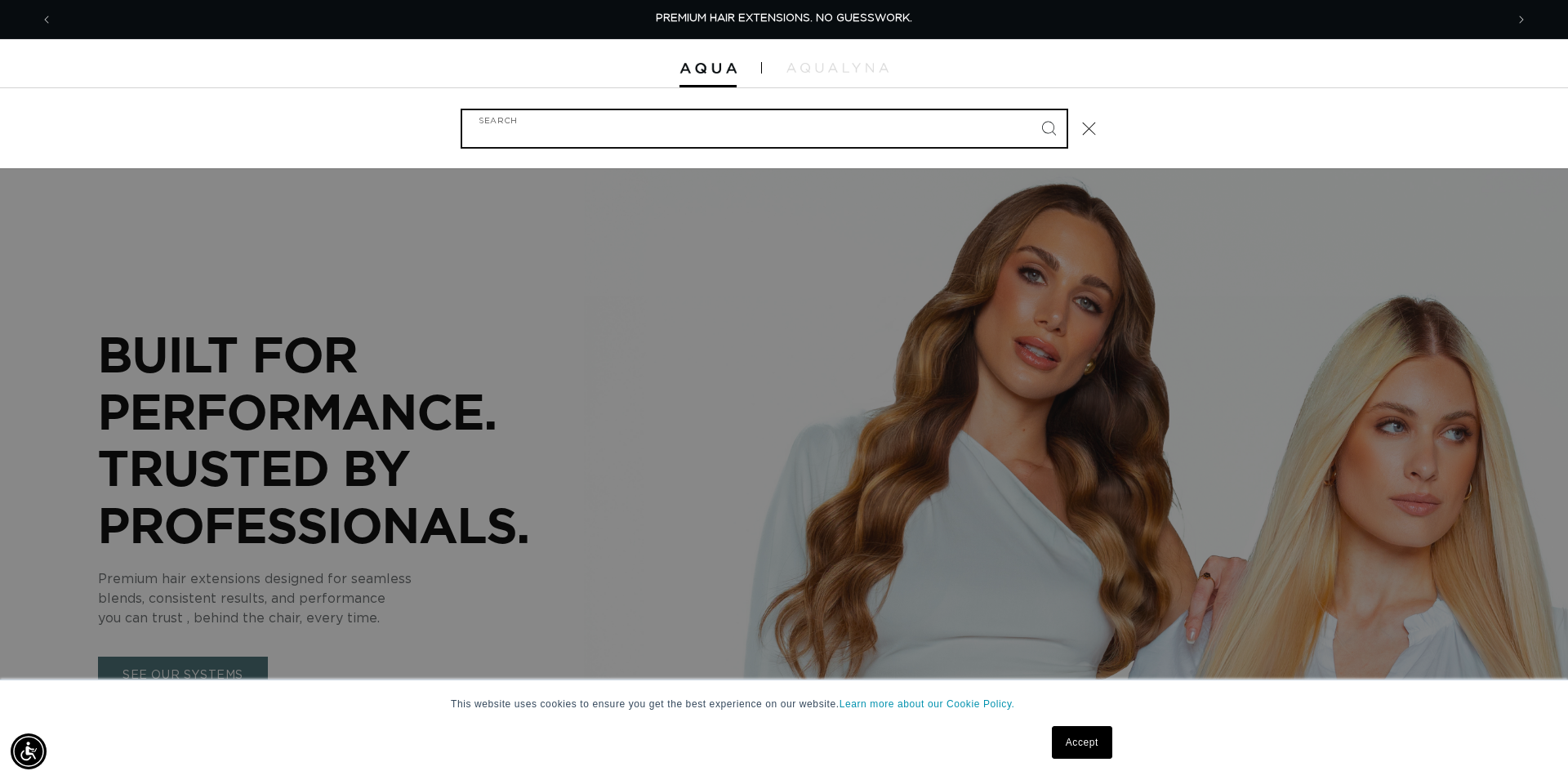
click at [672, 131] on input "Search" at bounding box center [764, 128] width 604 height 37
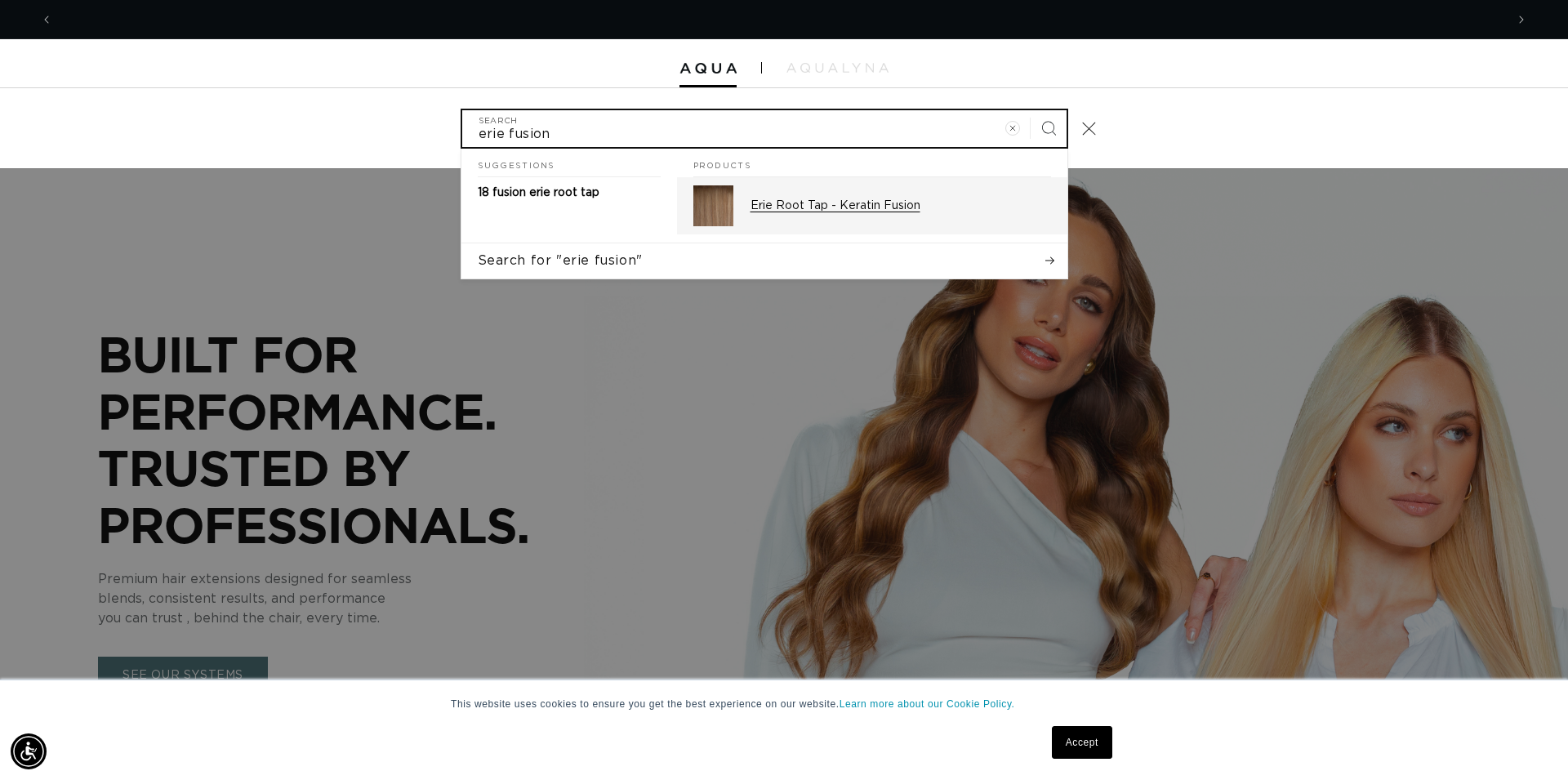
type input "erie fusion"
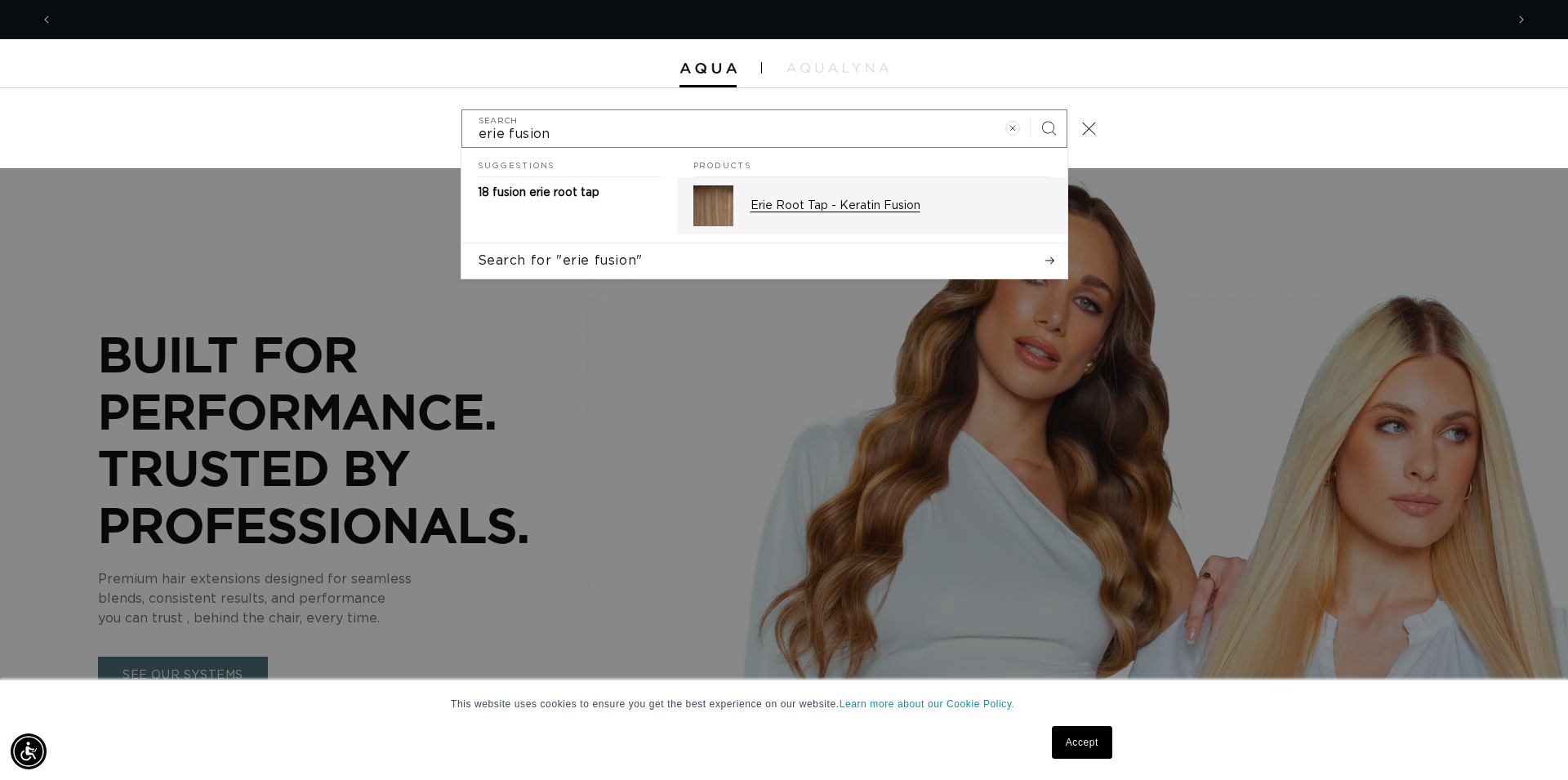
scroll to position [0, 2905]
click at [842, 208] on p "Erie Root Tap - Keratin Fusion" at bounding box center [900, 206] width 301 height 15
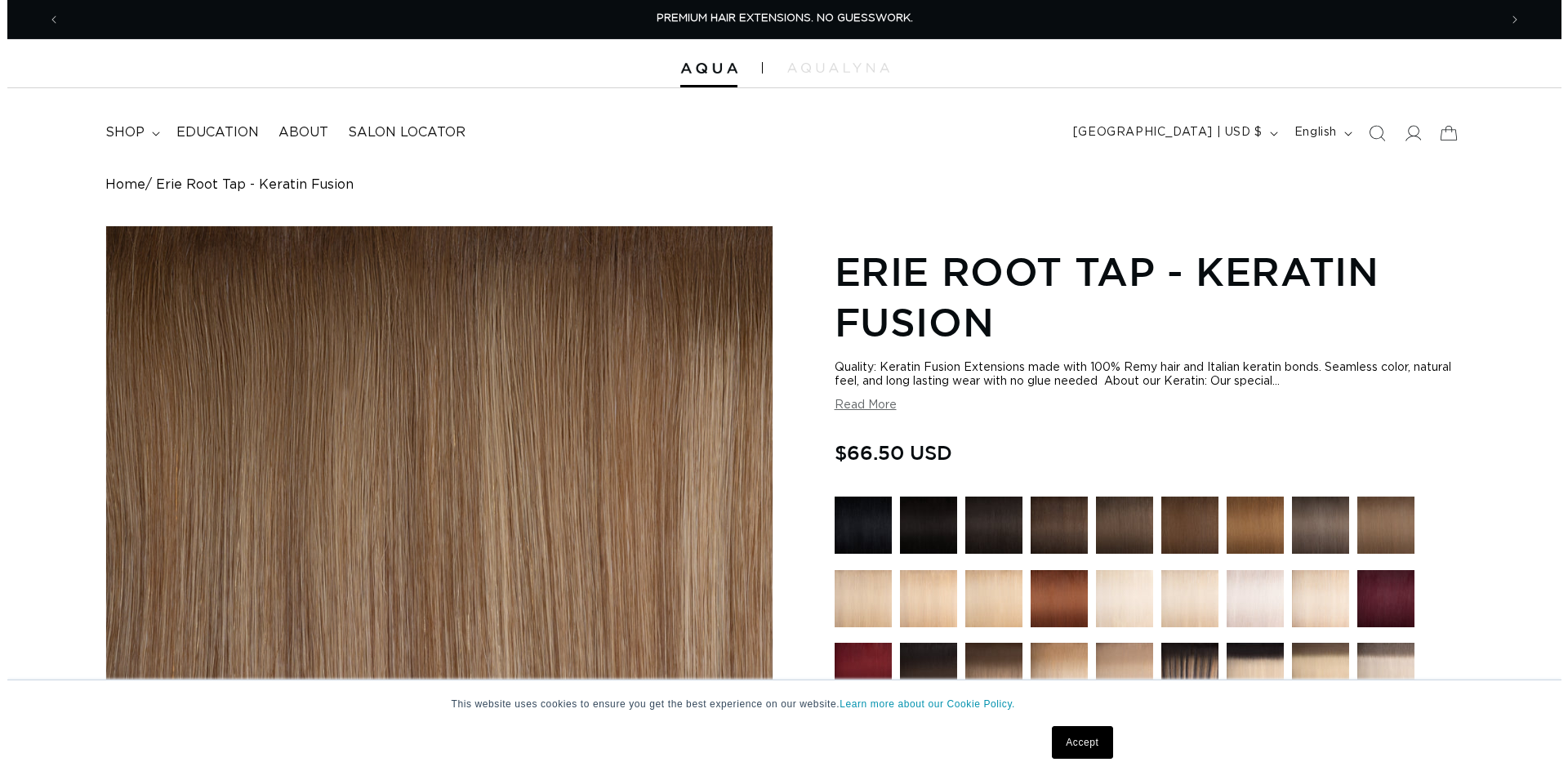
scroll to position [417, 0]
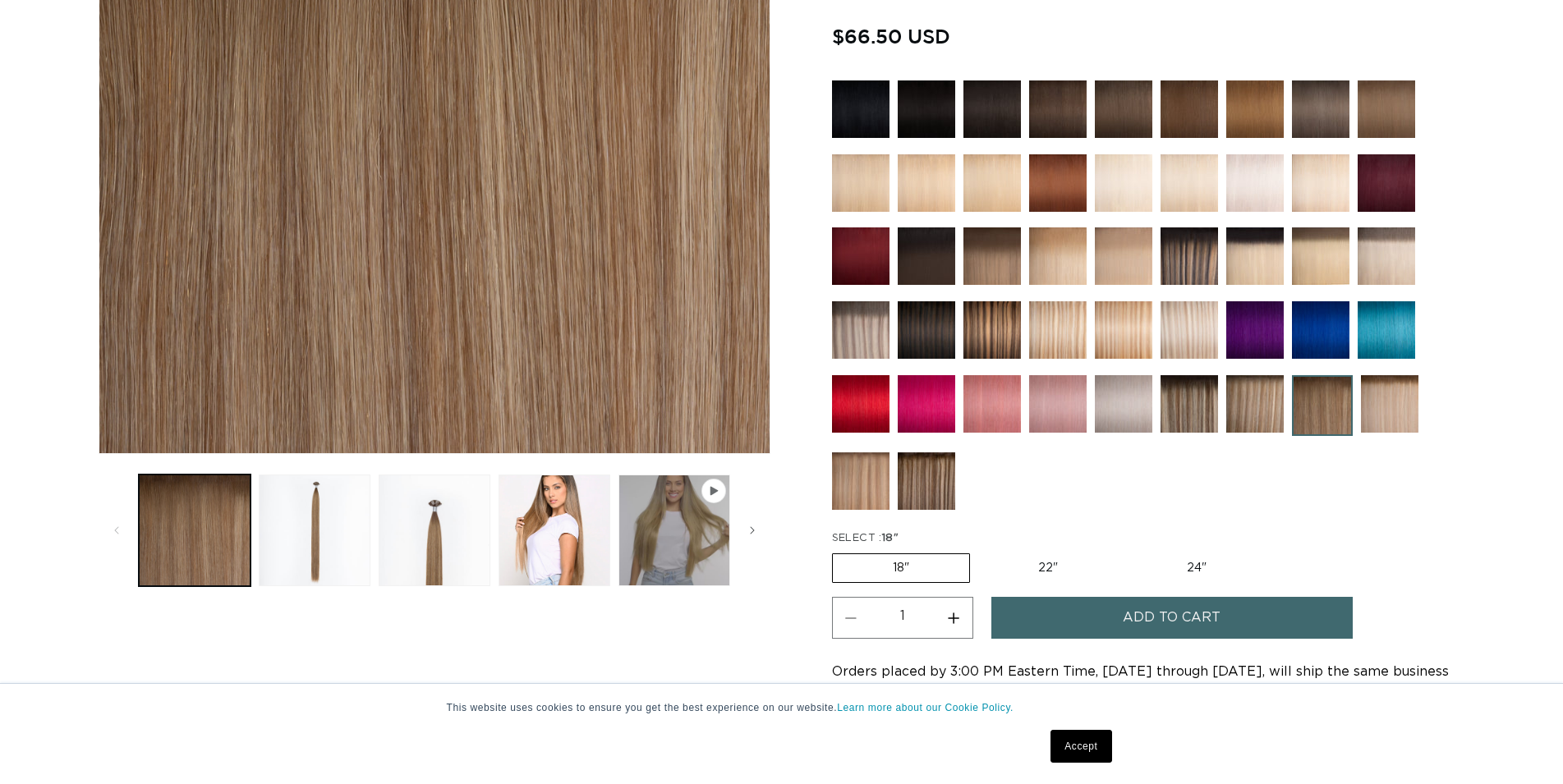
click at [1103, 599] on button "Add to cart" at bounding box center [1172, 618] width 361 height 42
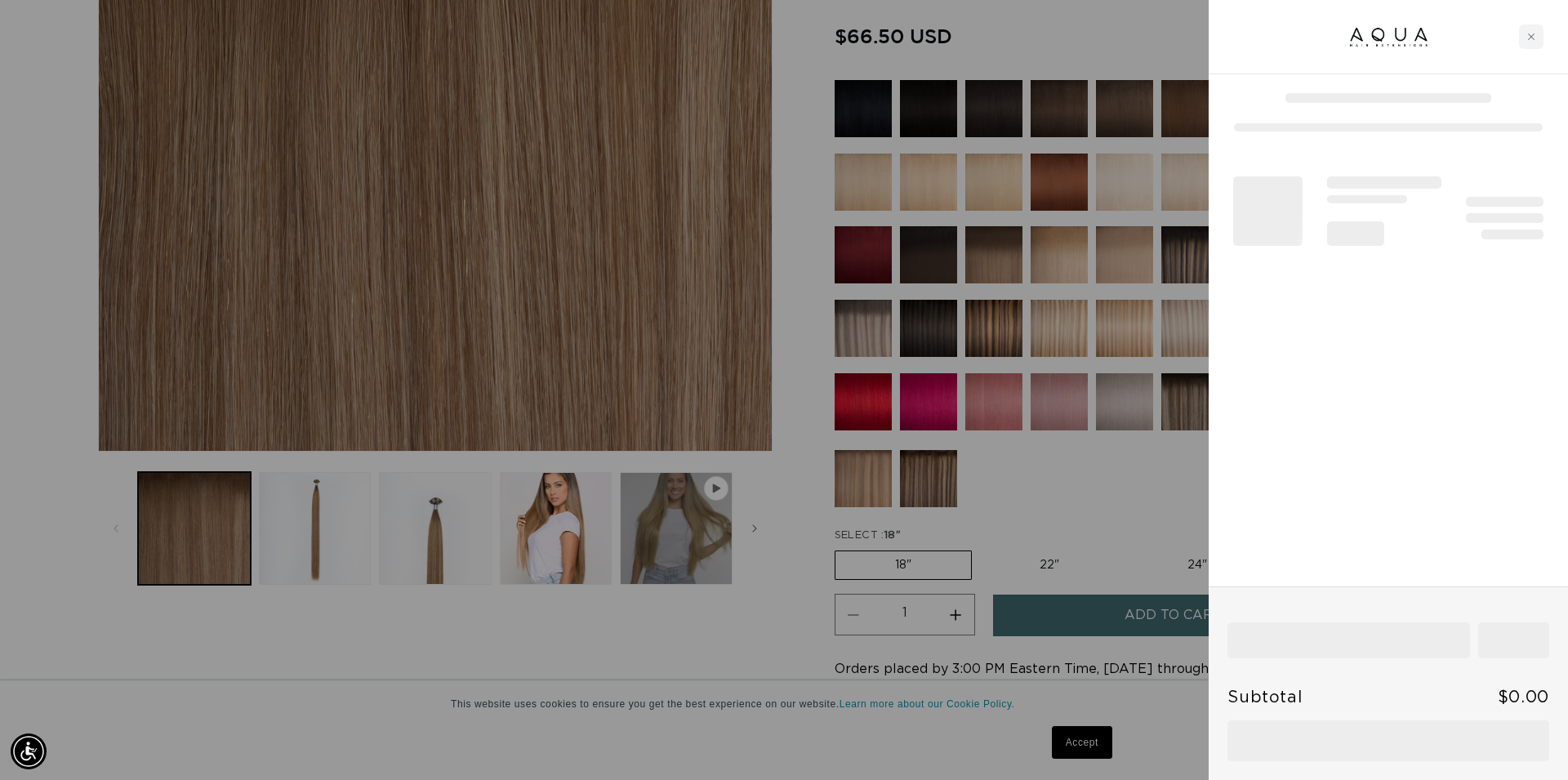
click at [1077, 40] on div at bounding box center [784, 390] width 1568 height 780
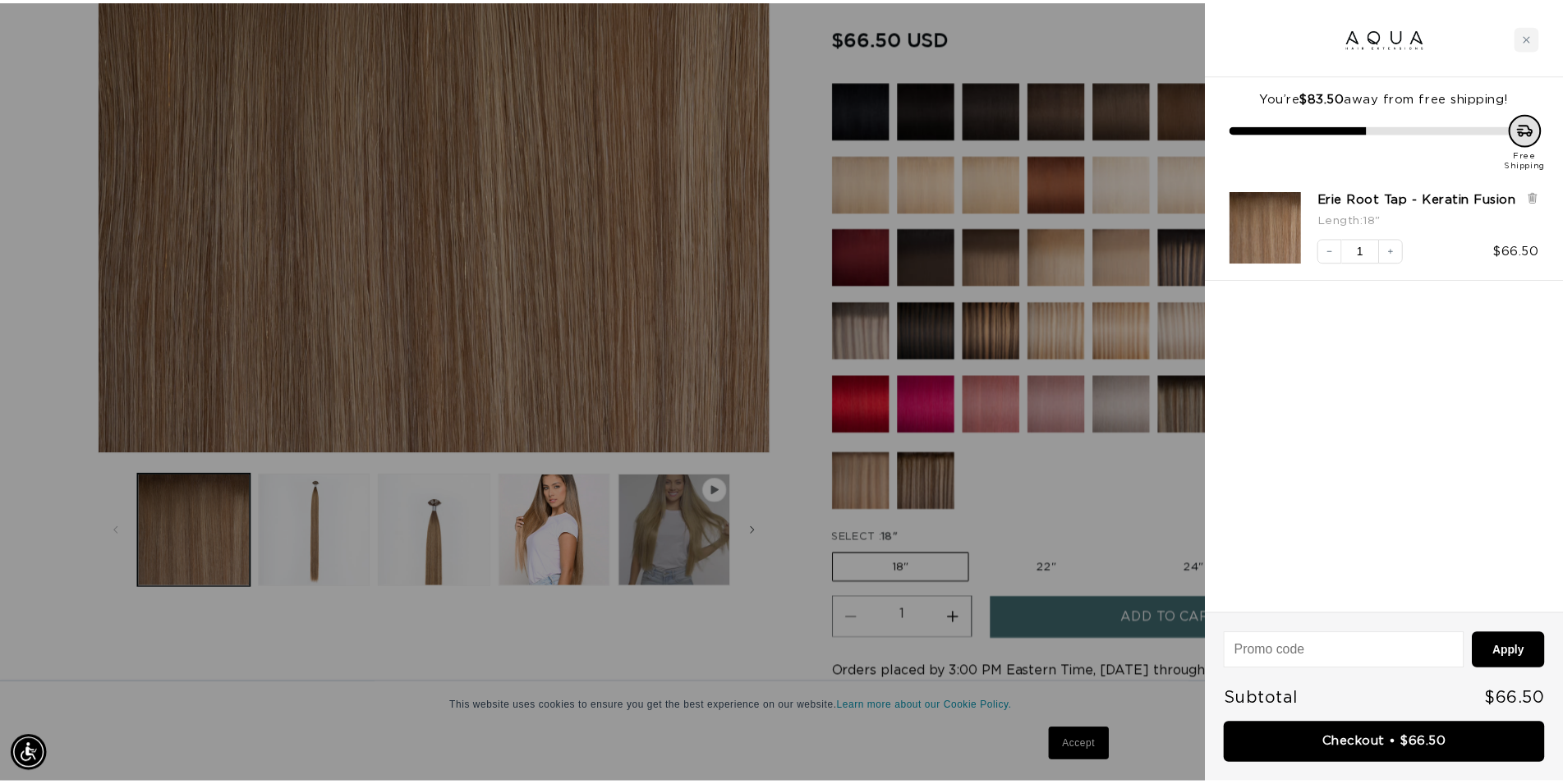
scroll to position [0, 1460]
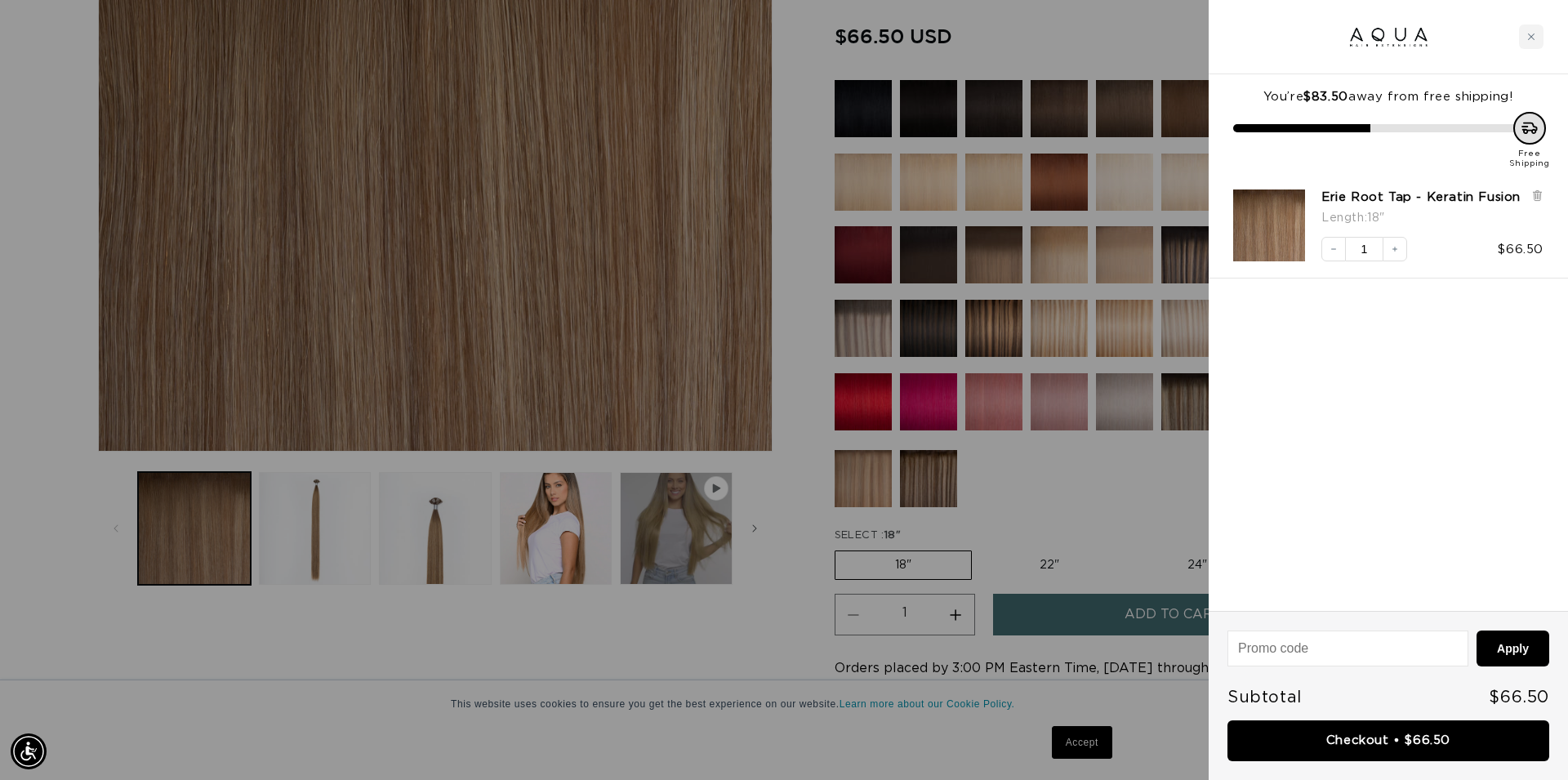
click at [1122, 448] on div at bounding box center [784, 390] width 1568 height 780
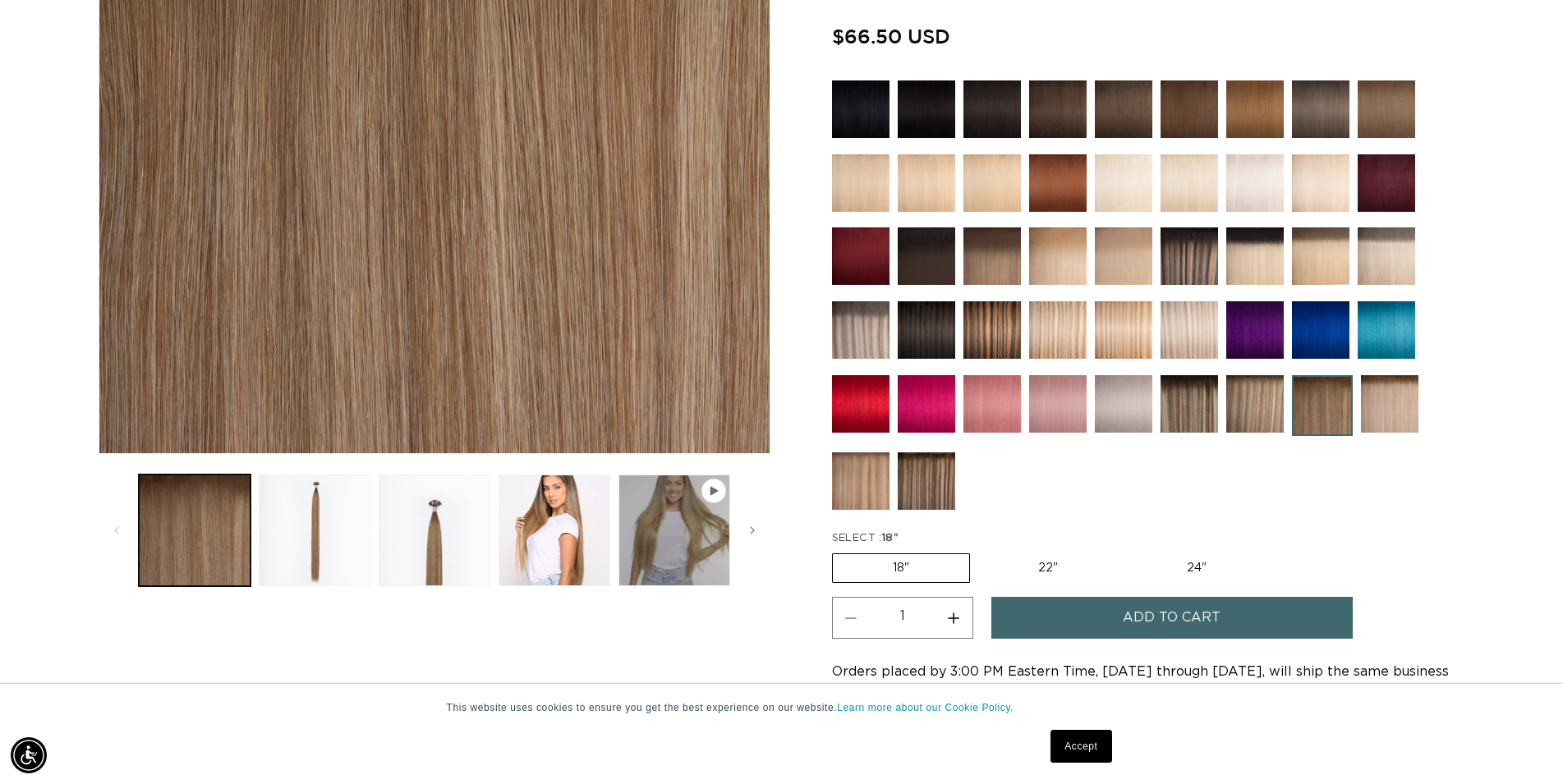
scroll to position [0, 2893]
click at [1071, 339] on img at bounding box center [1058, 329] width 57 height 57
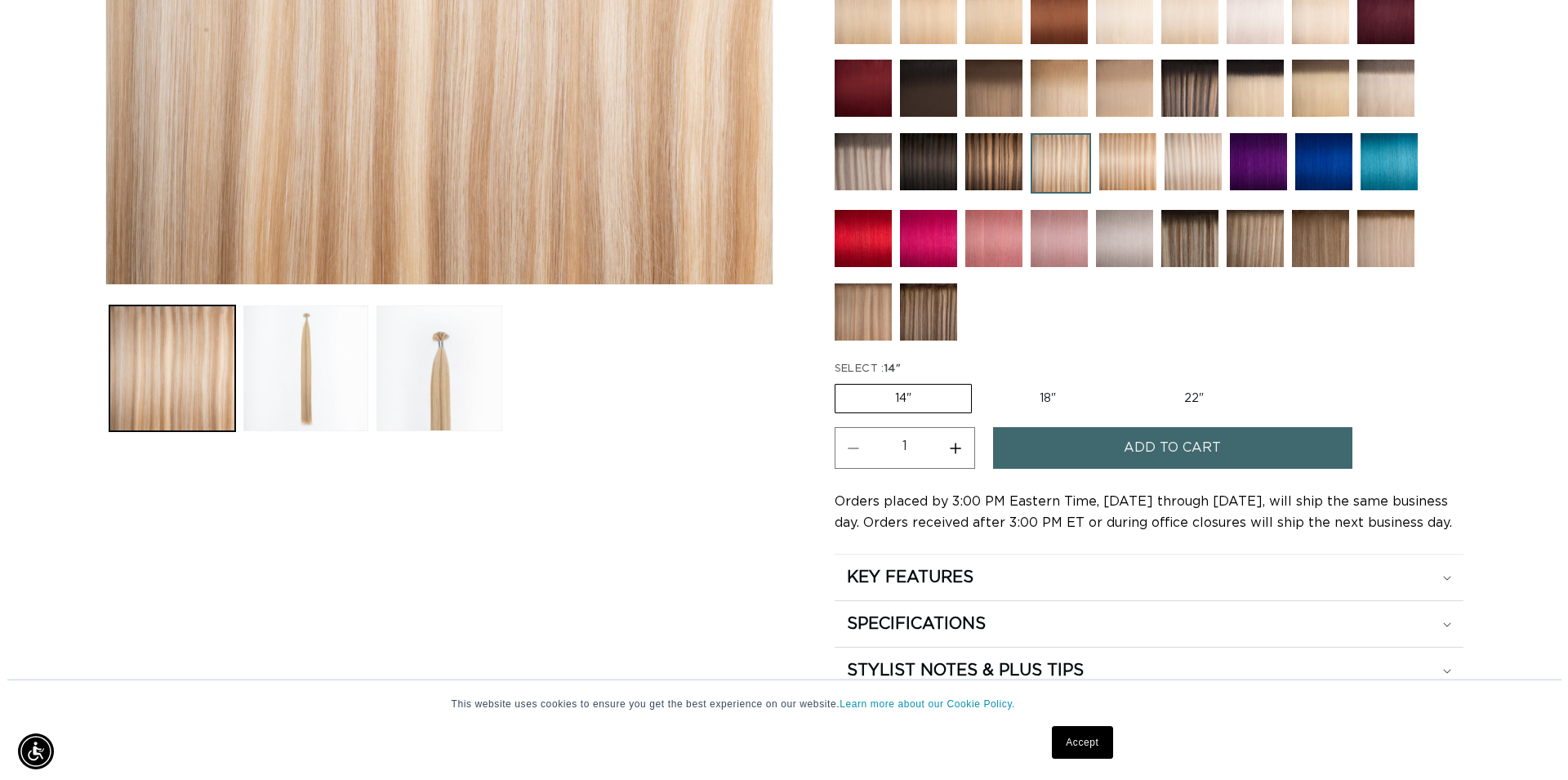
scroll to position [0, 1439]
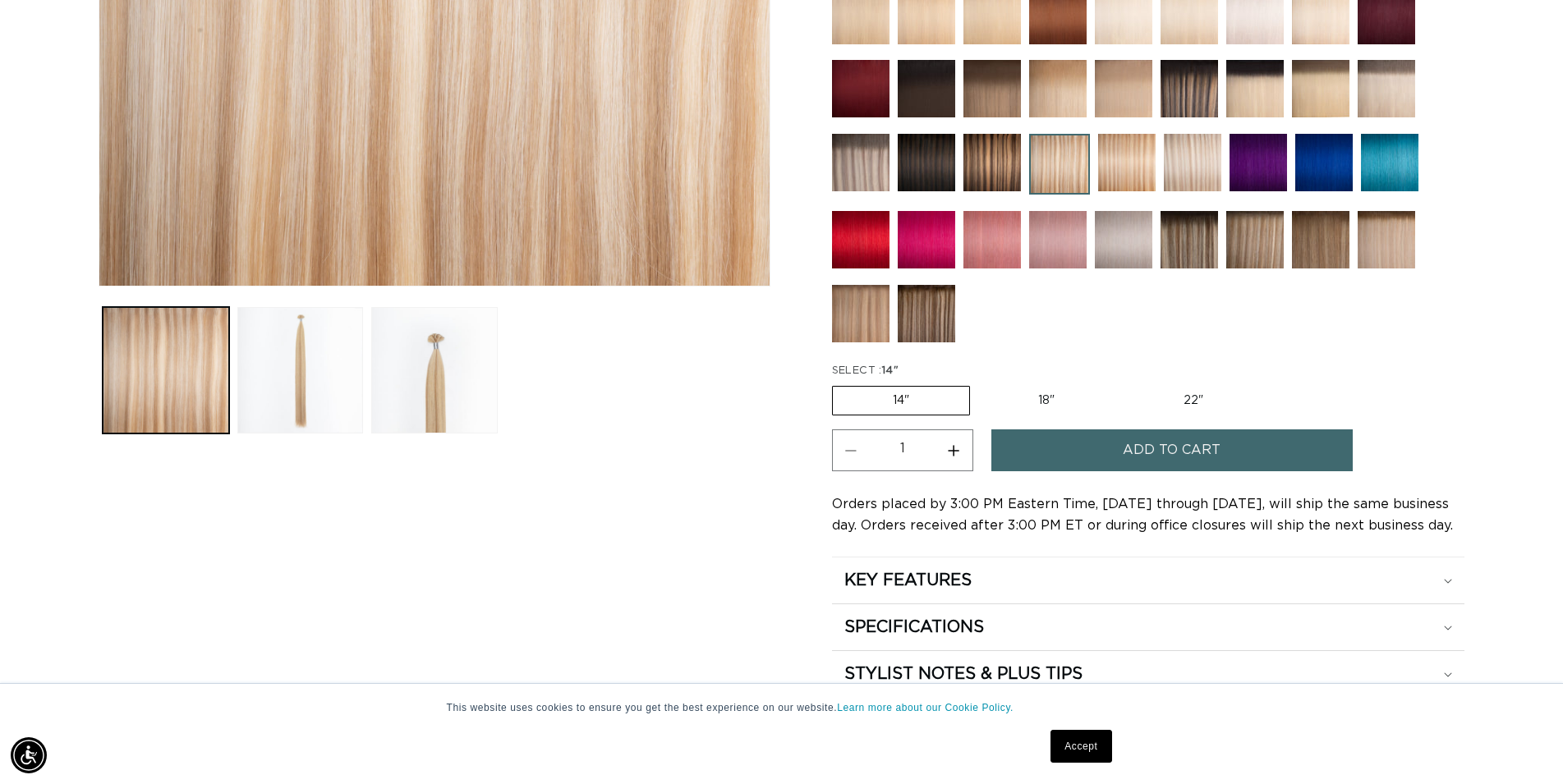
click at [1067, 392] on label "18" Variant sold out or unavailable" at bounding box center [1046, 401] width 137 height 28
click at [979, 383] on input "18" Variant sold out or unavailable" at bounding box center [978, 382] width 1 height 1
radio input "true"
click at [1112, 438] on button "Add to cart" at bounding box center [1172, 450] width 361 height 42
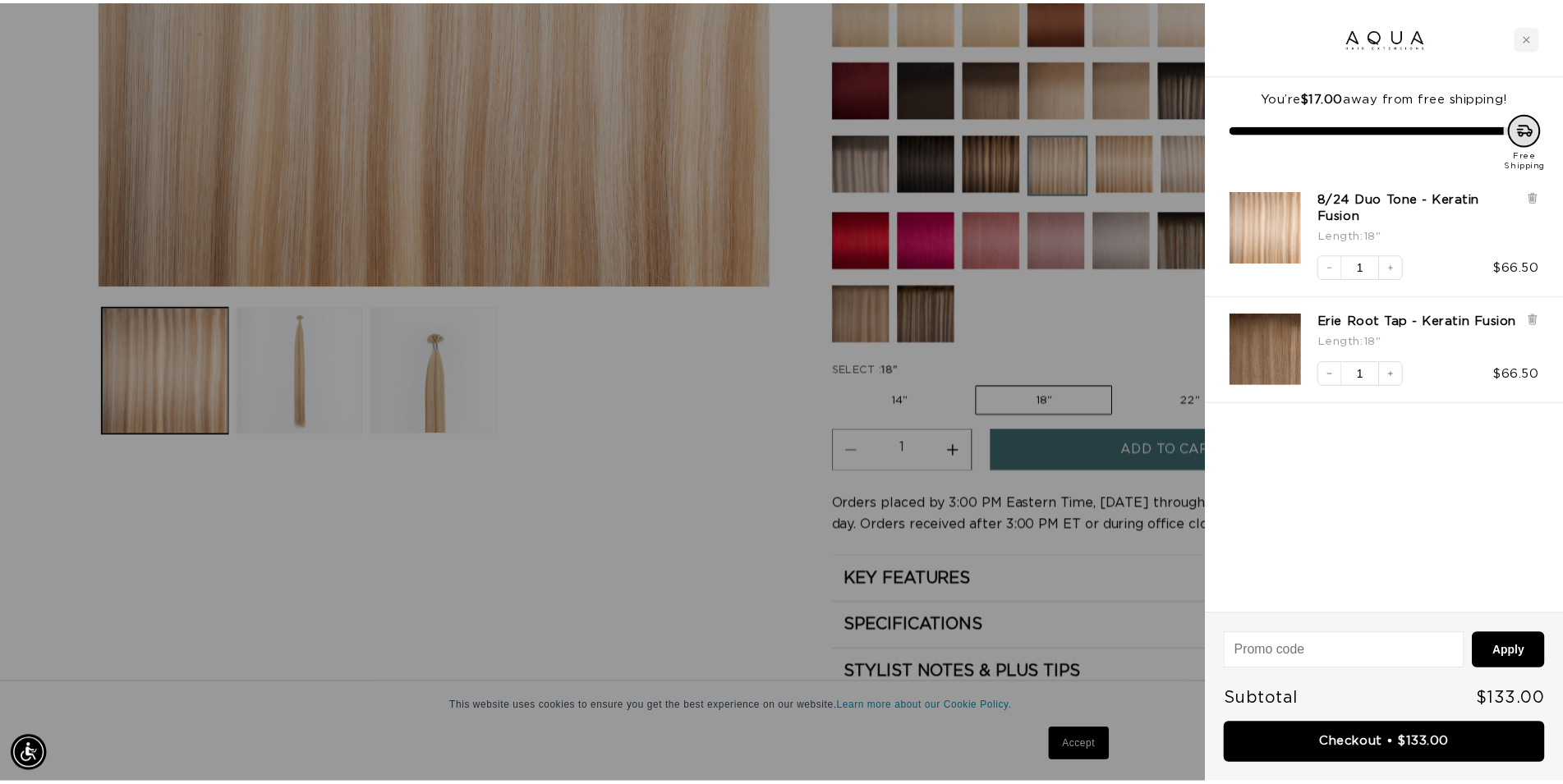
scroll to position [0, 1460]
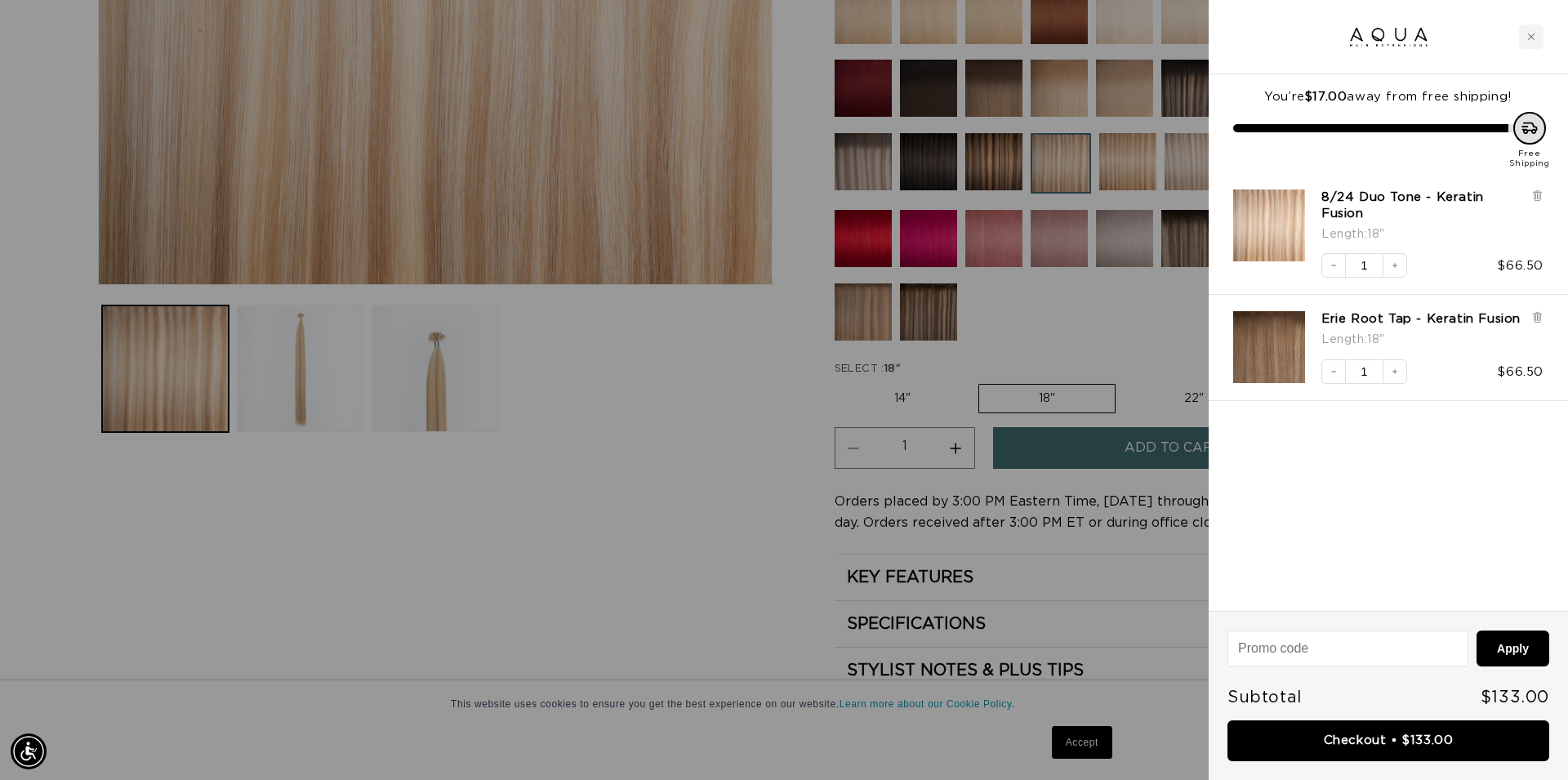
click at [1140, 152] on div at bounding box center [784, 390] width 1568 height 780
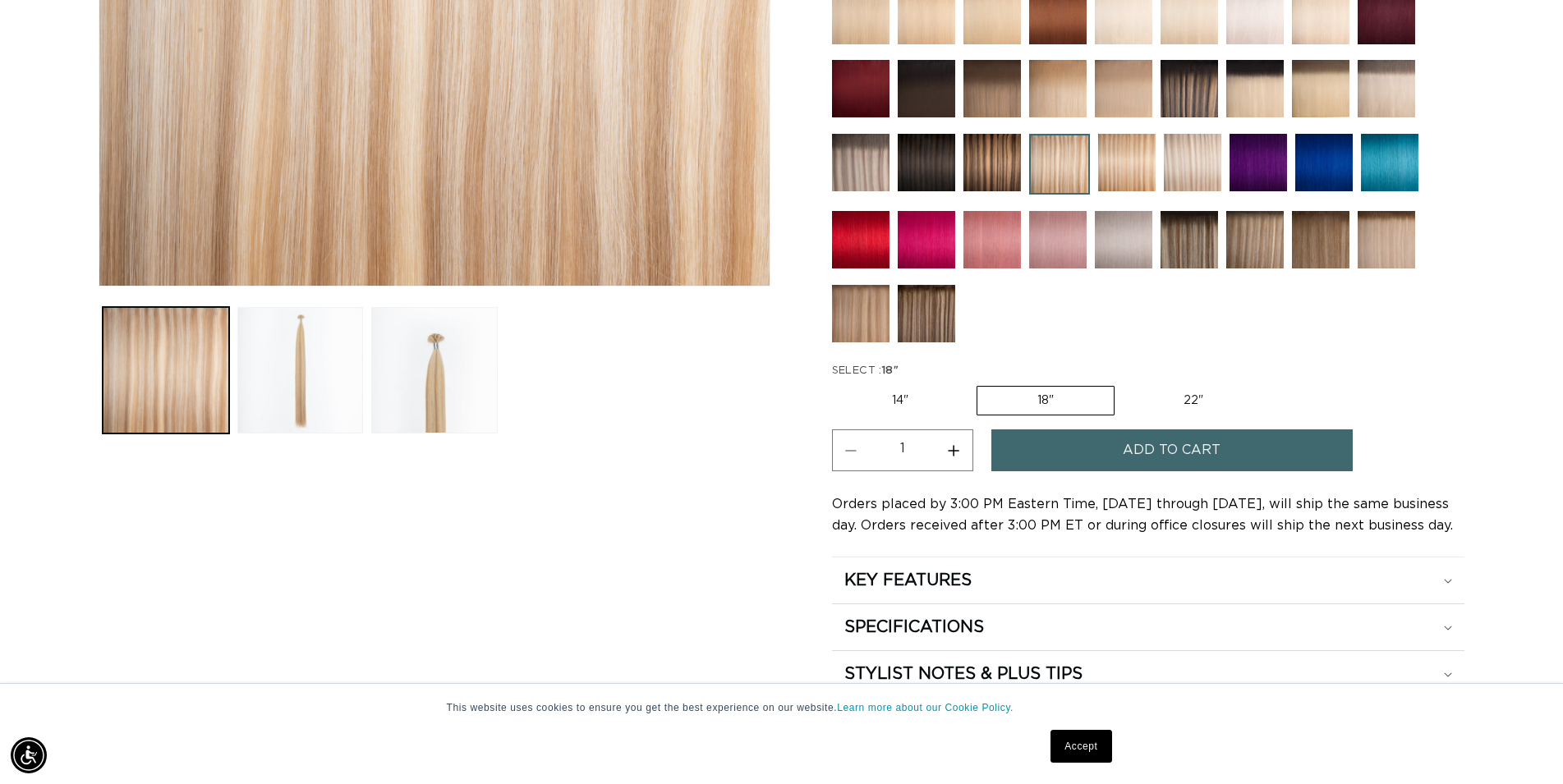
scroll to position [0, 2893]
click at [1135, 156] on img at bounding box center [1126, 162] width 57 height 57
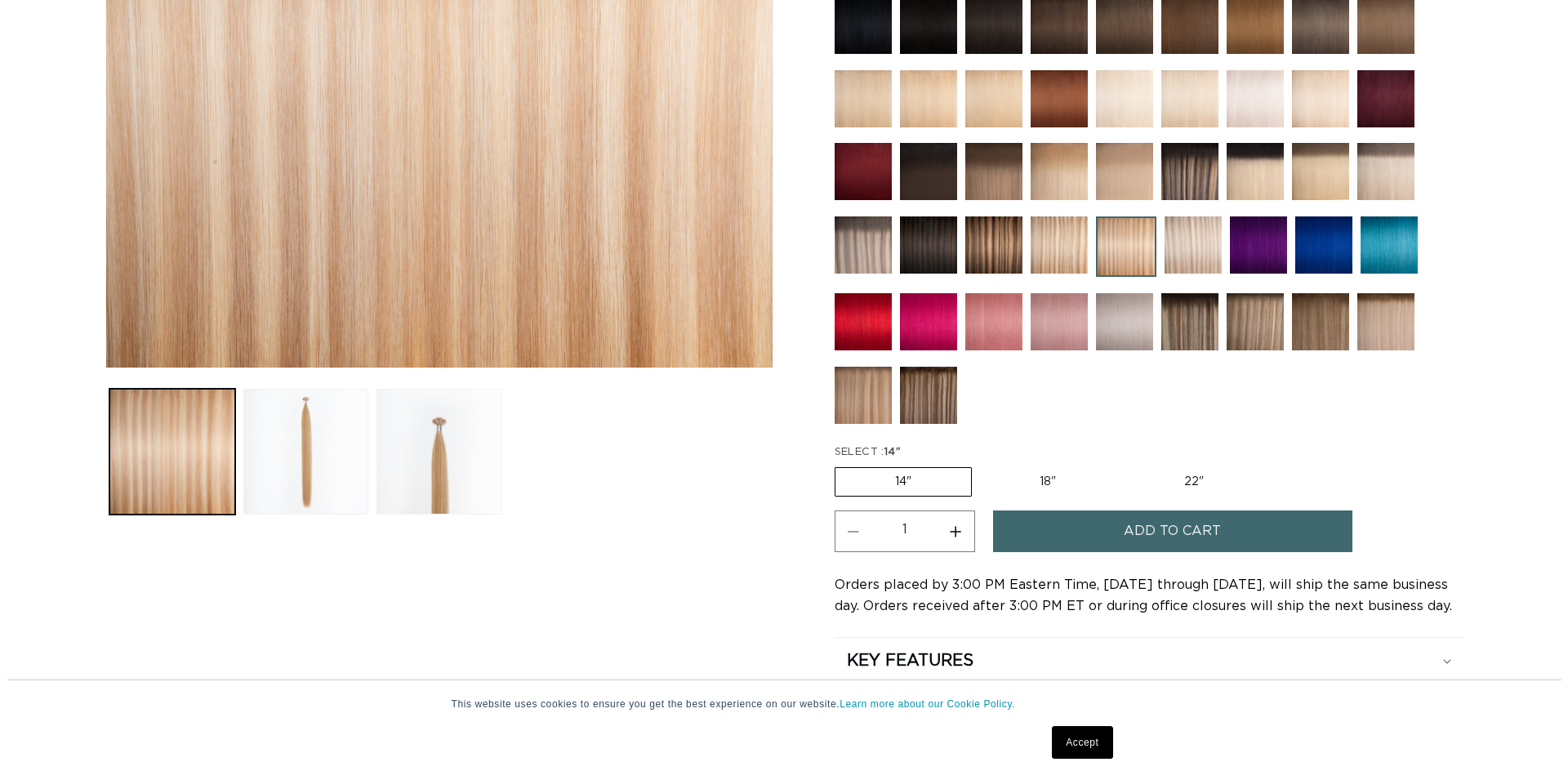
scroll to position [500, 0]
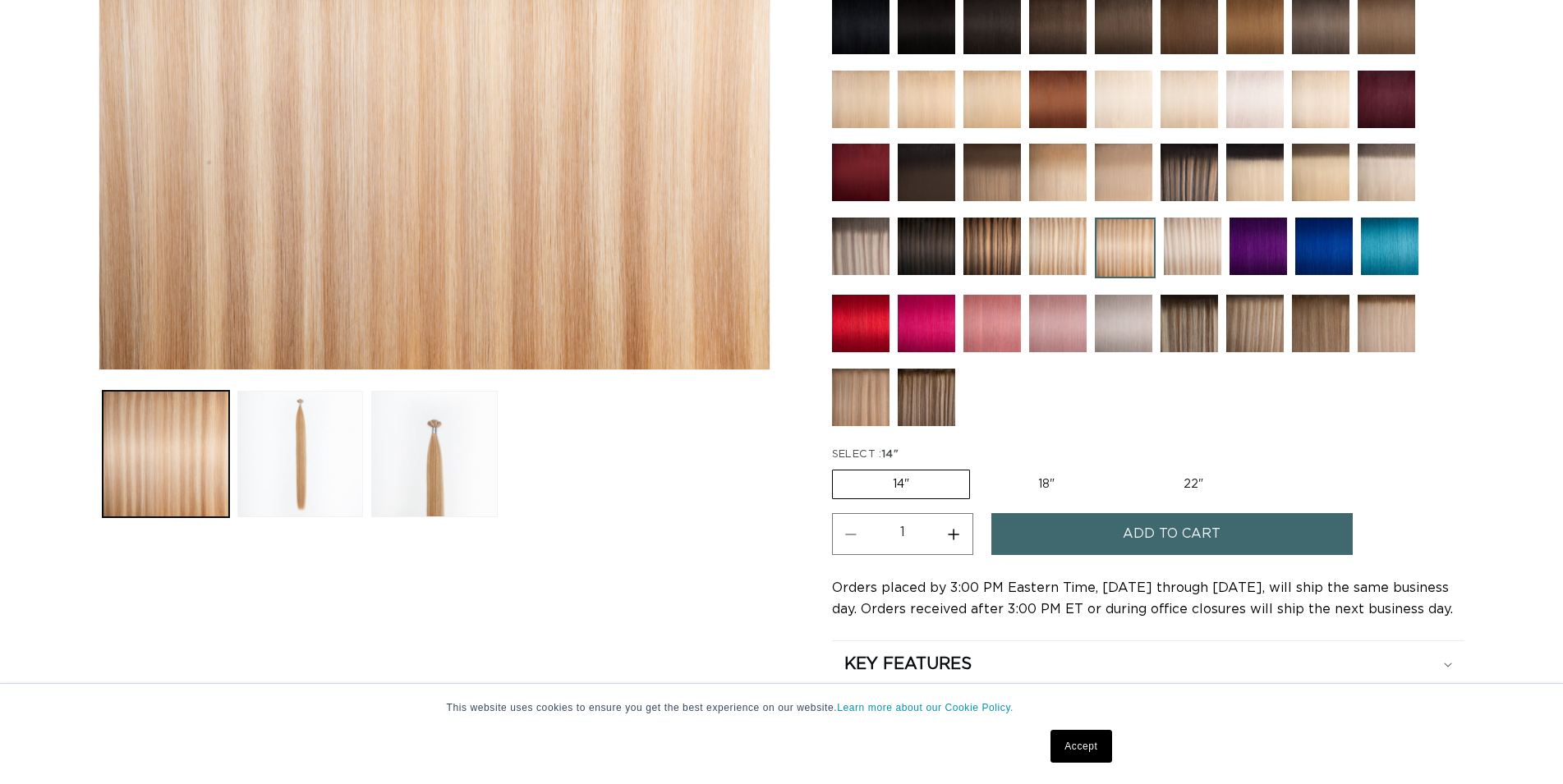
click at [1055, 482] on label "18" Variant sold out or unavailable" at bounding box center [1046, 484] width 137 height 28
click at [979, 467] on input "18" Variant sold out or unavailable" at bounding box center [978, 466] width 1 height 1
radio input "true"
click at [1151, 536] on span "Add to cart" at bounding box center [1172, 534] width 98 height 42
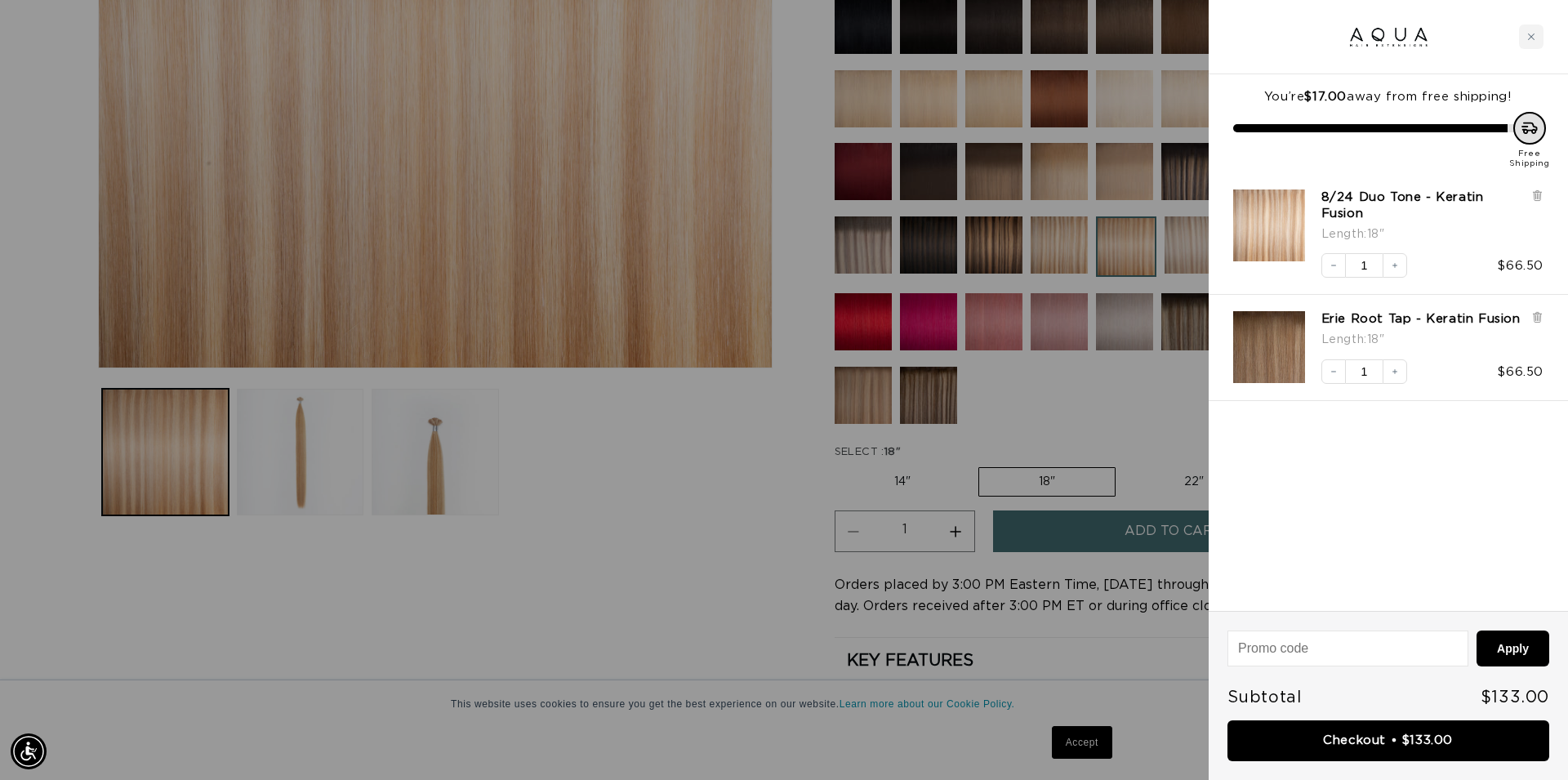
scroll to position [0, 1452]
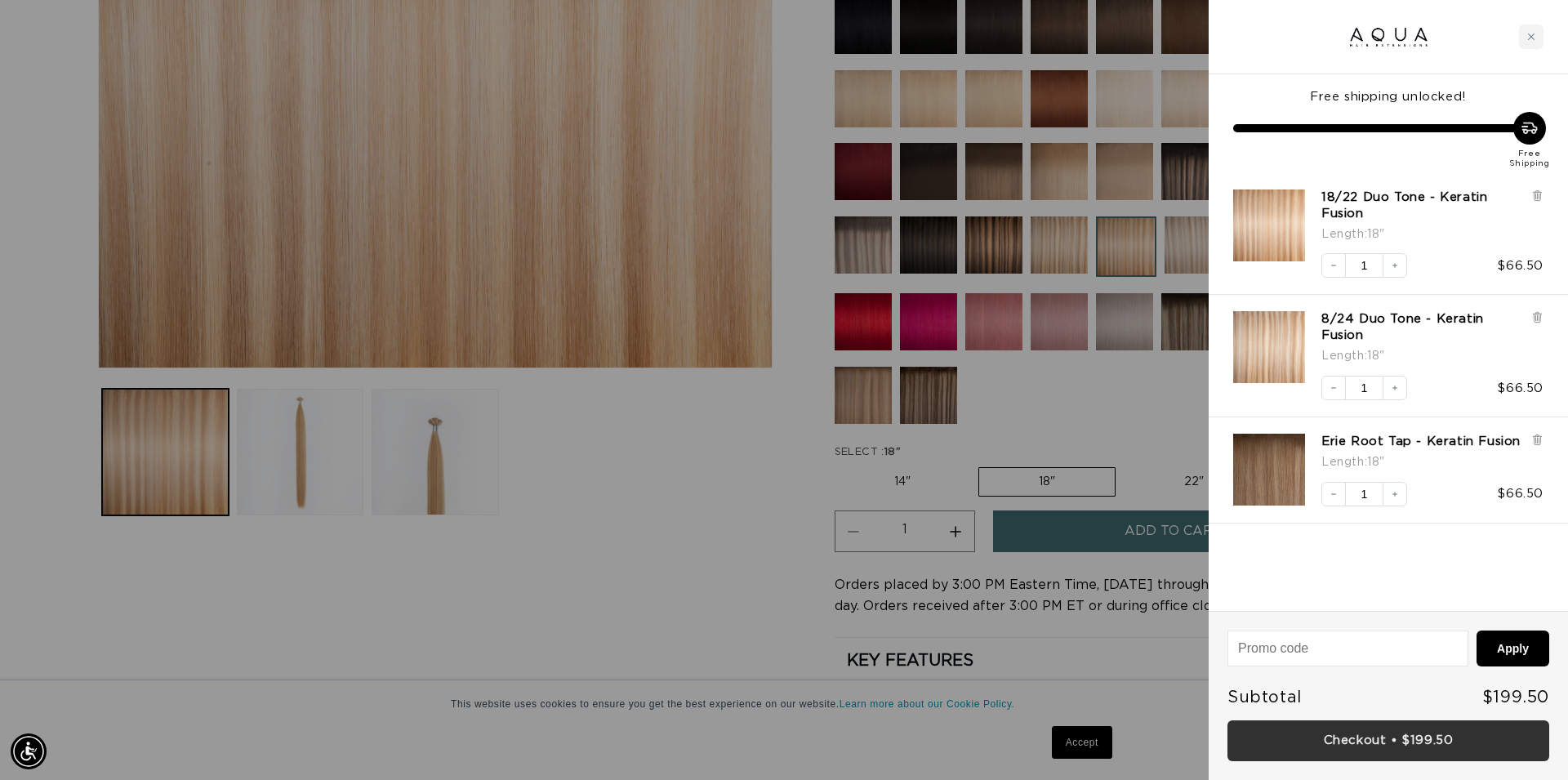
click at [1346, 737] on link "Checkout • $199.50" at bounding box center [1388, 741] width 322 height 42
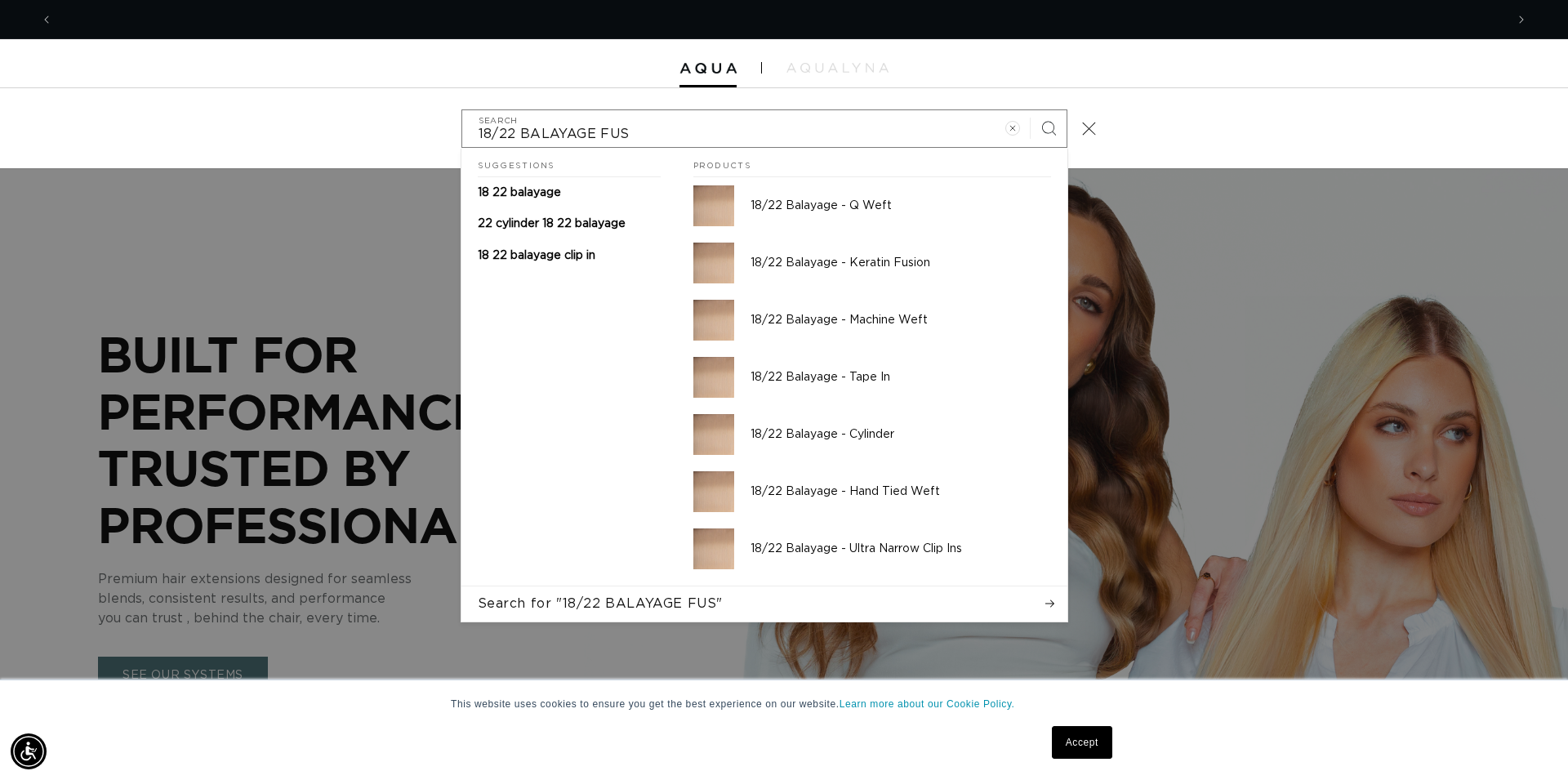
scroll to position [0, 2905]
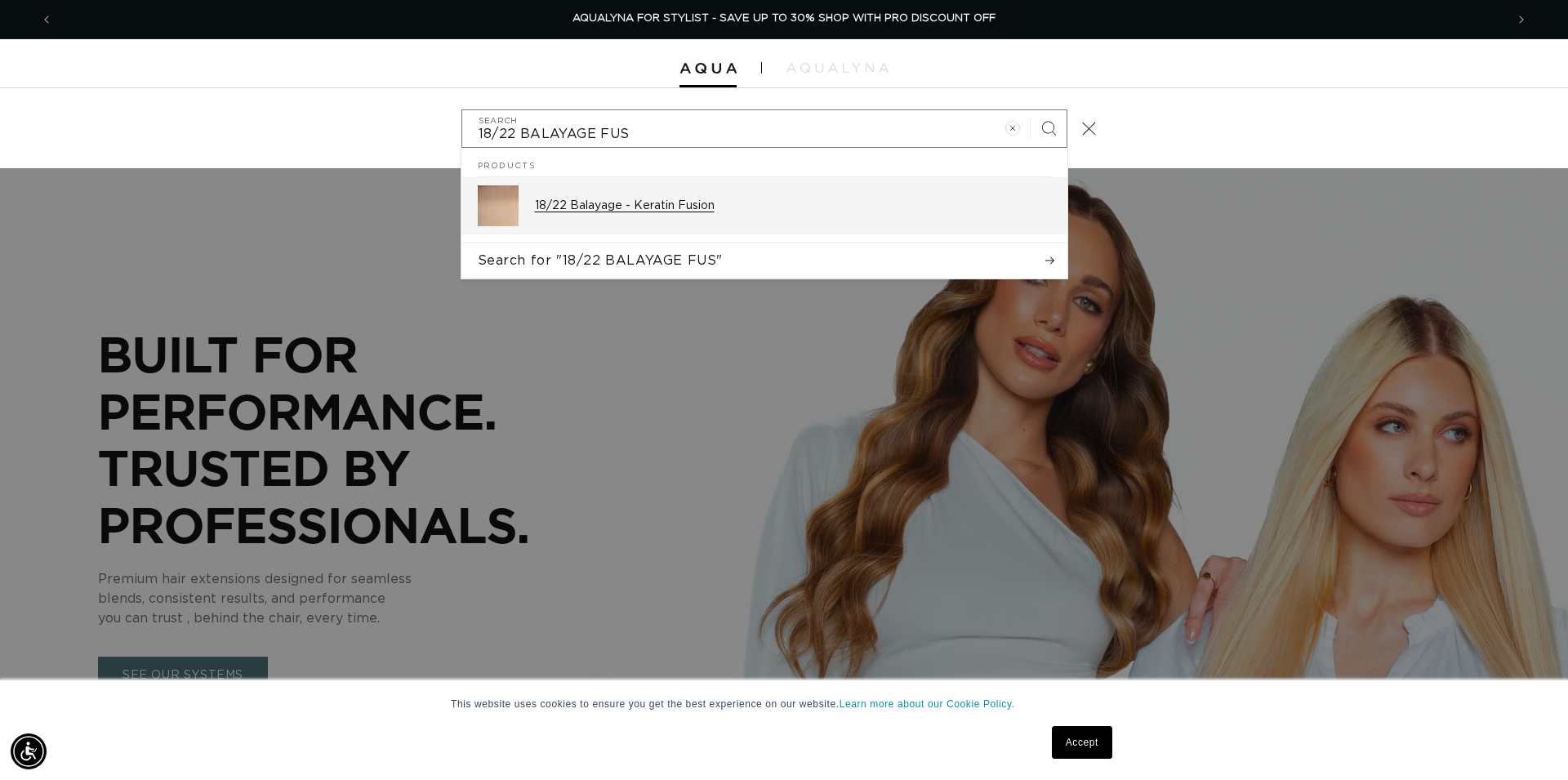
type input "18/22 BALAYAGE FUS"
click at [715, 213] on p "18/22 Balayage - Keratin Fusion" at bounding box center [793, 206] width 516 height 15
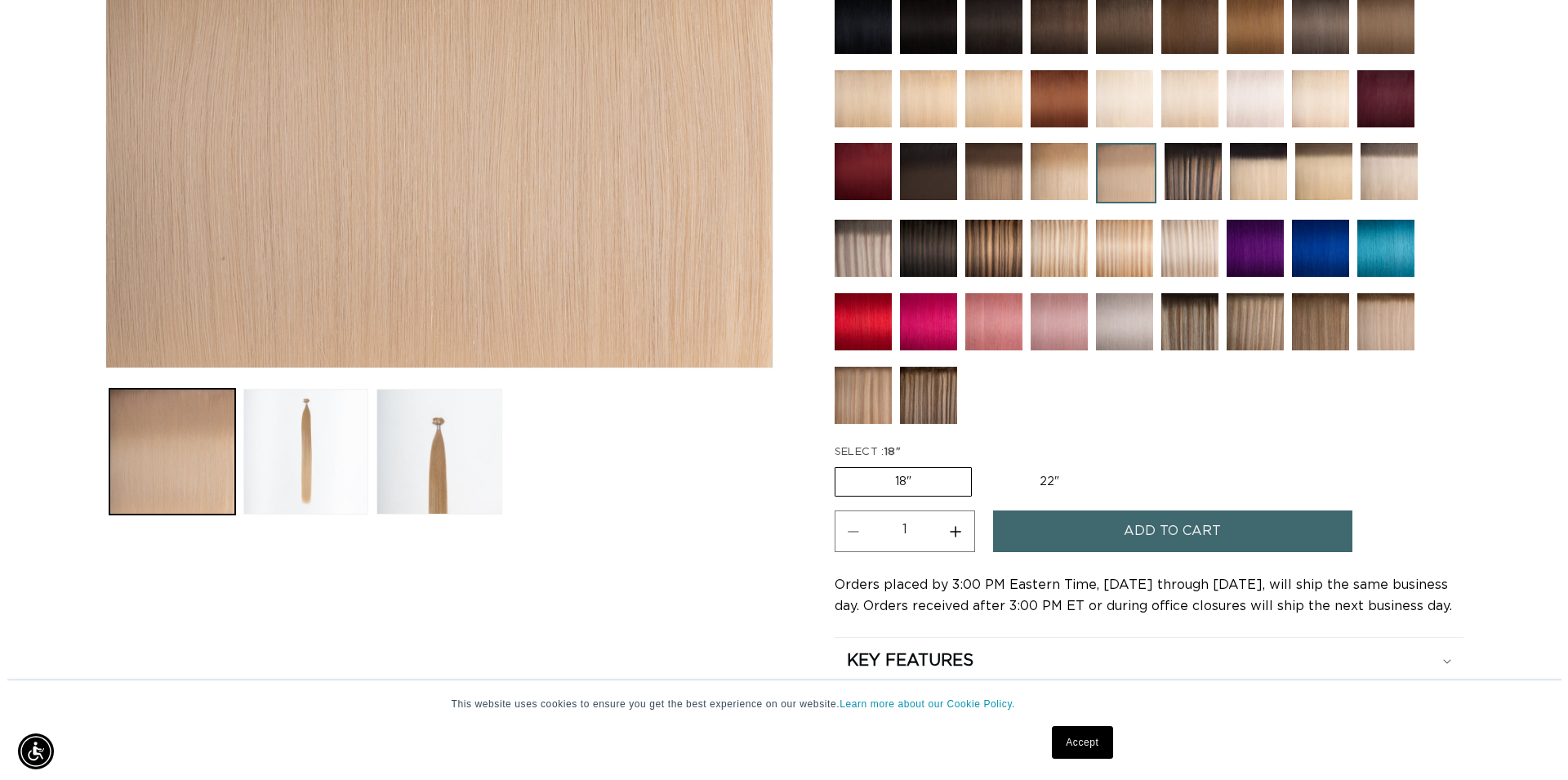
scroll to position [500, 0]
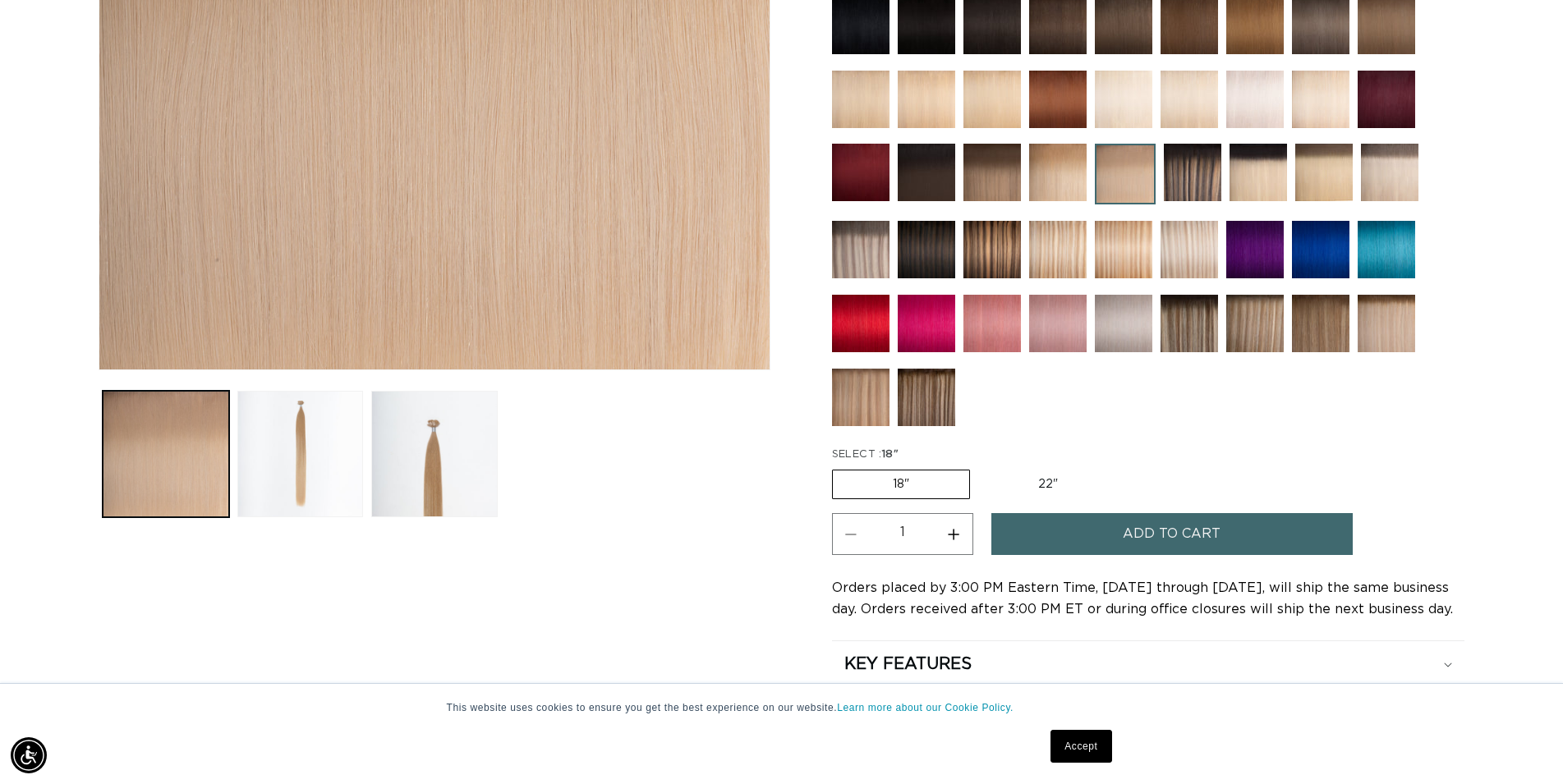
click at [1134, 521] on span "Add to cart" at bounding box center [1172, 534] width 98 height 42
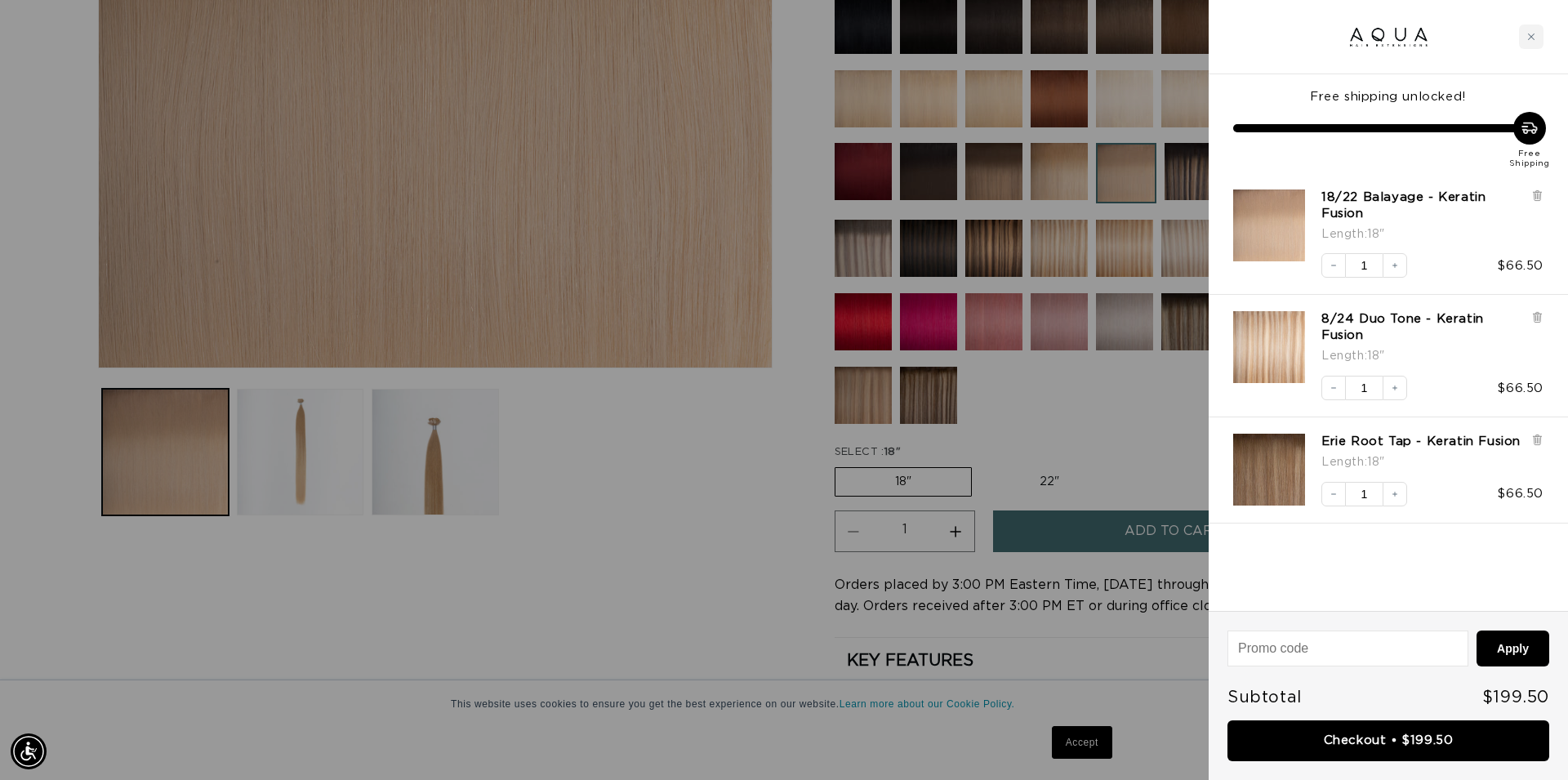
scroll to position [0, 1452]
click at [1394, 731] on link "Checkout • $199.50" at bounding box center [1388, 741] width 322 height 42
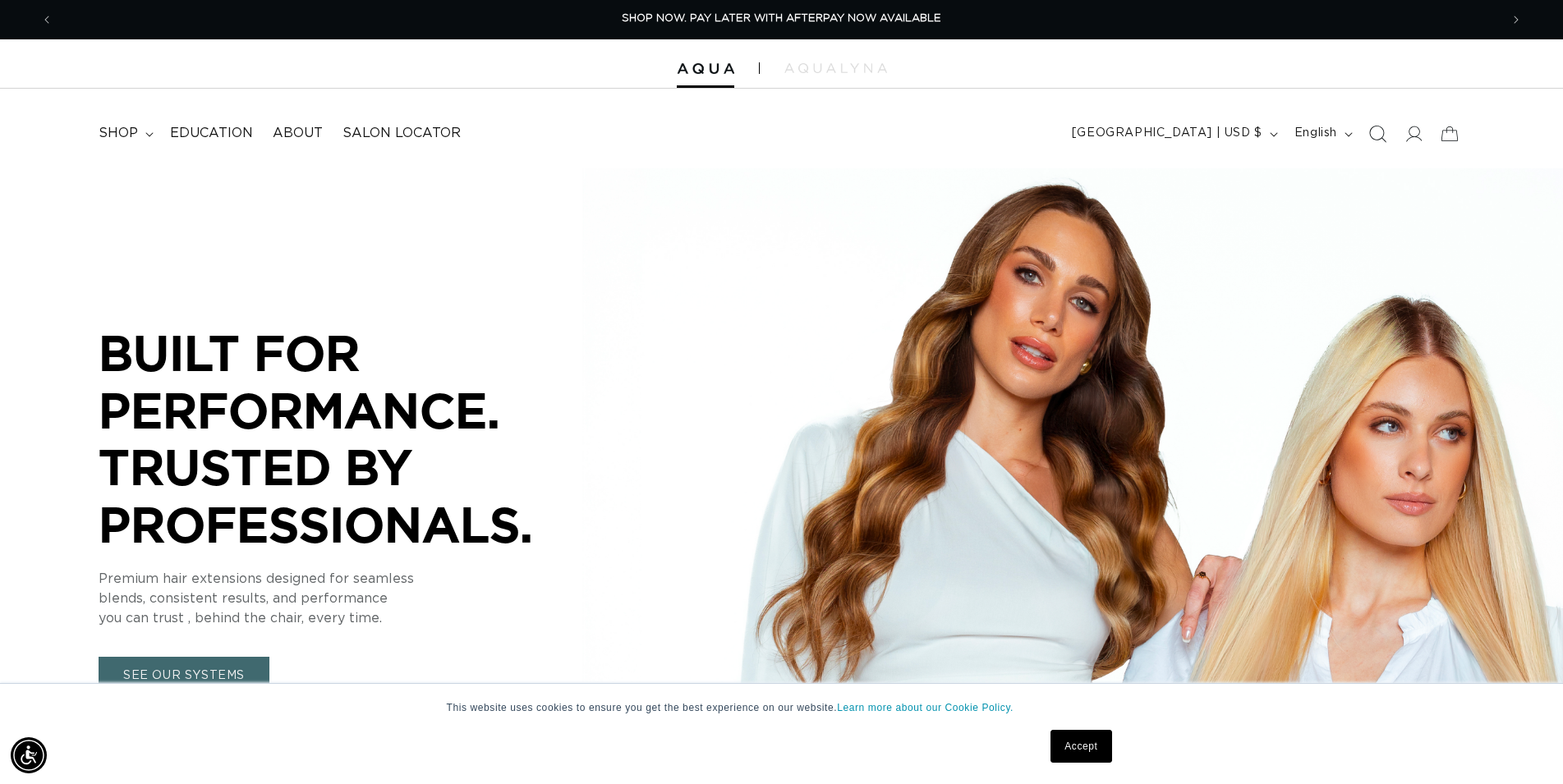
click at [1382, 134] on icon "Search" at bounding box center [1377, 133] width 17 height 17
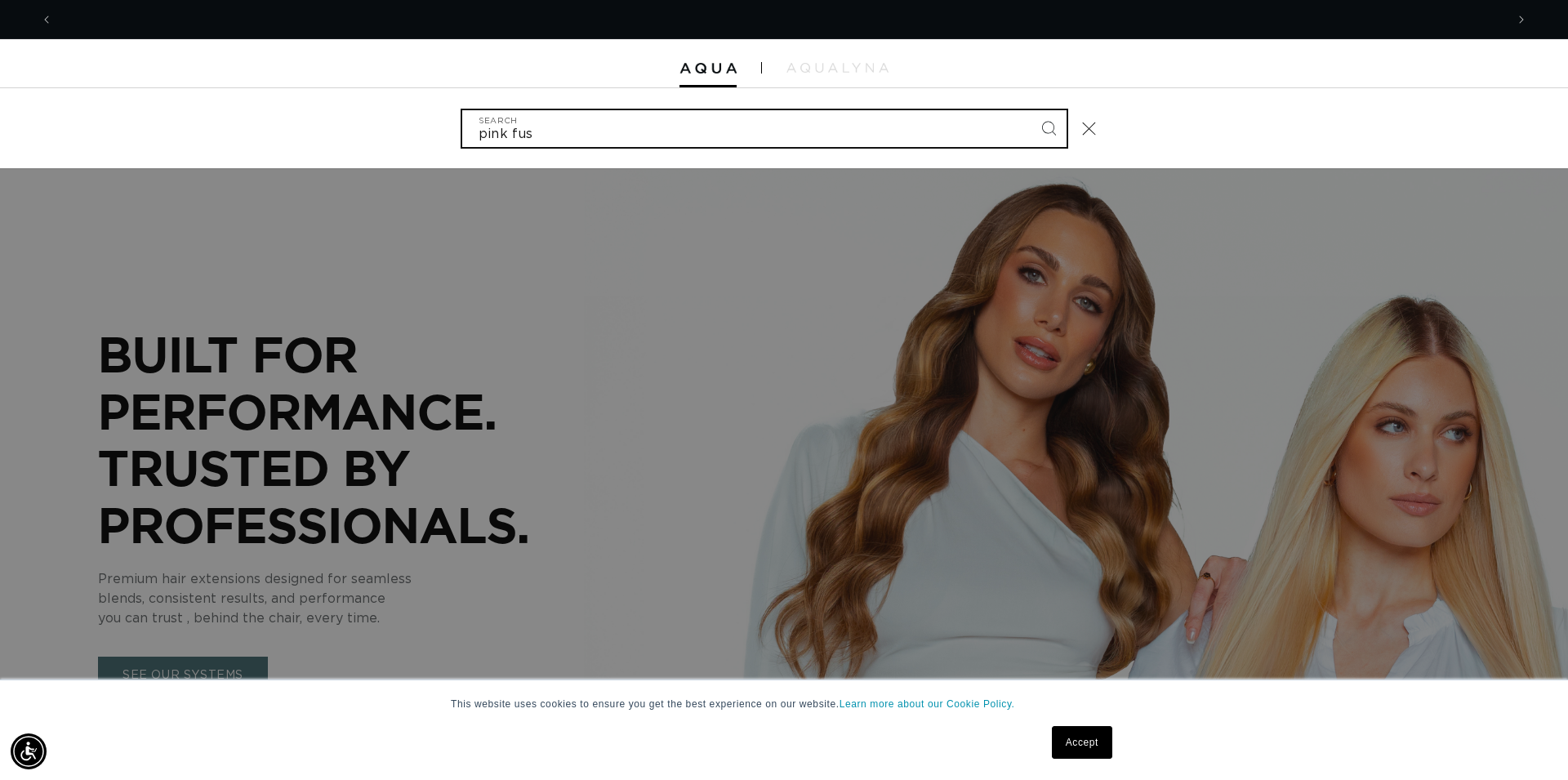
scroll to position [0, 2905]
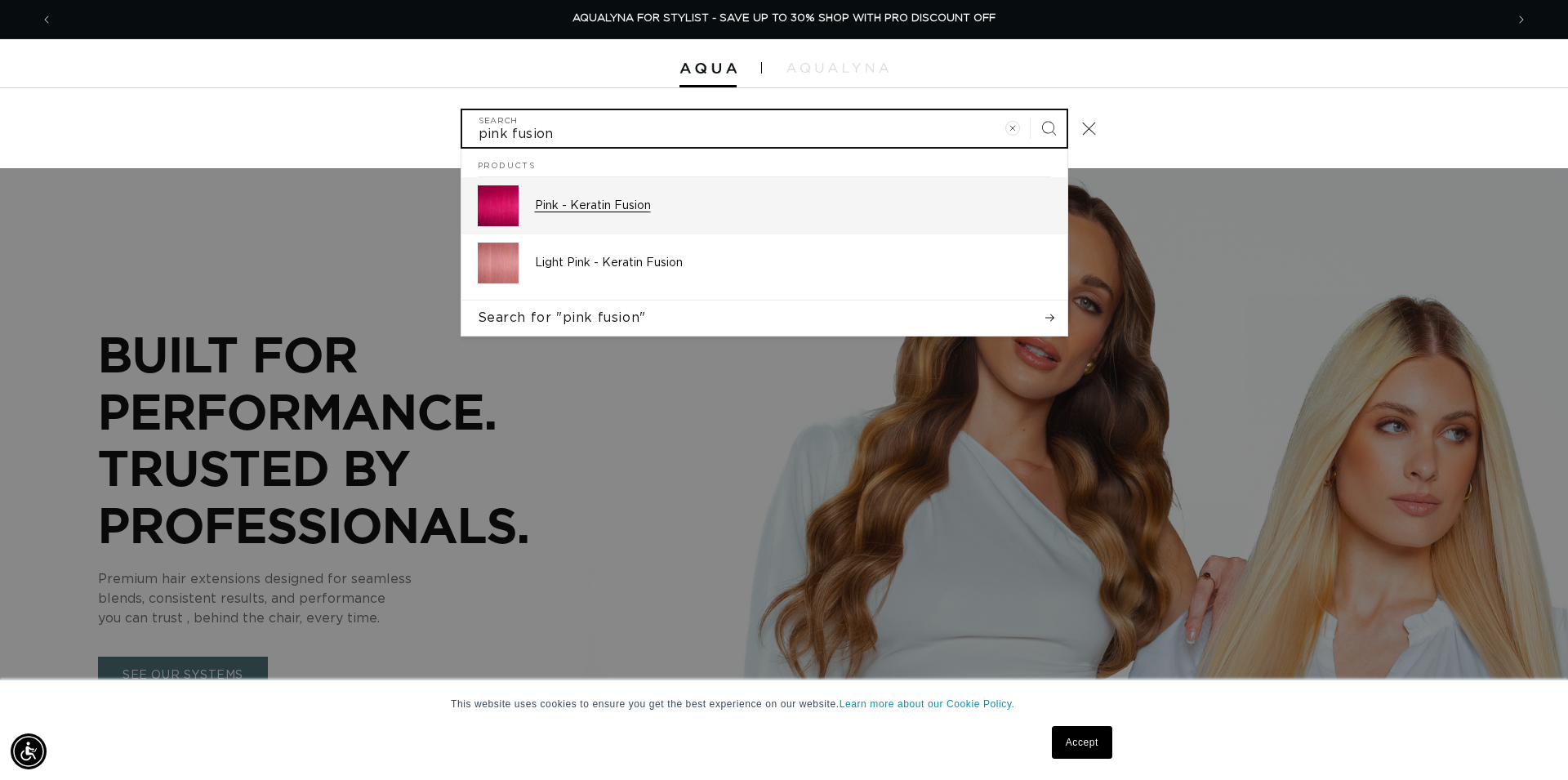
type input "pink fusion"
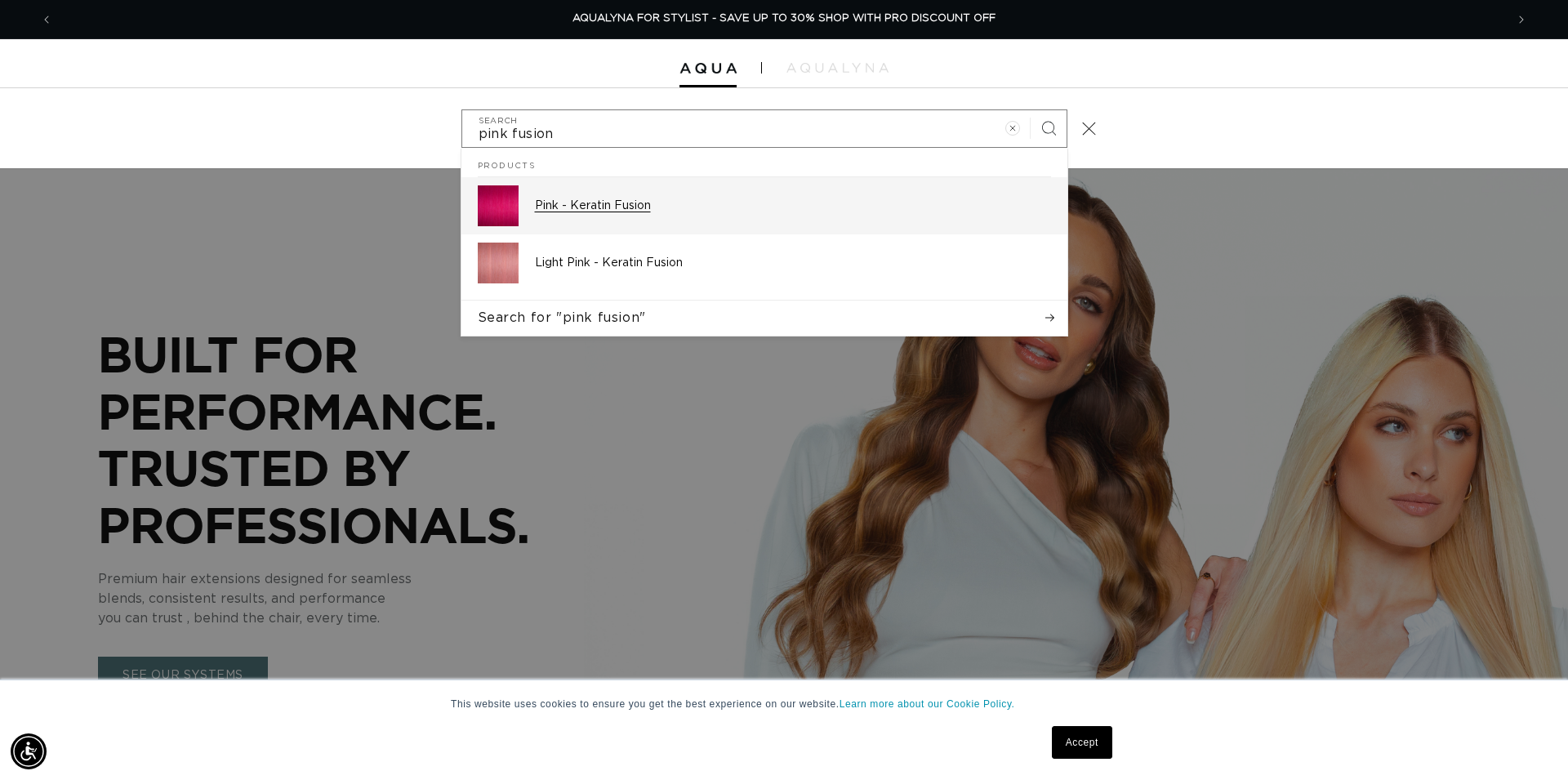
click at [609, 212] on p "Pink - Keratin Fusion" at bounding box center [793, 206] width 516 height 15
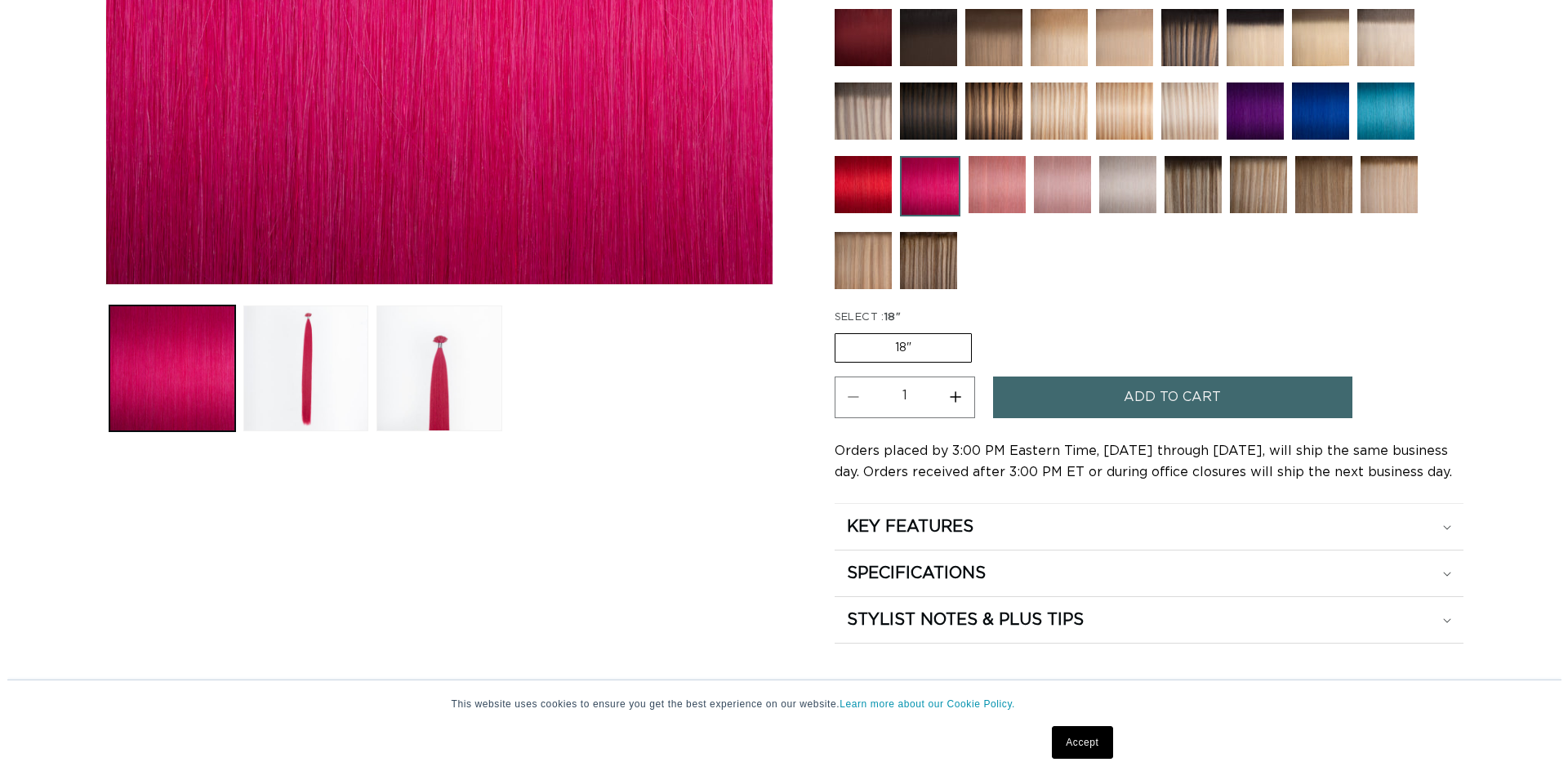
scroll to position [583, 0]
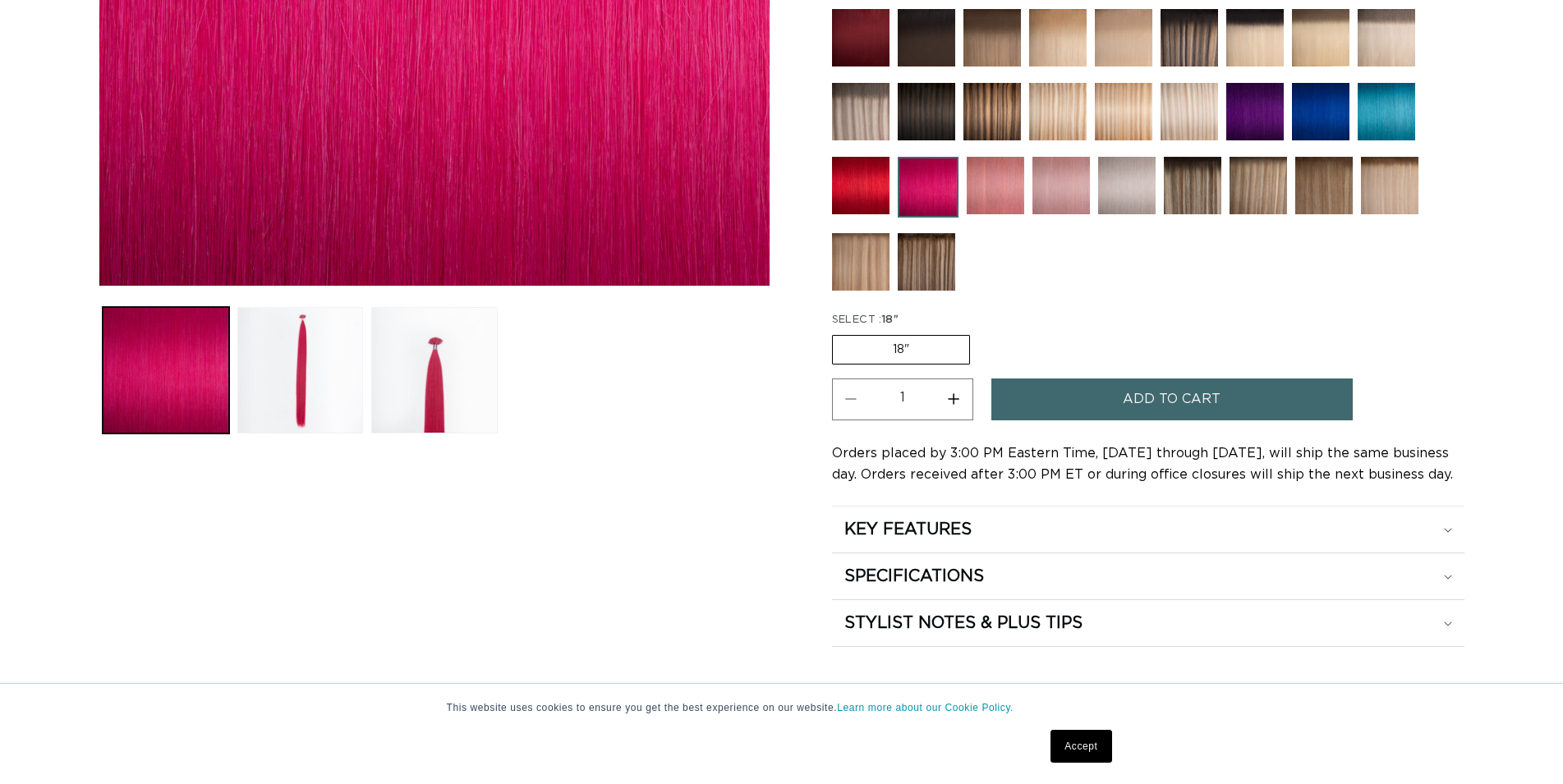
click at [1135, 395] on span "Add to cart" at bounding box center [1172, 399] width 98 height 42
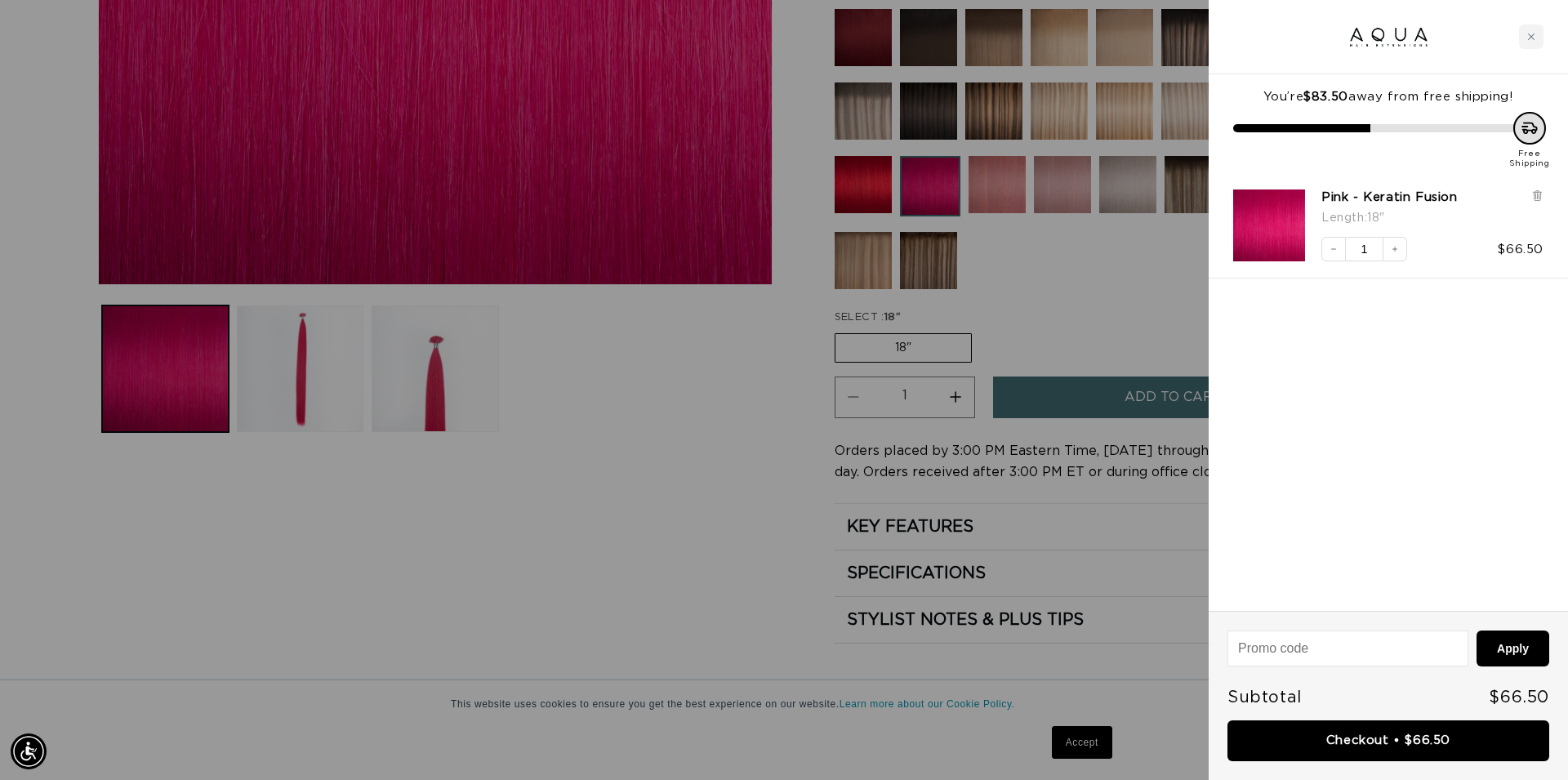
click at [1062, 285] on div at bounding box center [784, 390] width 1568 height 780
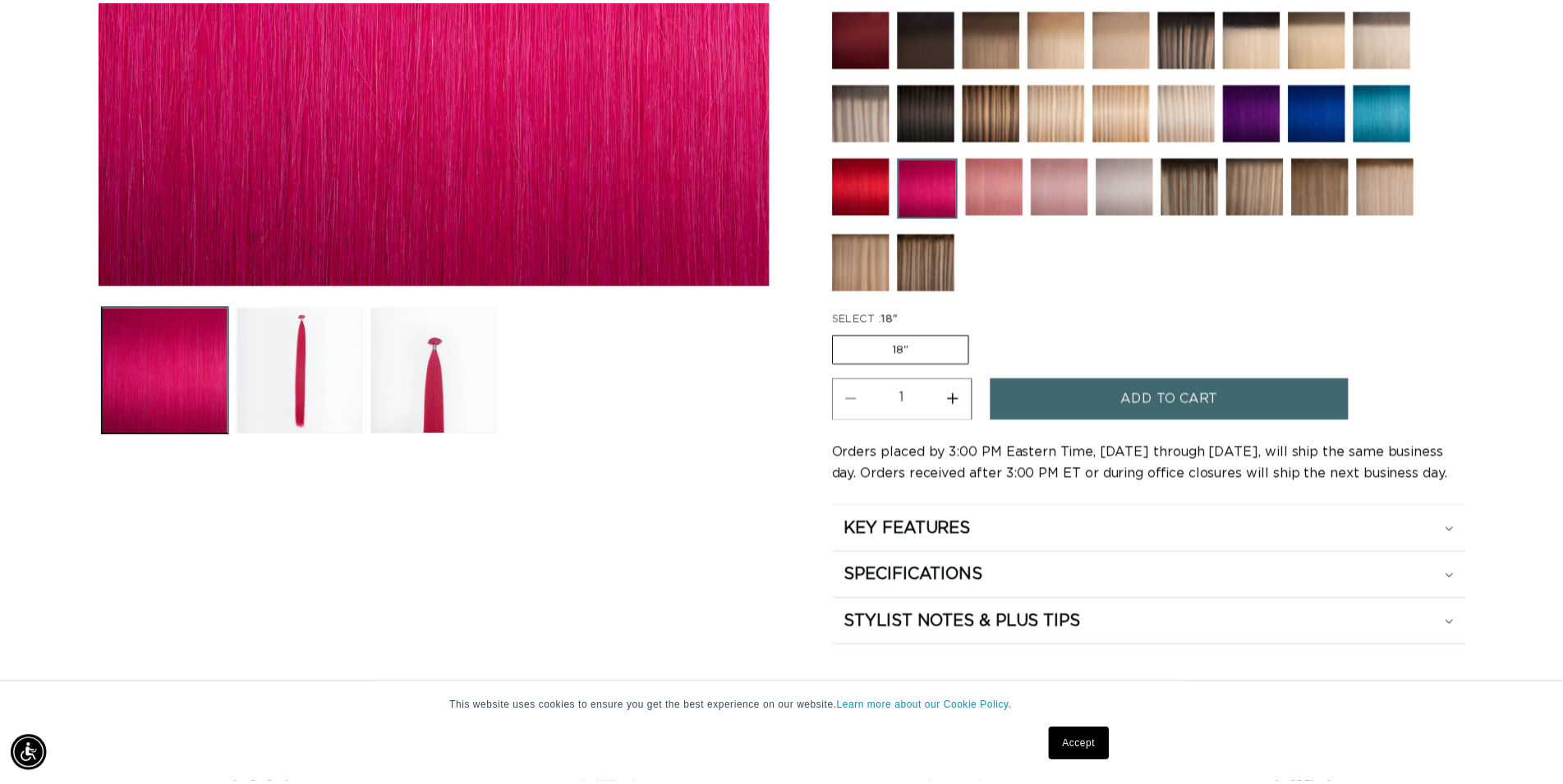
scroll to position [0, 1447]
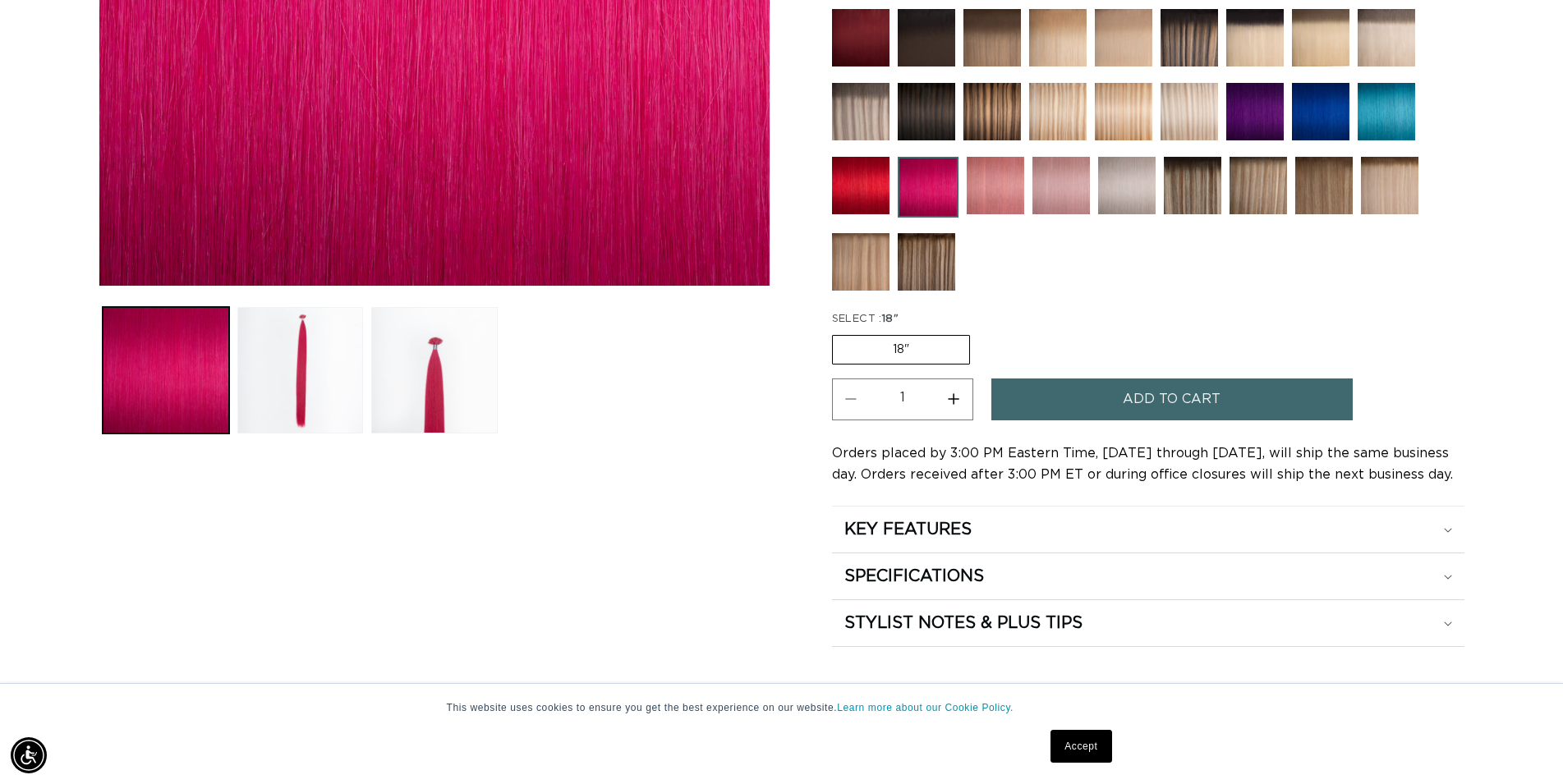
click at [989, 173] on img at bounding box center [995, 185] width 57 height 57
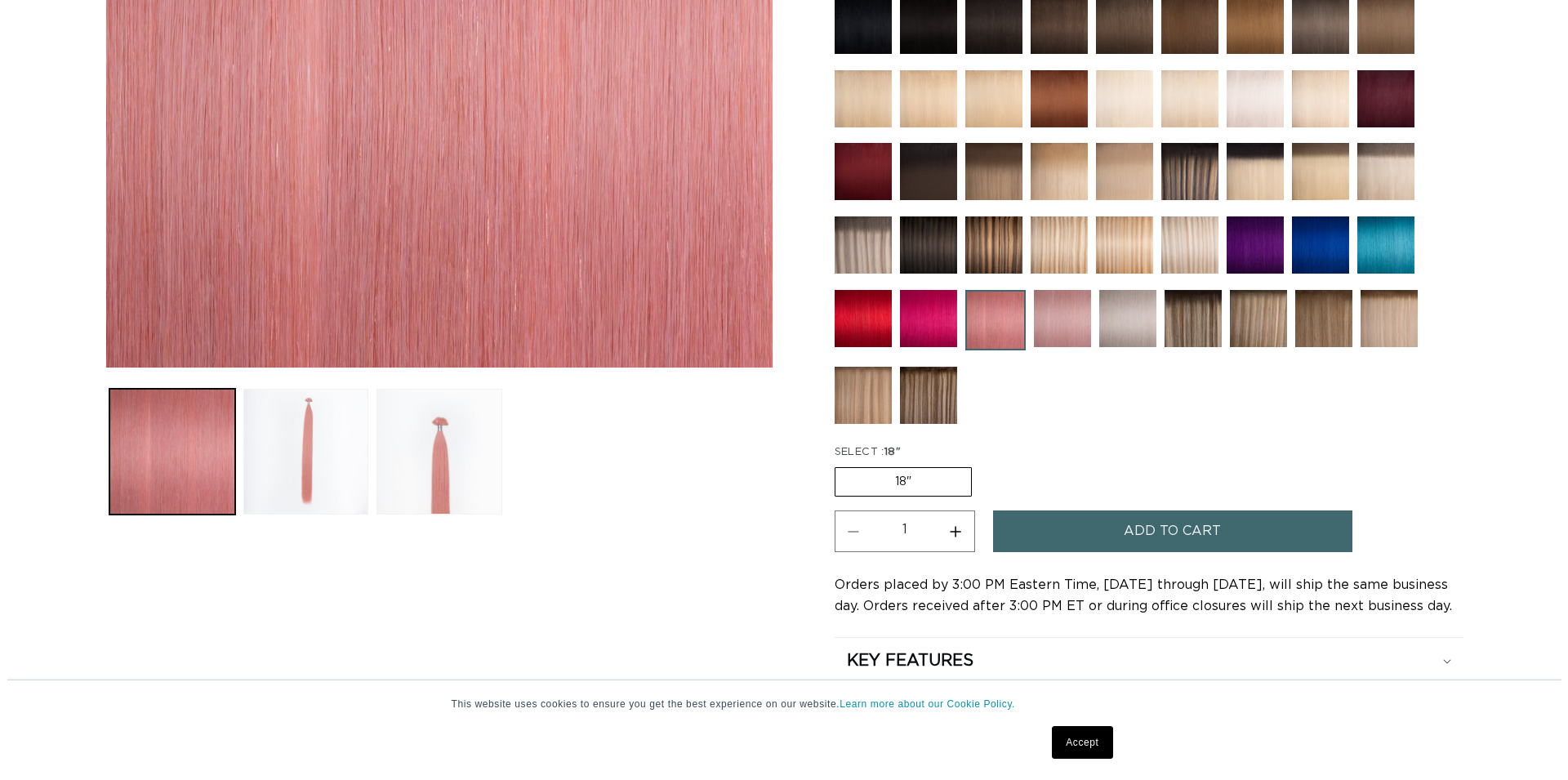
scroll to position [500, 0]
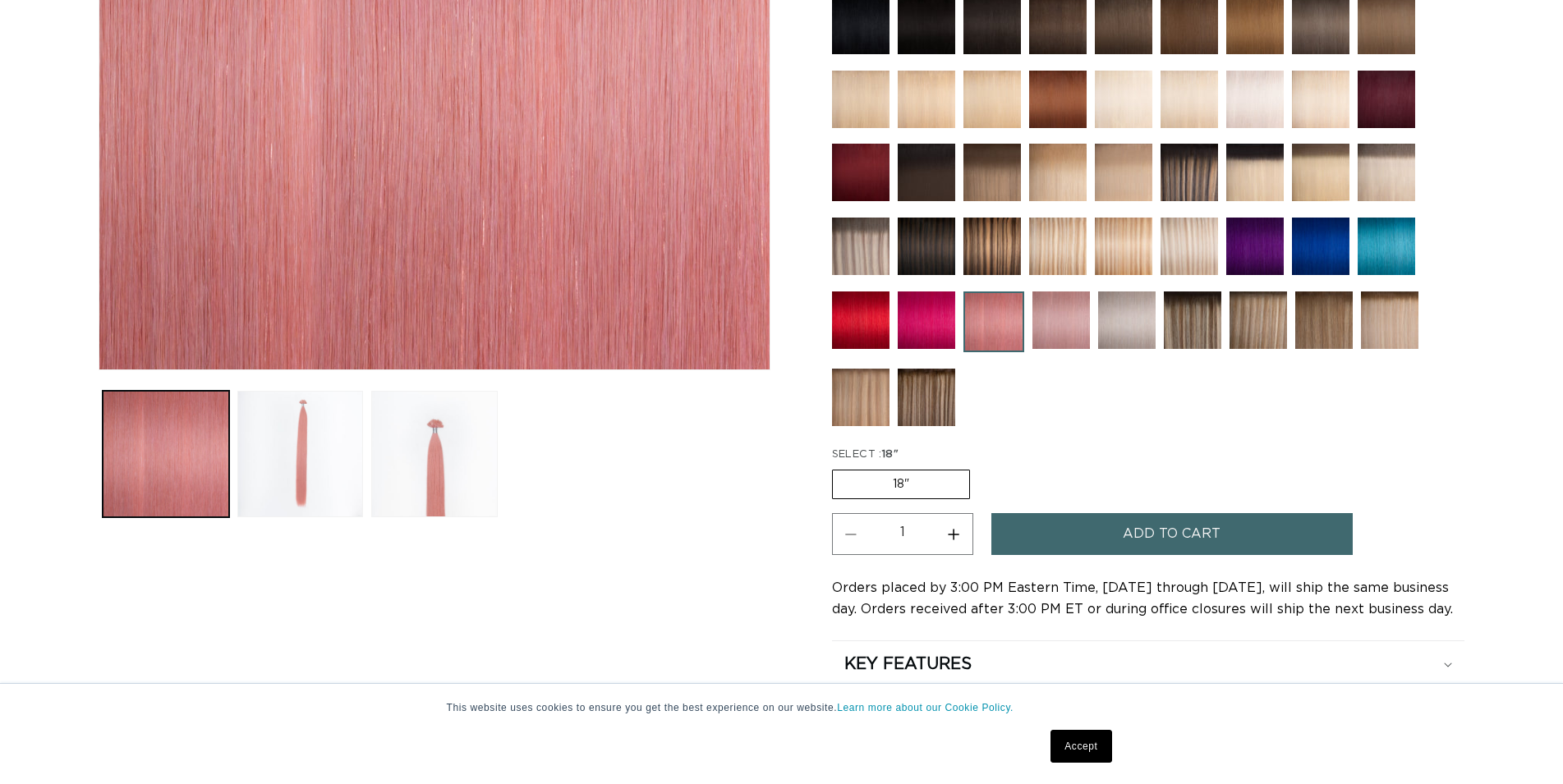
click at [1101, 533] on button "Add to cart" at bounding box center [1172, 534] width 361 height 42
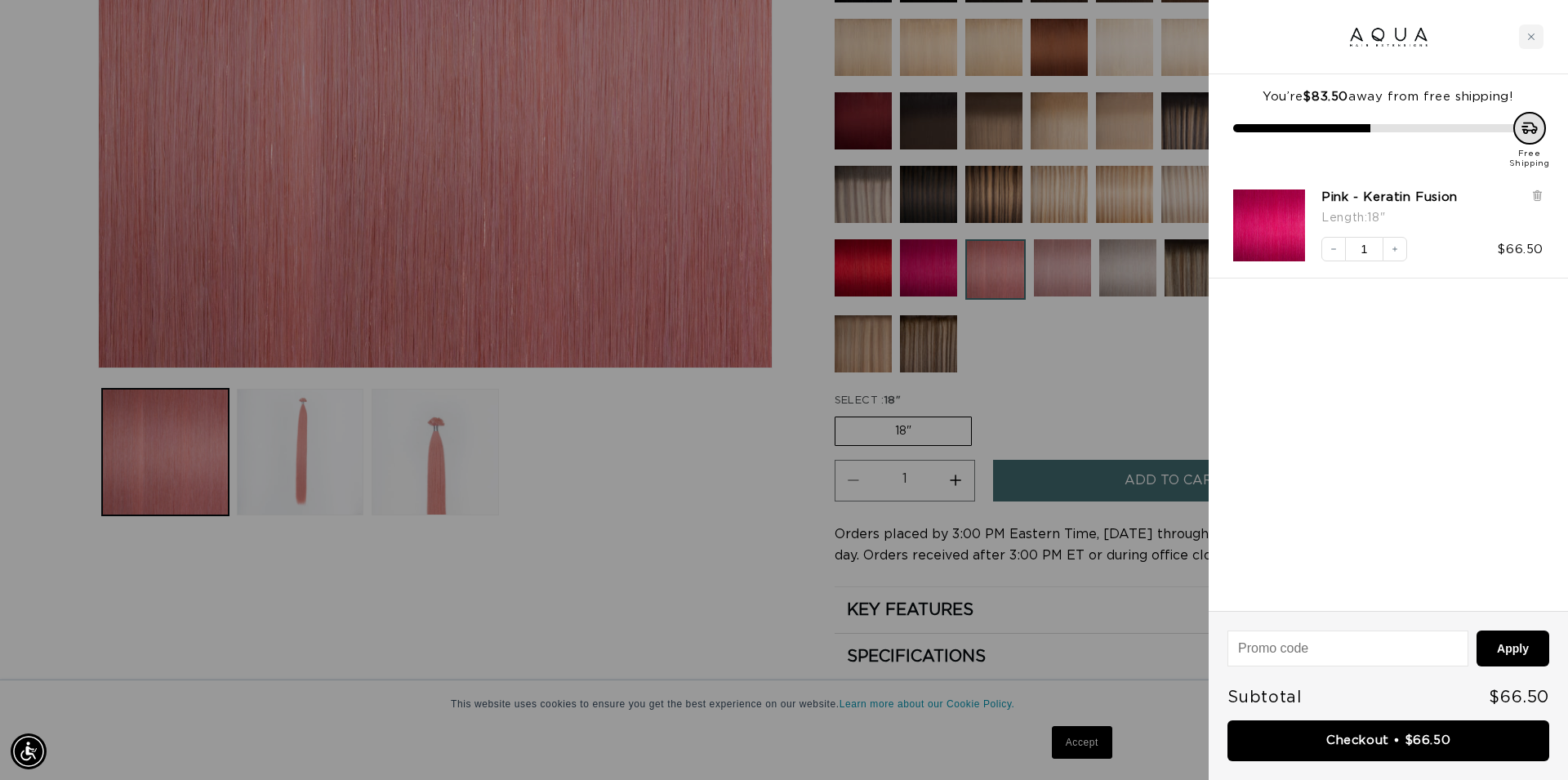
click at [1060, 385] on div at bounding box center [784, 390] width 1568 height 780
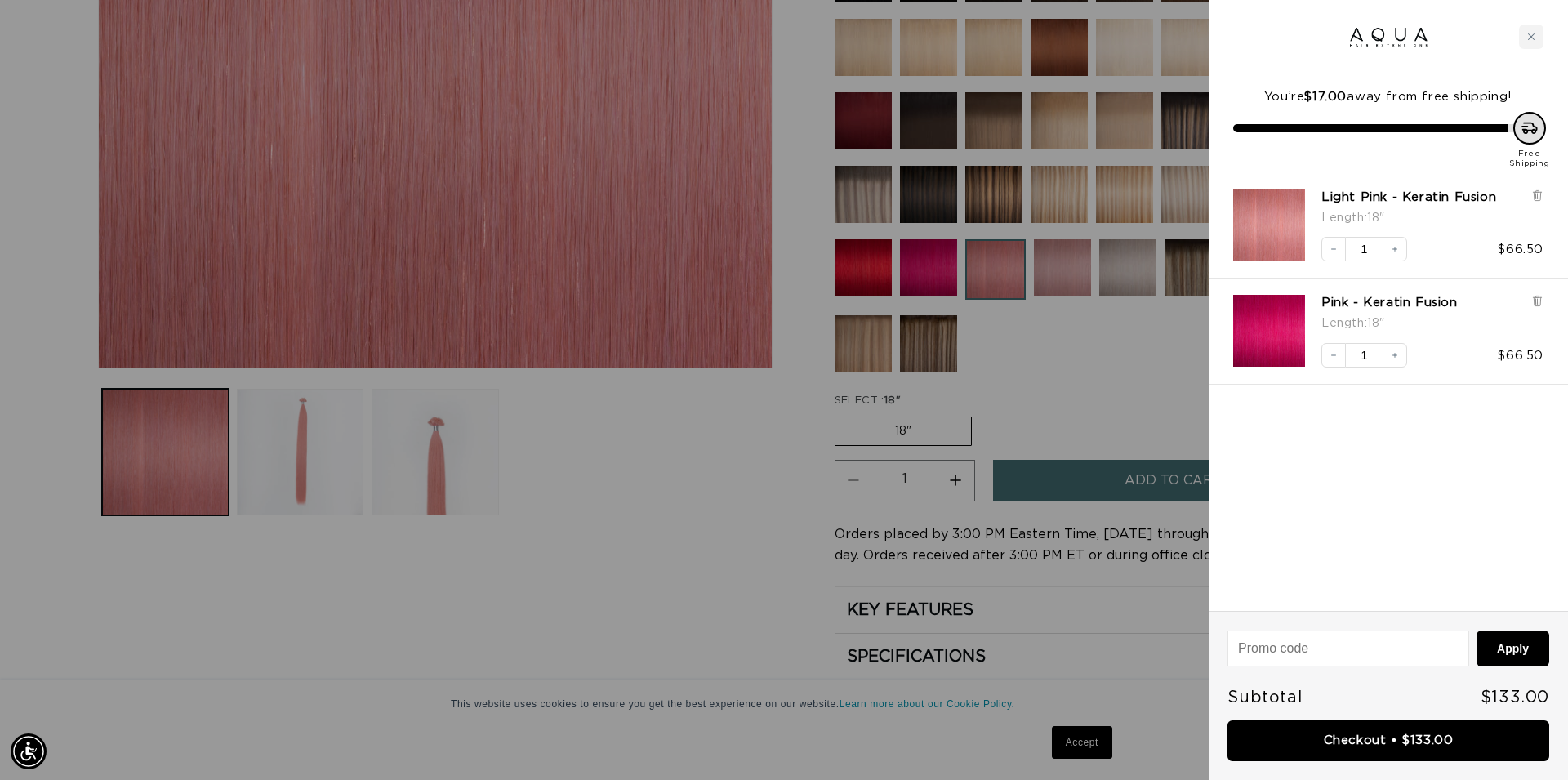
click at [1055, 264] on div at bounding box center [784, 390] width 1568 height 780
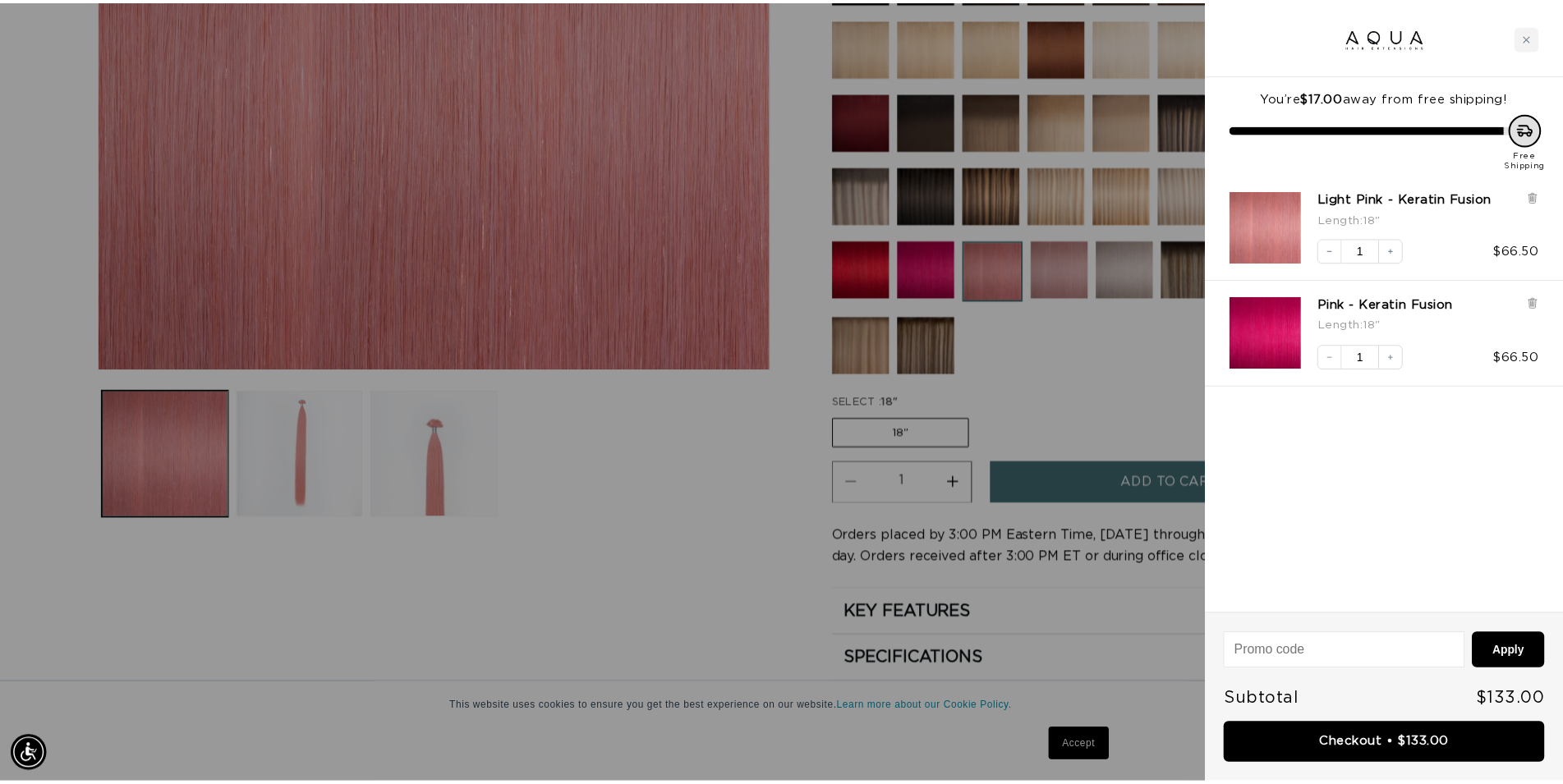
scroll to position [0, 1447]
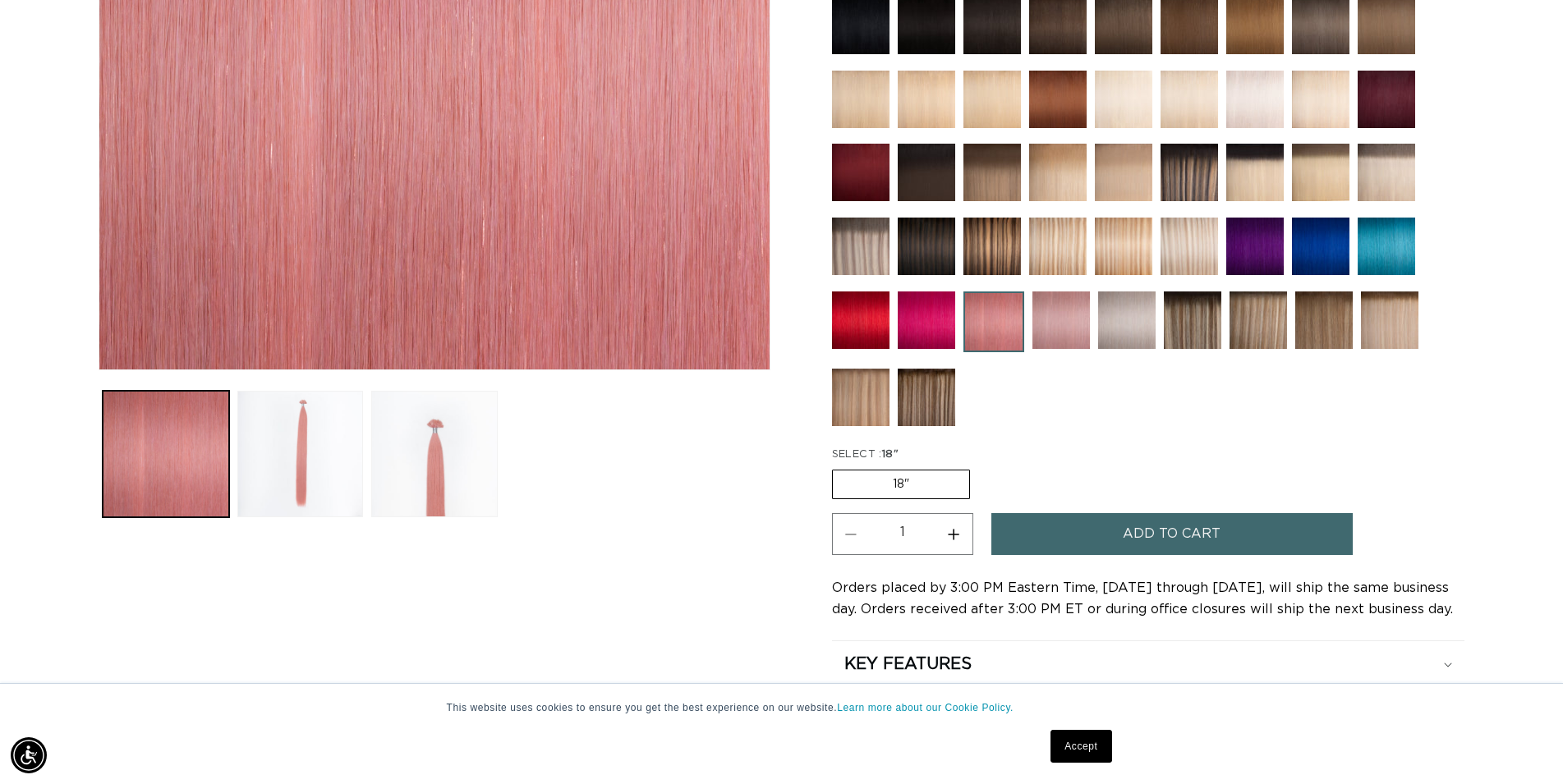
click at [1064, 304] on img at bounding box center [1061, 320] width 57 height 57
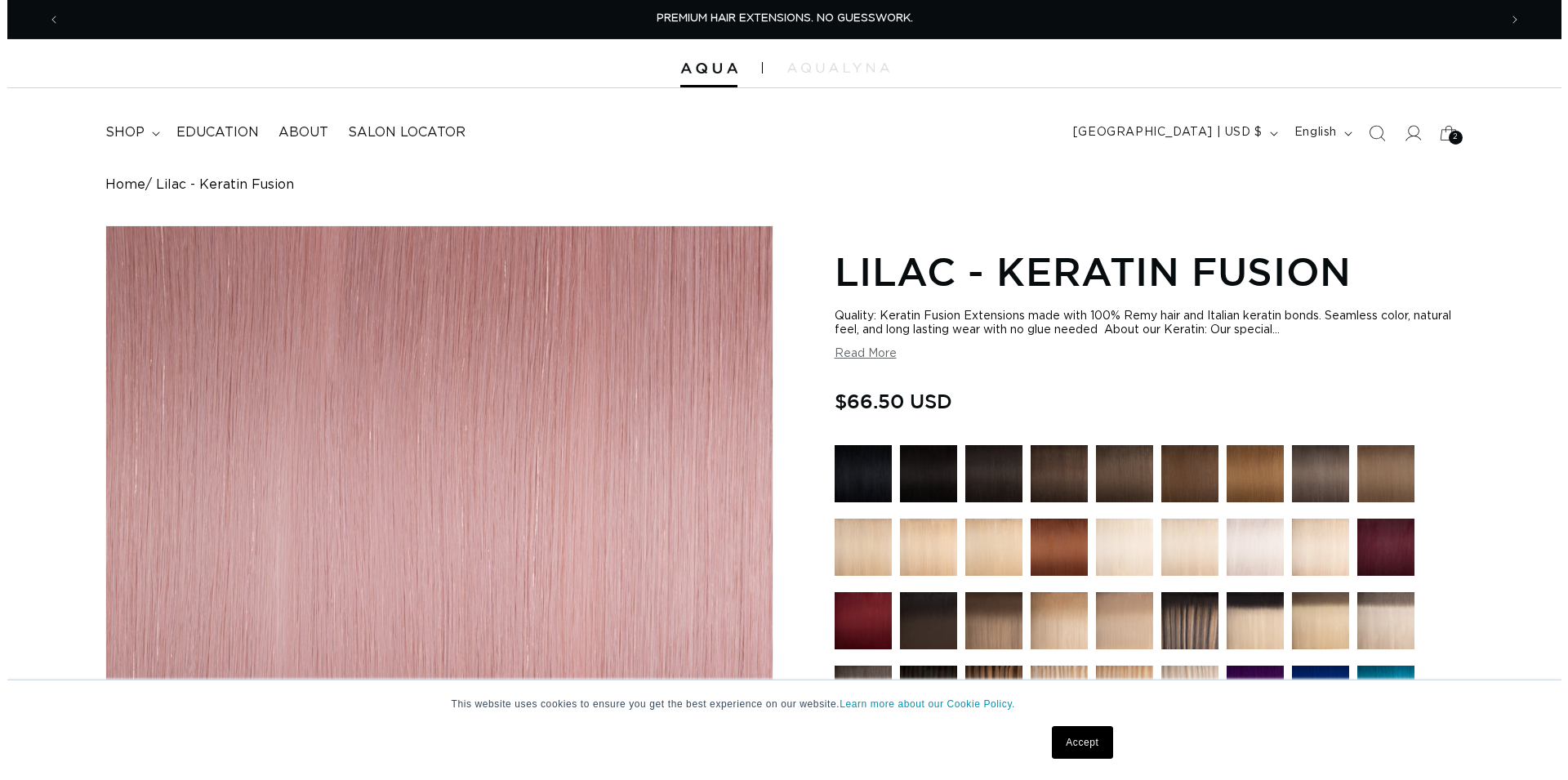
scroll to position [750, 0]
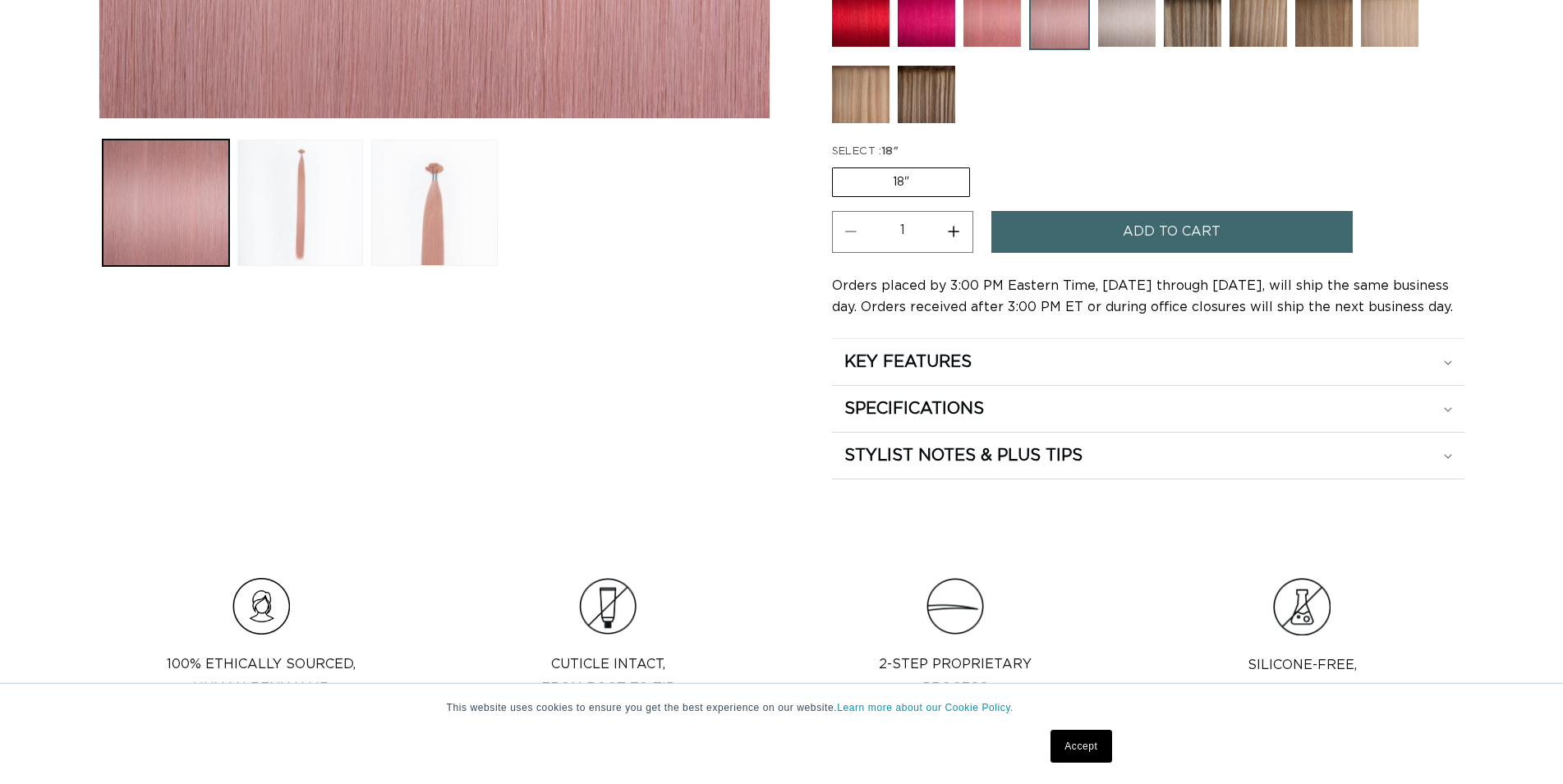
click at [1102, 218] on button "Add to cart" at bounding box center [1172, 232] width 361 height 42
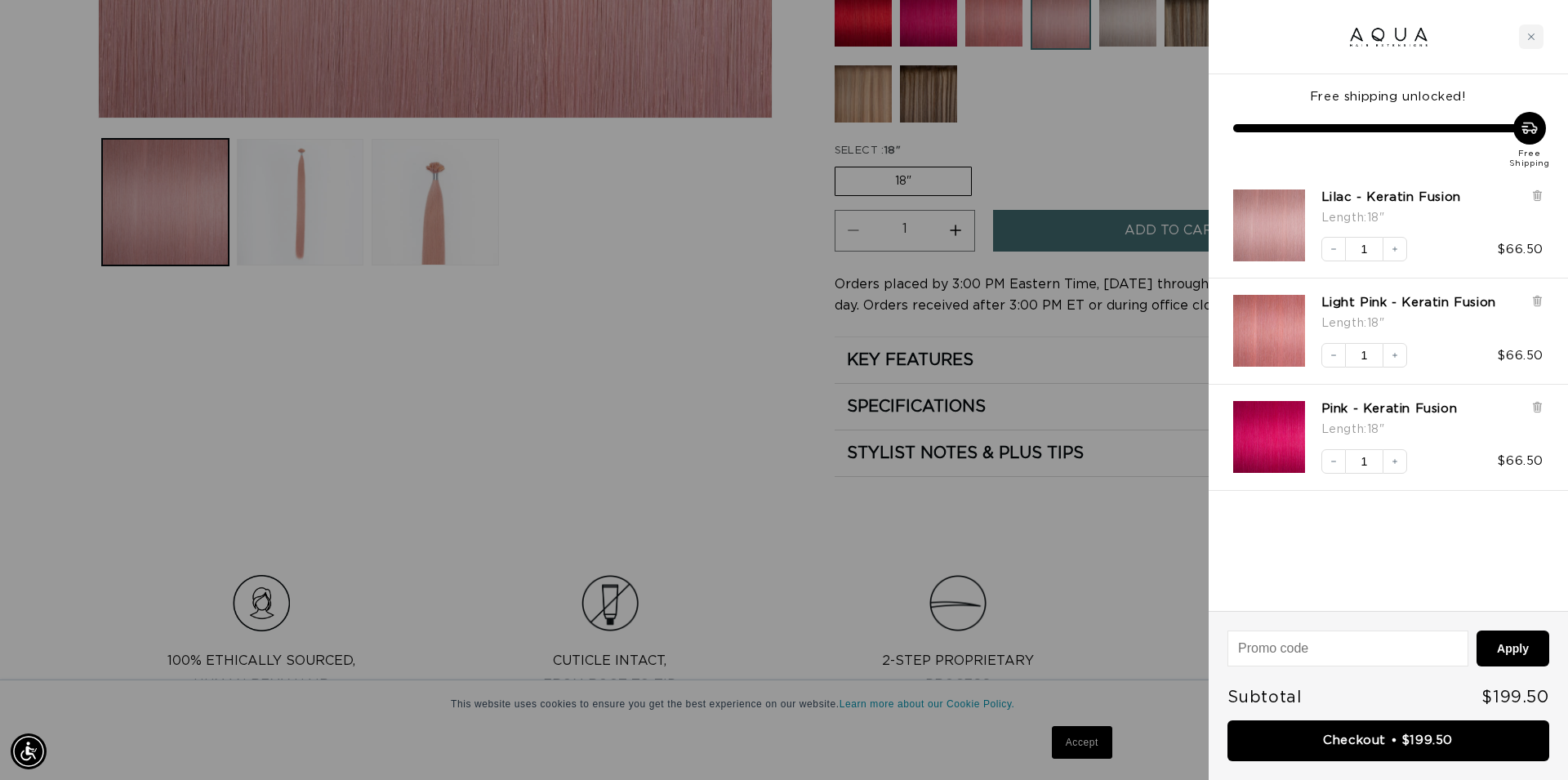
scroll to position [0, 1452]
click at [1391, 742] on link "Checkout • $199.50" at bounding box center [1388, 741] width 322 height 42
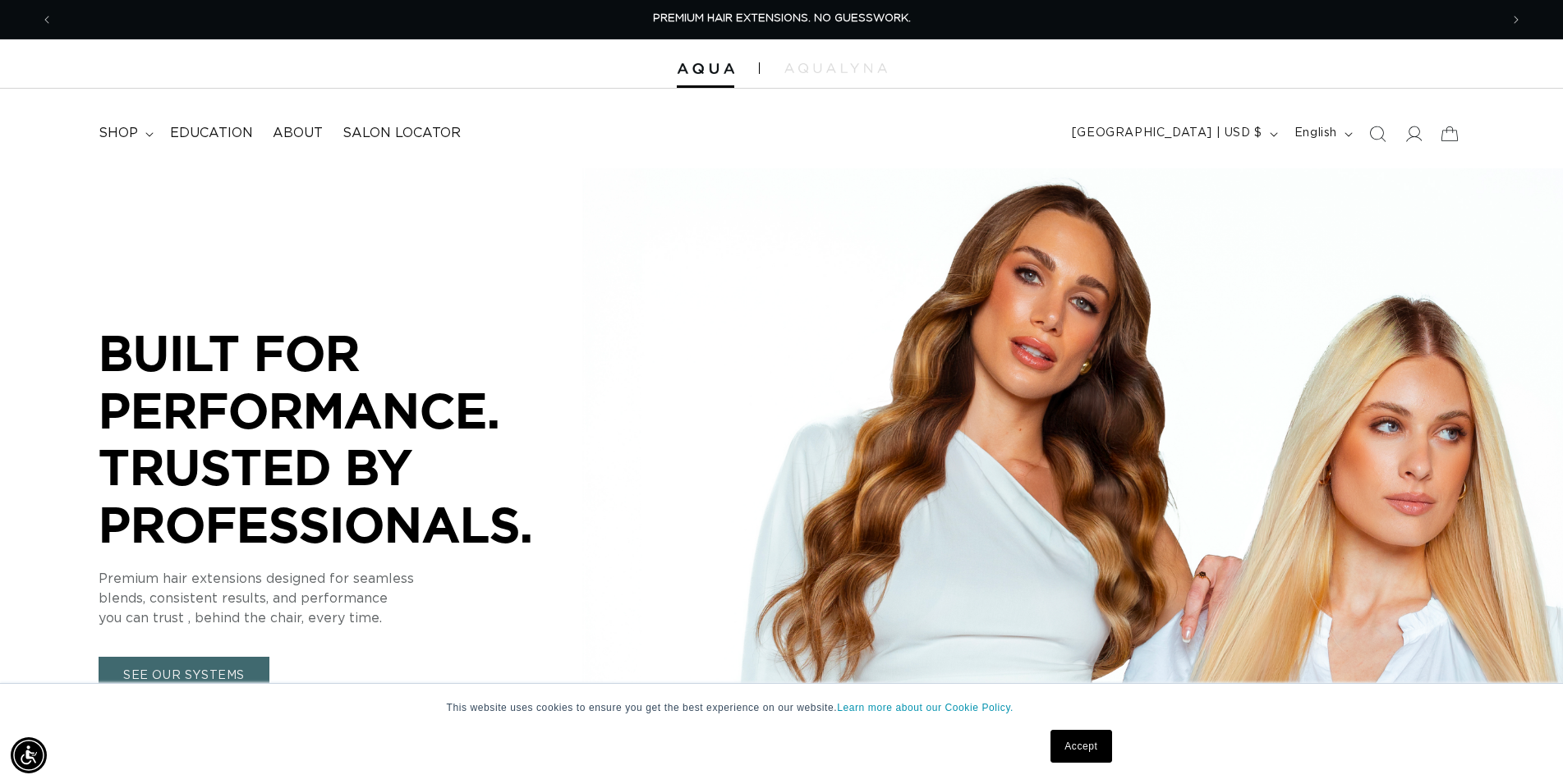
scroll to position [0, 2893]
